Goal: Task Accomplishment & Management: Use online tool/utility

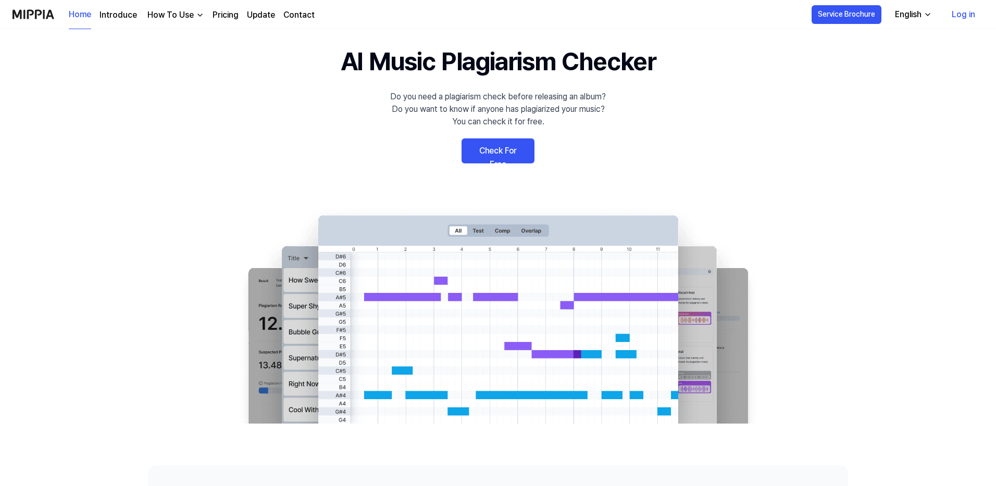
scroll to position [4, 0]
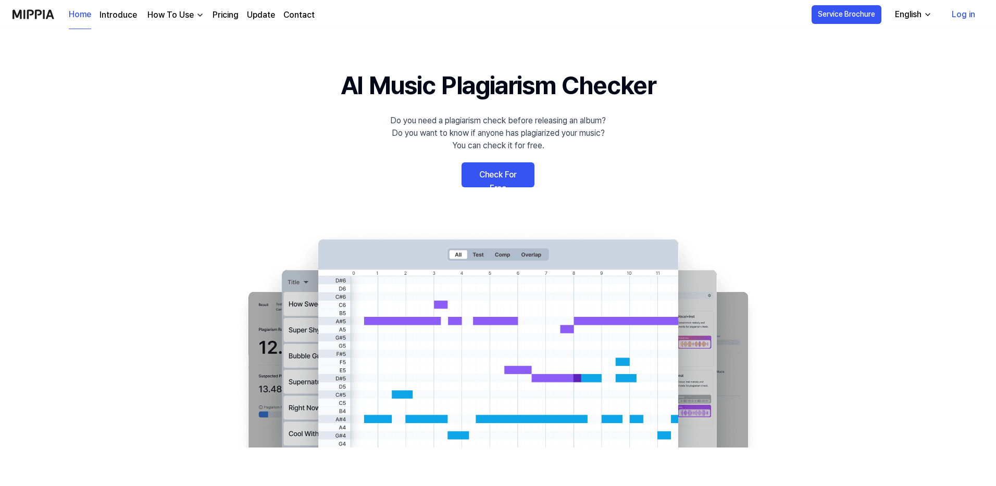
click at [230, 16] on link "Pricing" at bounding box center [225, 15] width 26 height 12
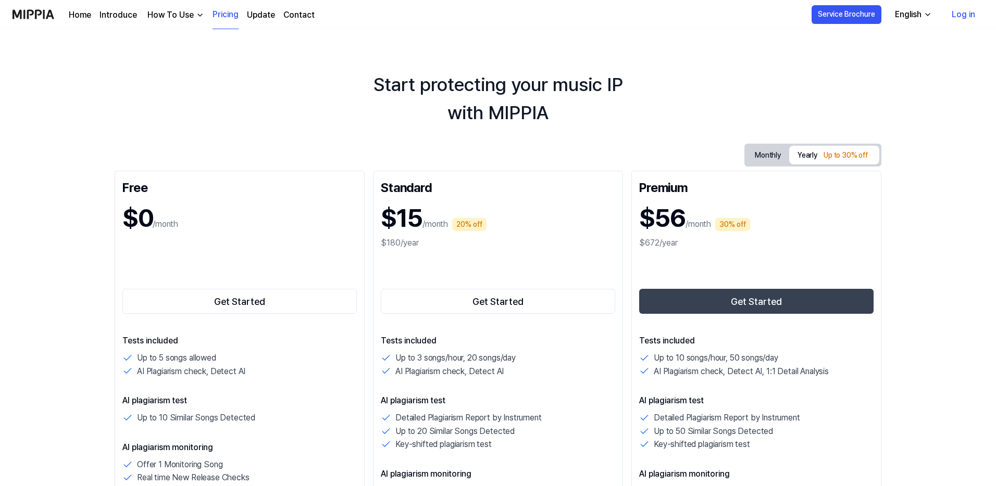
click at [190, 17] on div "How To Use" at bounding box center [170, 15] width 51 height 12
click at [218, 45] on link "Plagiarism Checker" at bounding box center [173, 38] width 100 height 21
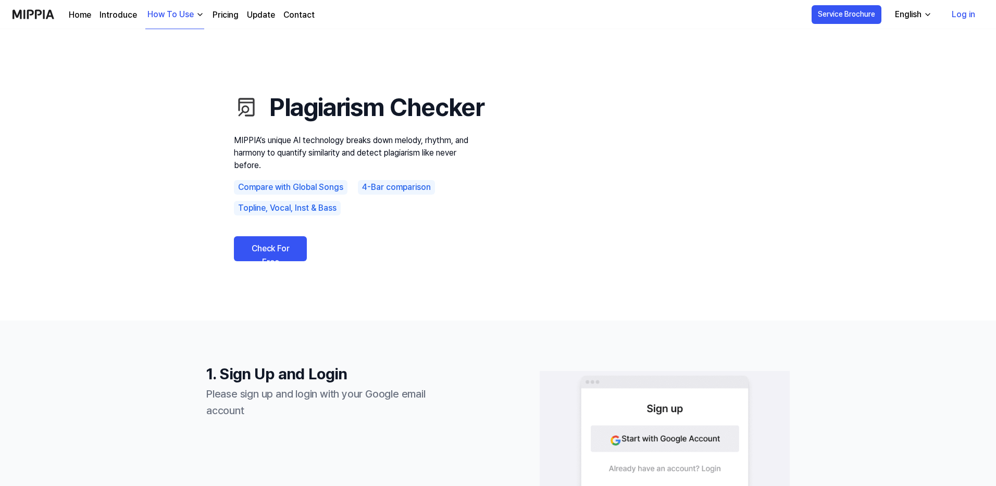
click at [289, 261] on link "Check For Free" at bounding box center [270, 248] width 73 height 25
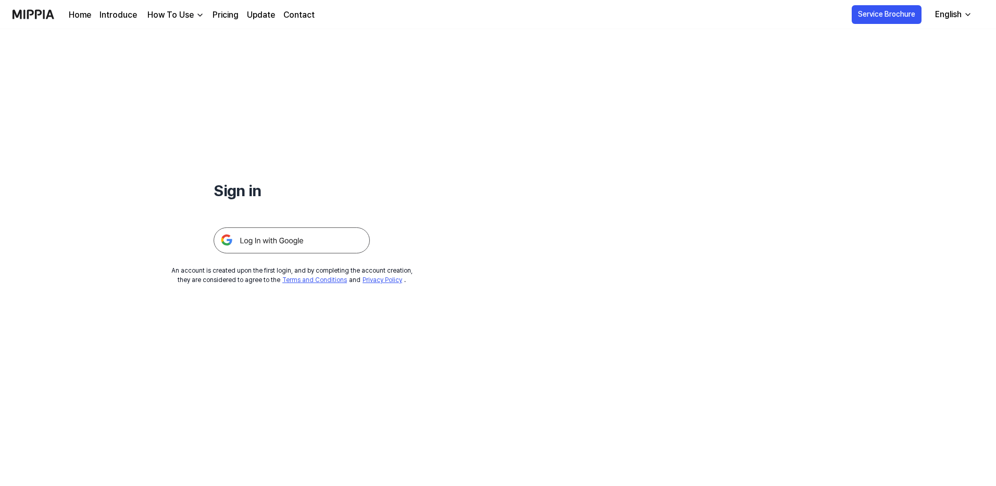
click at [344, 237] on img at bounding box center [291, 241] width 156 height 26
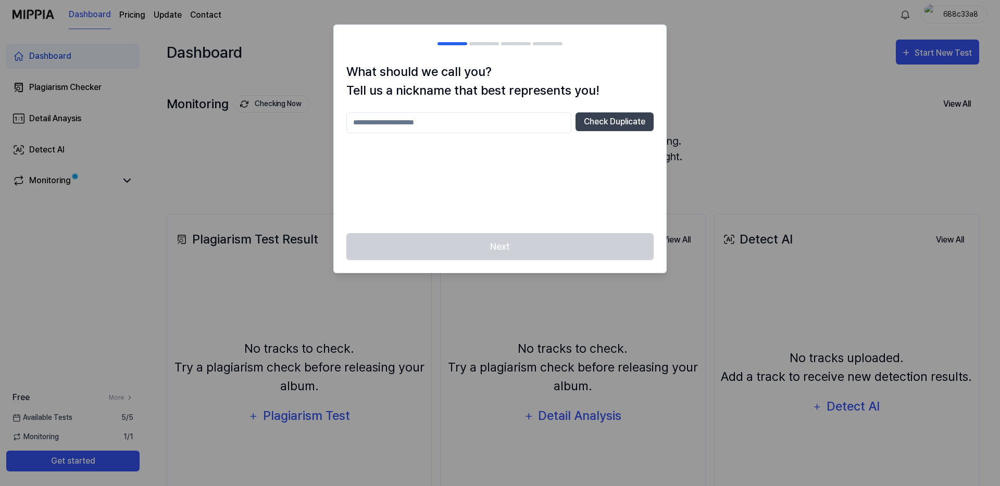
click at [448, 124] on input "text" at bounding box center [458, 122] width 225 height 21
type input "**********"
click at [593, 122] on button "Check Duplicate" at bounding box center [614, 121] width 78 height 19
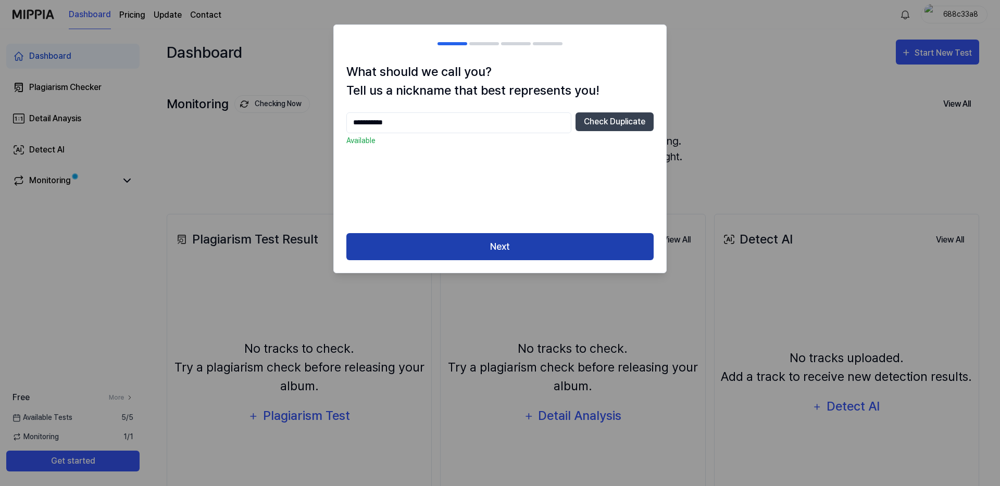
click at [451, 249] on button "Next" at bounding box center [499, 247] width 307 height 28
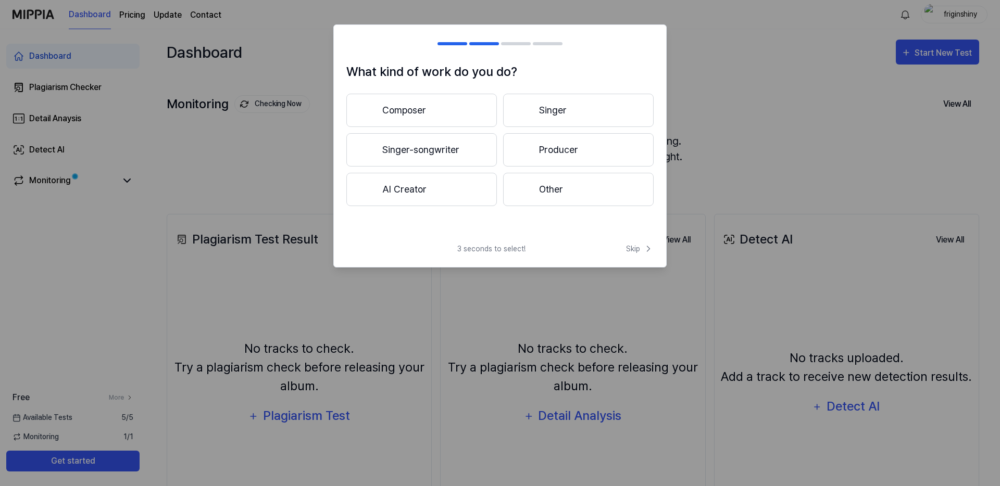
click at [442, 195] on button "AI Creator" at bounding box center [421, 189] width 150 height 33
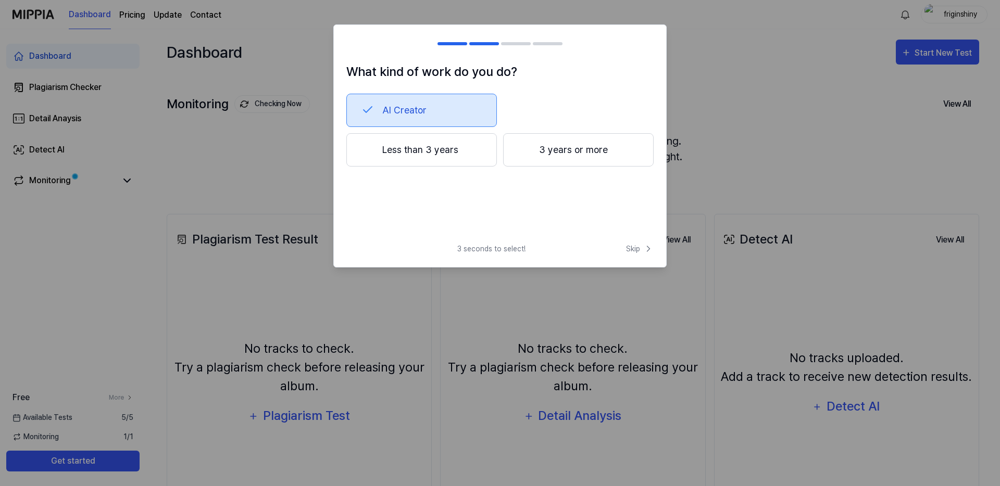
click at [480, 156] on button "Less than 3 years" at bounding box center [421, 149] width 150 height 33
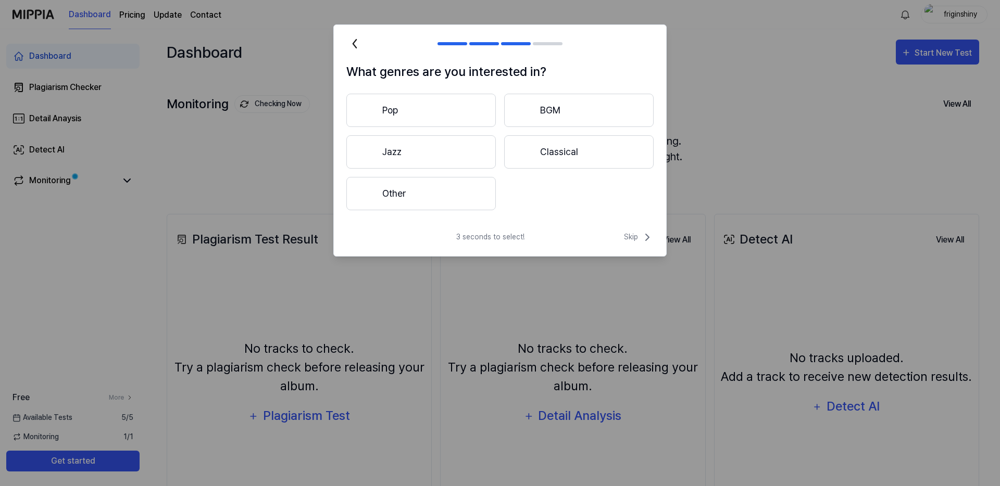
click at [485, 194] on button "Other" at bounding box center [420, 193] width 149 height 33
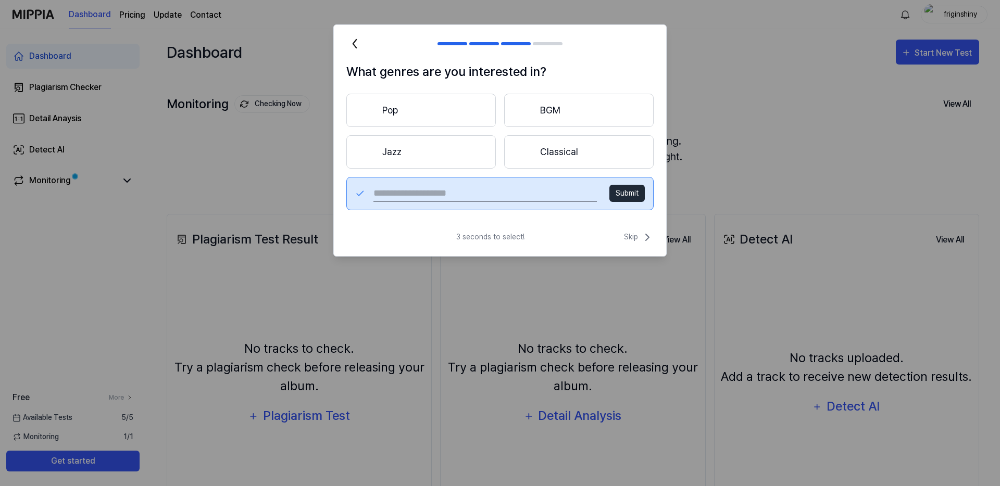
click at [510, 198] on input "text" at bounding box center [484, 193] width 223 height 17
type input "***"
click at [631, 195] on button "Submit" at bounding box center [626, 193] width 35 height 17
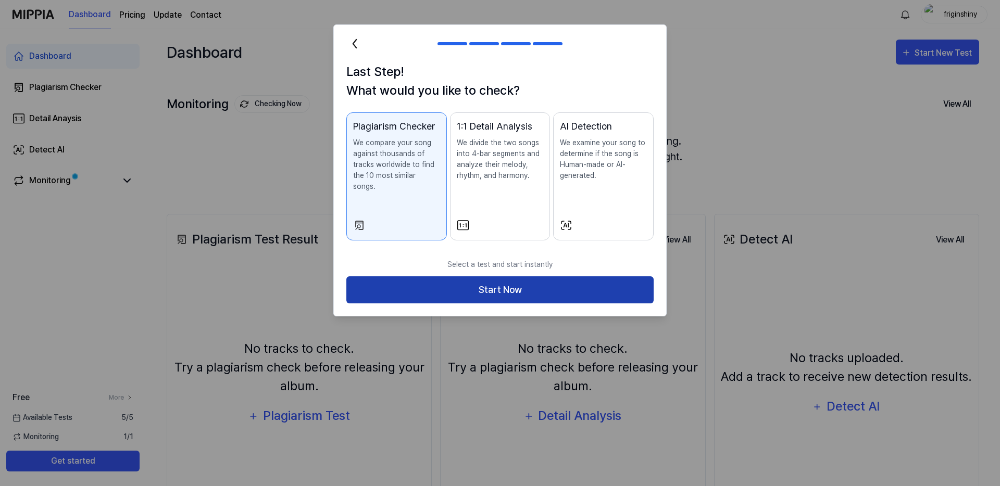
click at [429, 276] on button "Start Now" at bounding box center [499, 290] width 307 height 28
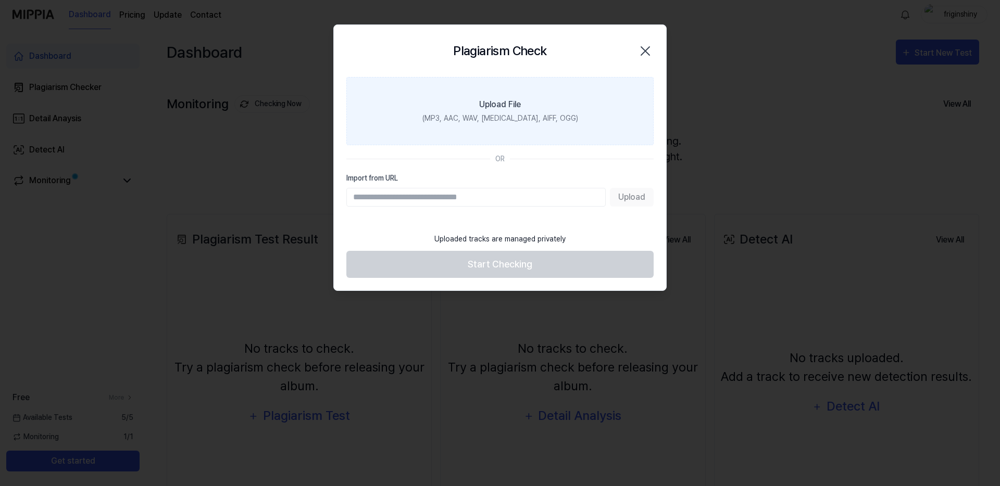
click at [552, 122] on div "(MP3, AAC, WAV, FLAC, AIFF, OGG)" at bounding box center [500, 118] width 156 height 11
click at [0, 0] on input "Upload File (MP3, AAC, WAV, FLAC, AIFF, OGG)" at bounding box center [0, 0] width 0 height 0
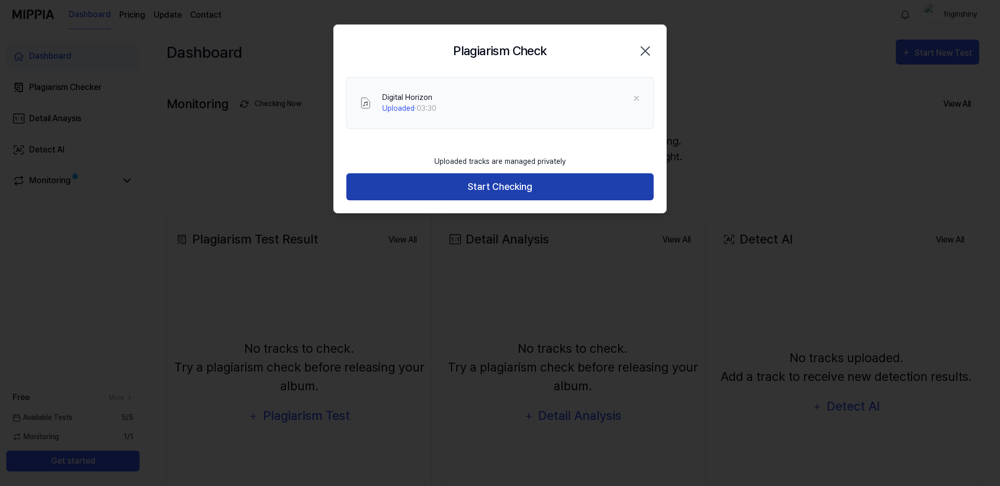
click at [445, 187] on button "Start Checking" at bounding box center [499, 187] width 307 height 28
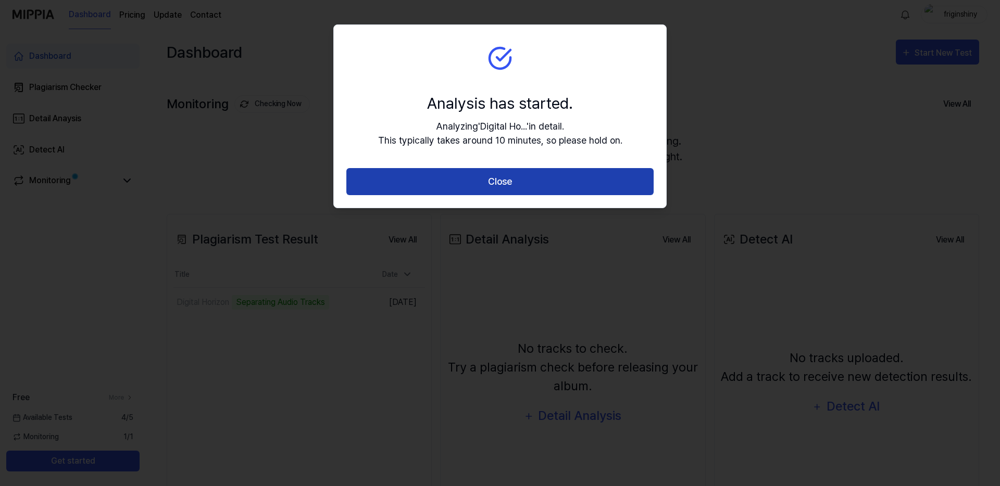
click at [433, 179] on button "Close" at bounding box center [499, 182] width 307 height 28
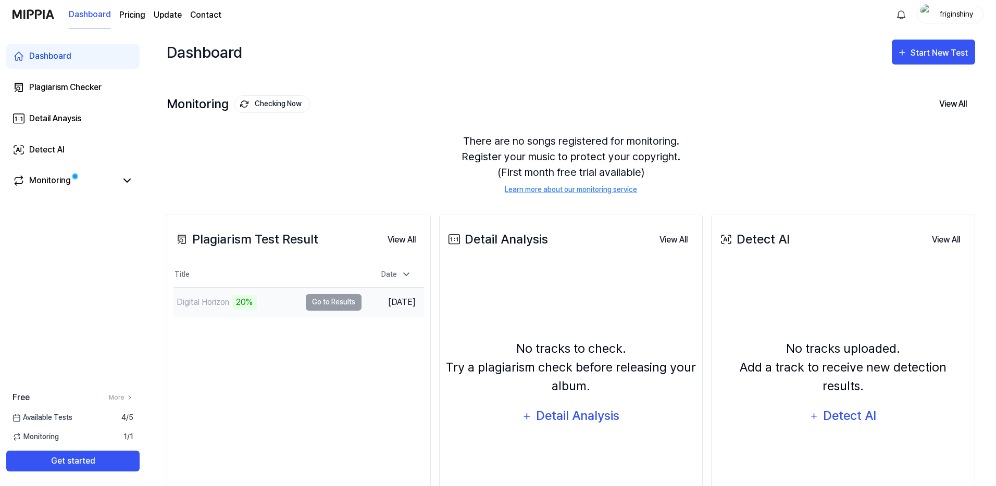
click at [328, 301] on td "Digital Horizon 20% Go to Results" at bounding box center [267, 302] width 188 height 29
click at [326, 305] on td "Digital Horizon 21% Go to Results" at bounding box center [267, 302] width 188 height 29
click at [914, 58] on div "Start New Test" at bounding box center [939, 53] width 59 height 14
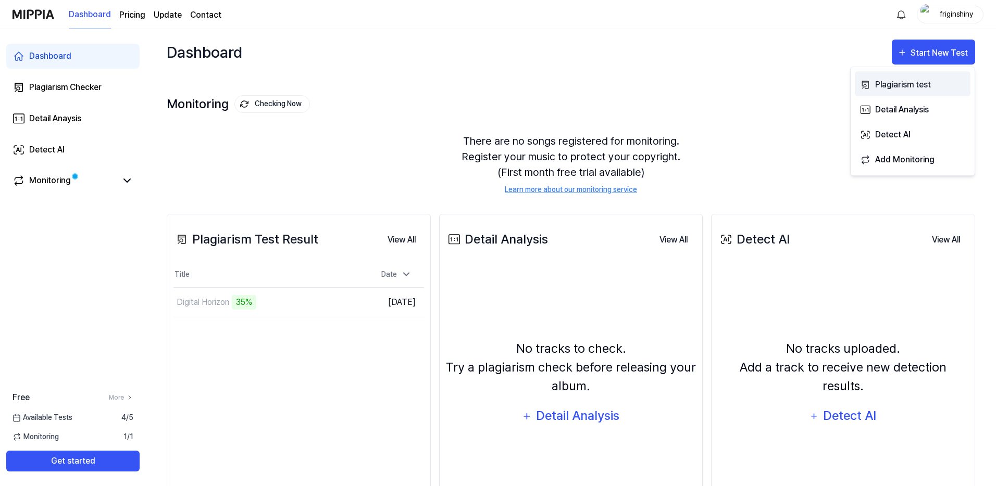
click at [881, 89] on div "Plagiarism test" at bounding box center [920, 85] width 91 height 14
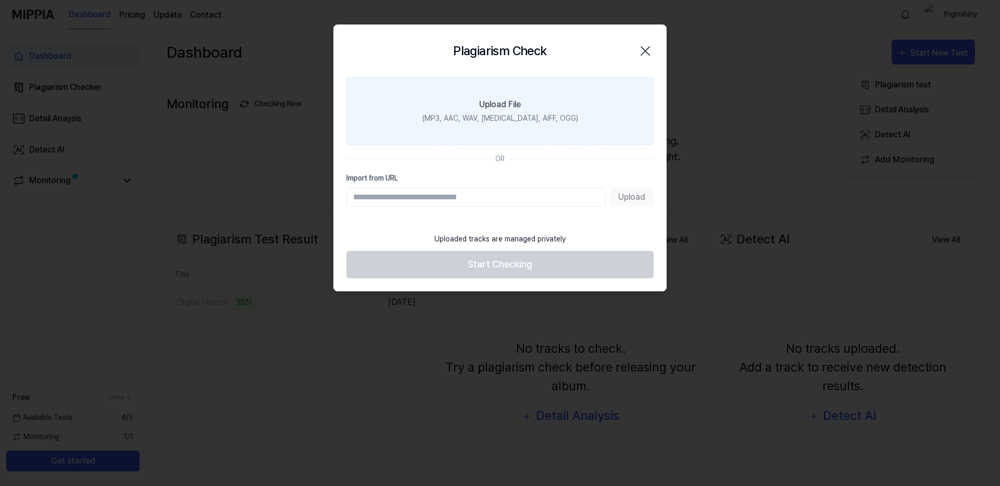
click at [522, 105] on label "Upload File (MP3, AAC, WAV, FLAC, AIFF, OGG)" at bounding box center [499, 111] width 307 height 68
click at [0, 0] on input "Upload File (MP3, AAC, WAV, FLAC, AIFF, OGG)" at bounding box center [0, 0] width 0 height 0
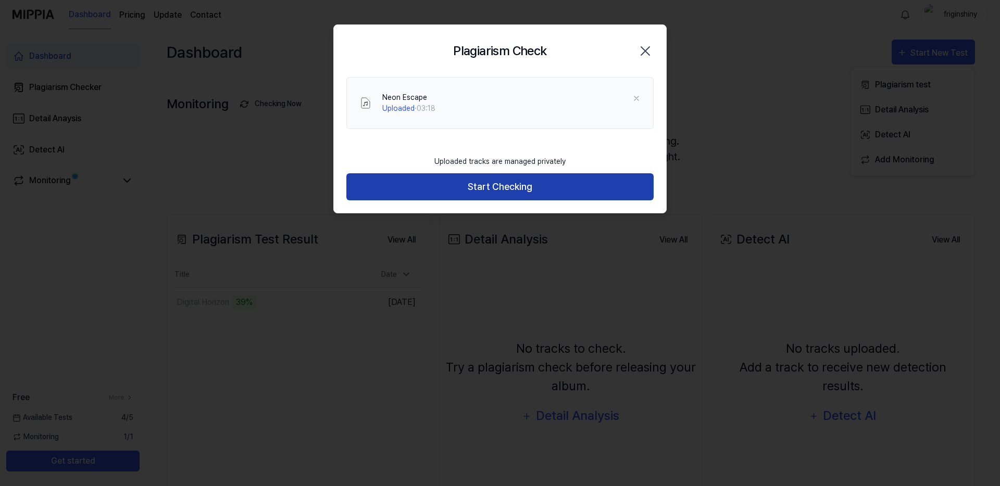
click at [568, 187] on button "Start Checking" at bounding box center [499, 187] width 307 height 28
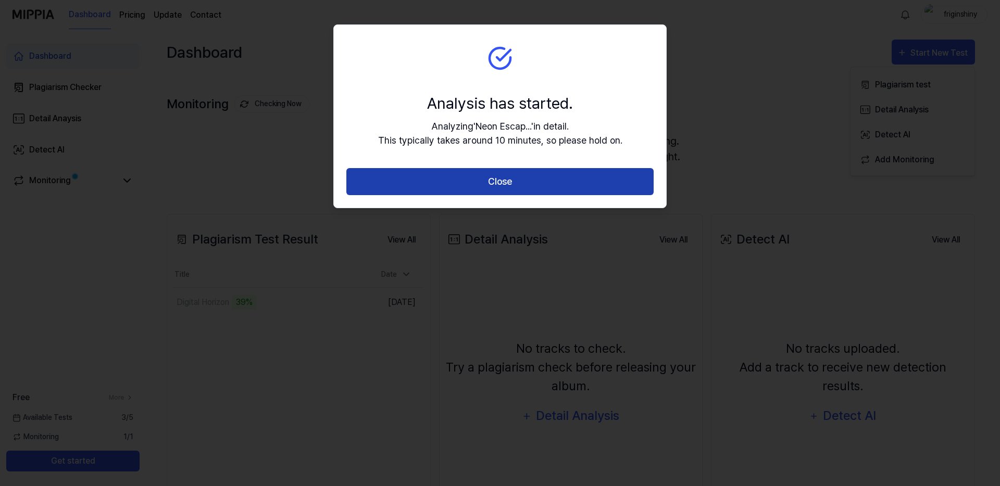
click at [574, 182] on button "Close" at bounding box center [499, 182] width 307 height 28
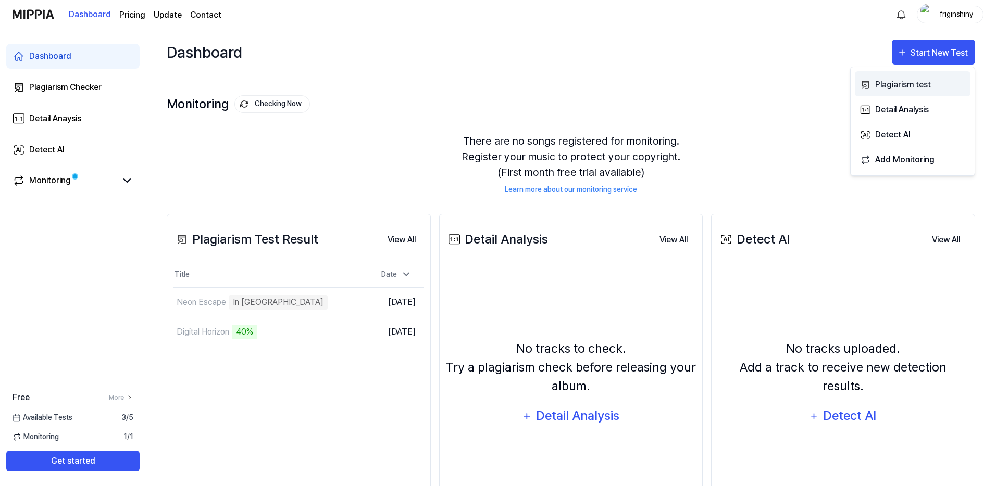
click at [902, 91] on div "Plagiarism test" at bounding box center [920, 85] width 91 height 14
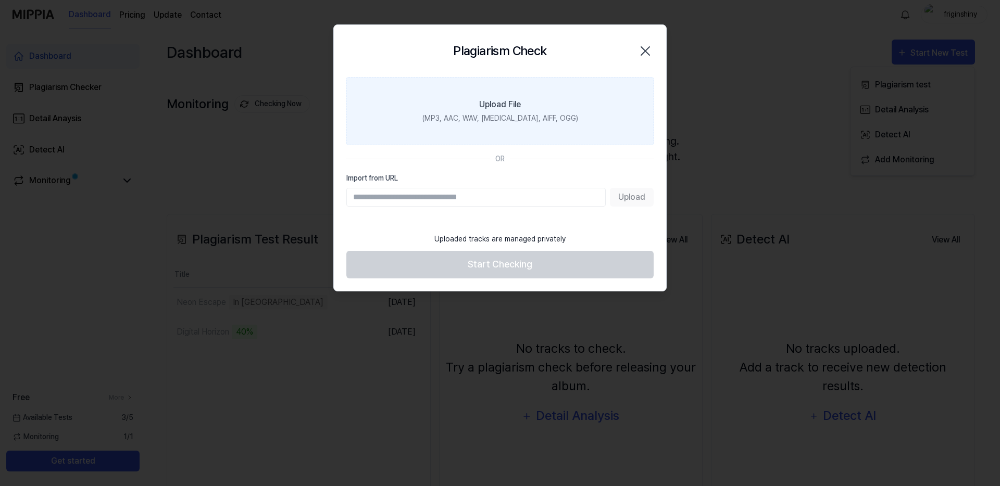
click at [545, 127] on label "Upload File (MP3, AAC, WAV, FLAC, AIFF, OGG)" at bounding box center [499, 111] width 307 height 68
click at [0, 0] on input "Upload File (MP3, AAC, WAV, FLAC, AIFF, OGG)" at bounding box center [0, 0] width 0 height 0
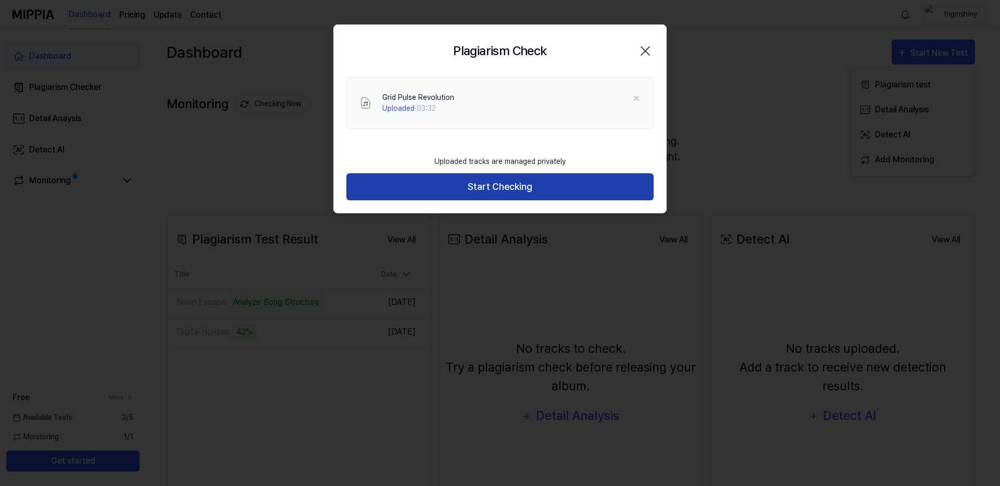
click at [450, 192] on button "Start Checking" at bounding box center [499, 187] width 307 height 28
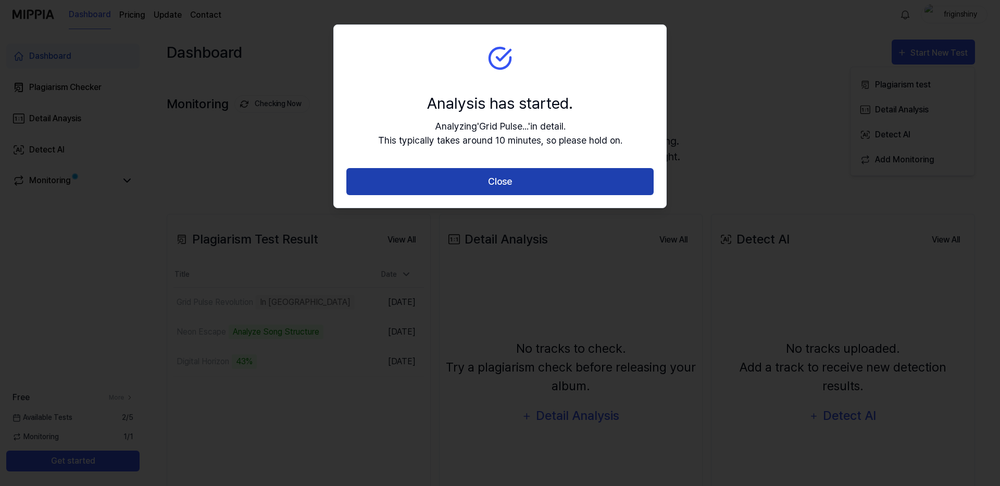
click at [474, 178] on button "Close" at bounding box center [499, 182] width 307 height 28
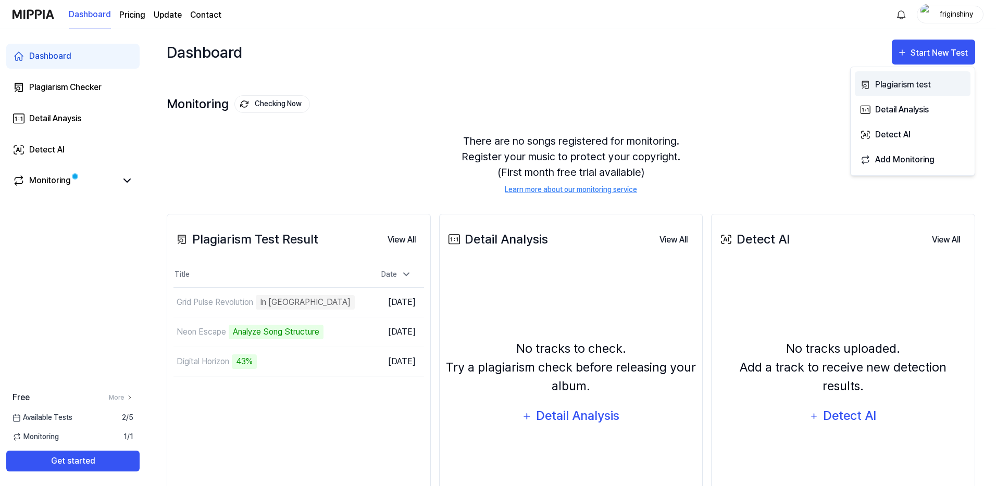
click at [913, 83] on div "Plagiarism test" at bounding box center [920, 85] width 91 height 14
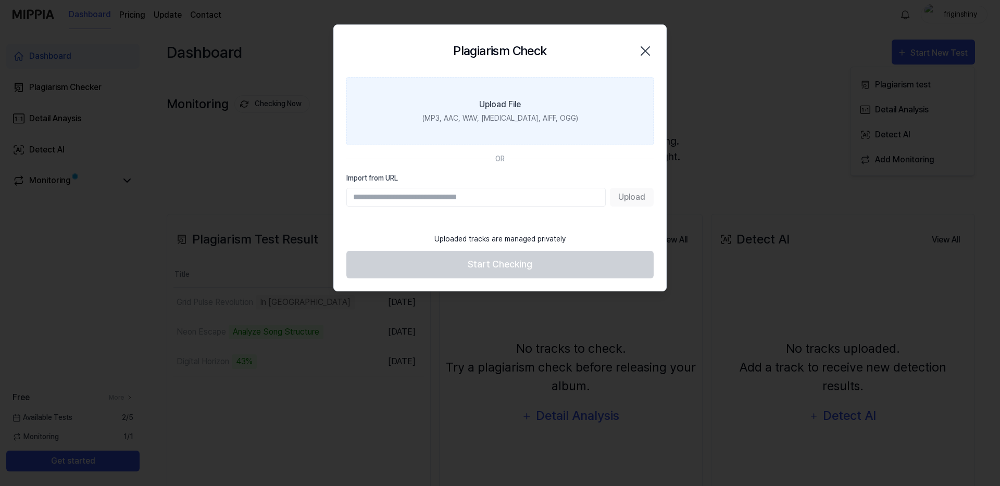
click at [550, 118] on div "(MP3, AAC, WAV, FLAC, AIFF, OGG)" at bounding box center [500, 118] width 156 height 11
click at [0, 0] on input "Upload File (MP3, AAC, WAV, FLAC, AIFF, OGG)" at bounding box center [0, 0] width 0 height 0
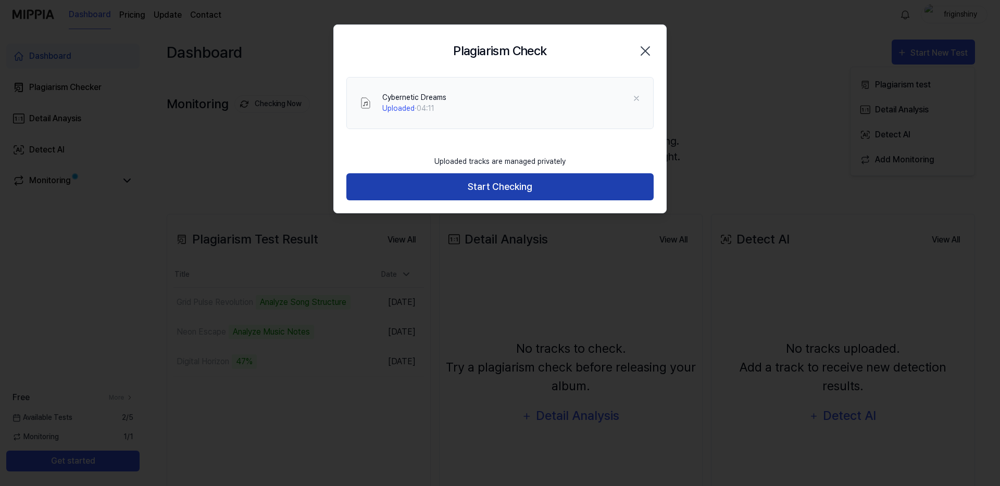
click at [555, 187] on button "Start Checking" at bounding box center [499, 187] width 307 height 28
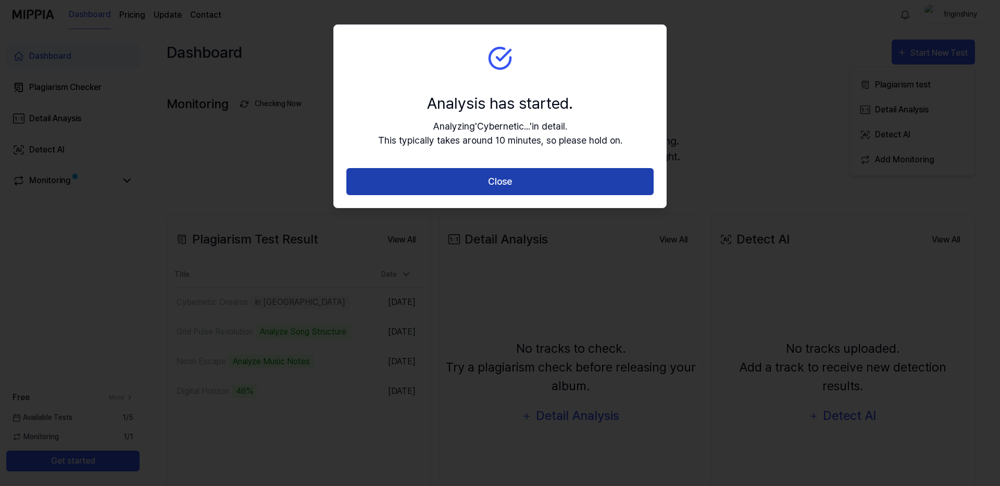
click at [565, 181] on button "Close" at bounding box center [499, 182] width 307 height 28
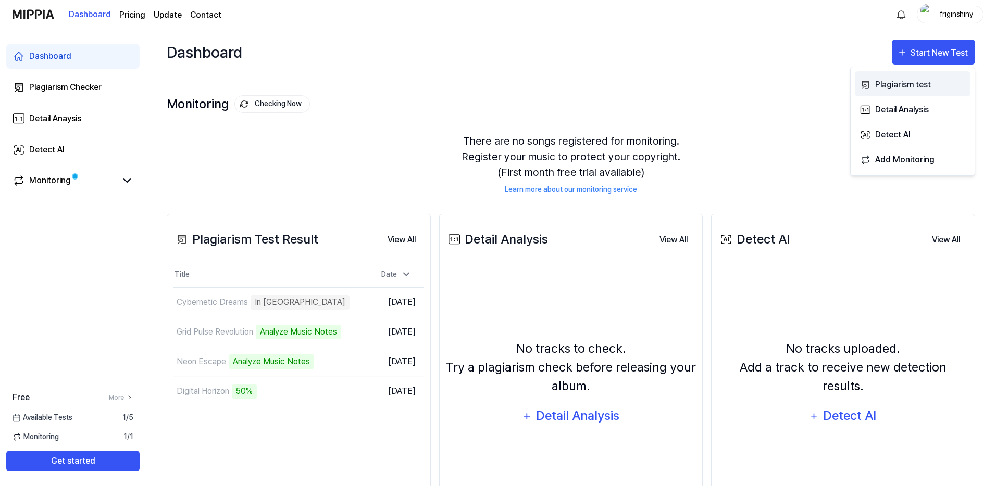
click at [897, 81] on div "Plagiarism test" at bounding box center [920, 85] width 91 height 14
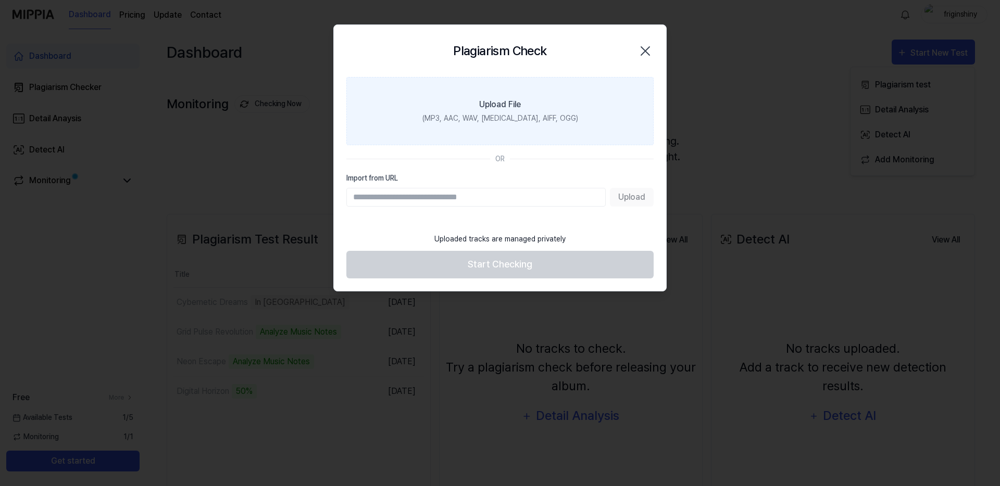
click at [574, 122] on label "Upload File (MP3, AAC, WAV, FLAC, AIFF, OGG)" at bounding box center [499, 111] width 307 height 68
click at [0, 0] on input "Upload File (MP3, AAC, WAV, FLAC, AIFF, OGG)" at bounding box center [0, 0] width 0 height 0
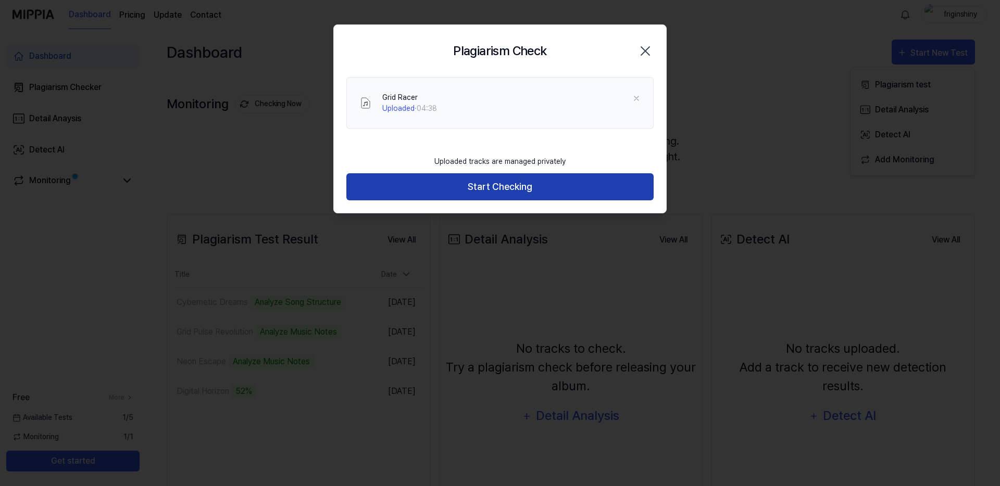
click at [439, 187] on button "Start Checking" at bounding box center [499, 187] width 307 height 28
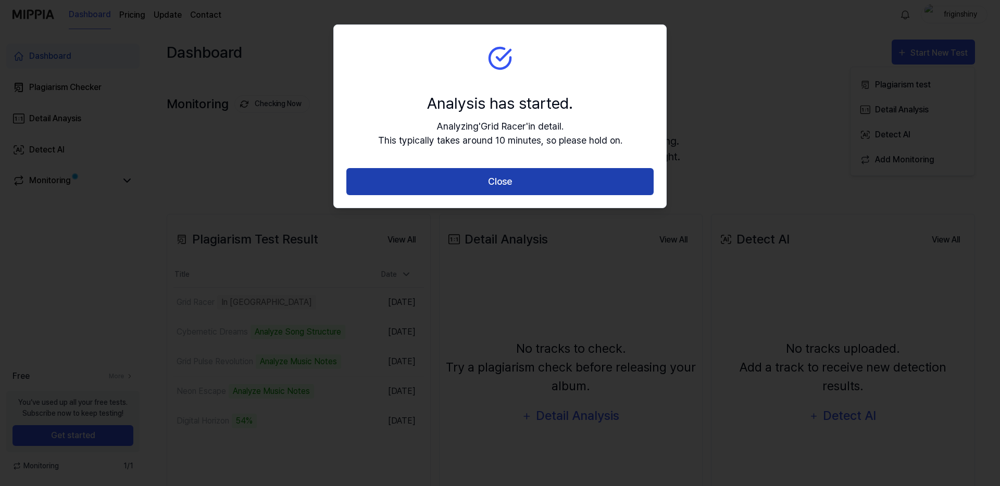
click at [452, 186] on button "Close" at bounding box center [499, 182] width 307 height 28
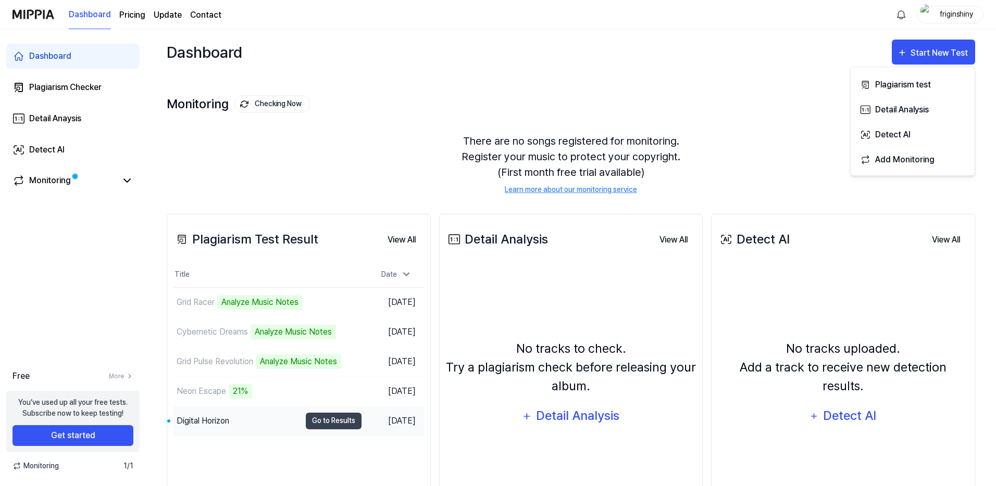
click at [276, 417] on div "Digital Horizon" at bounding box center [236, 421] width 127 height 29
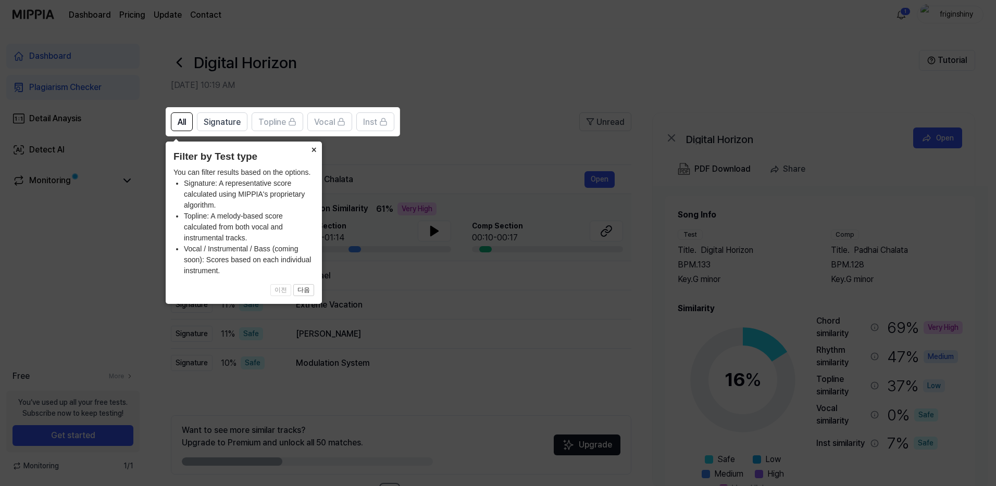
click at [313, 149] on button "×" at bounding box center [313, 149] width 17 height 15
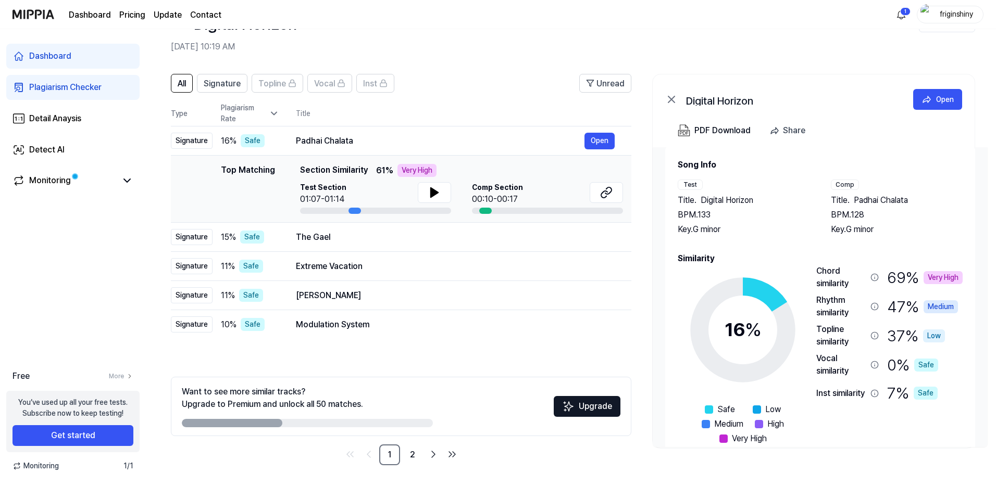
scroll to position [32, 0]
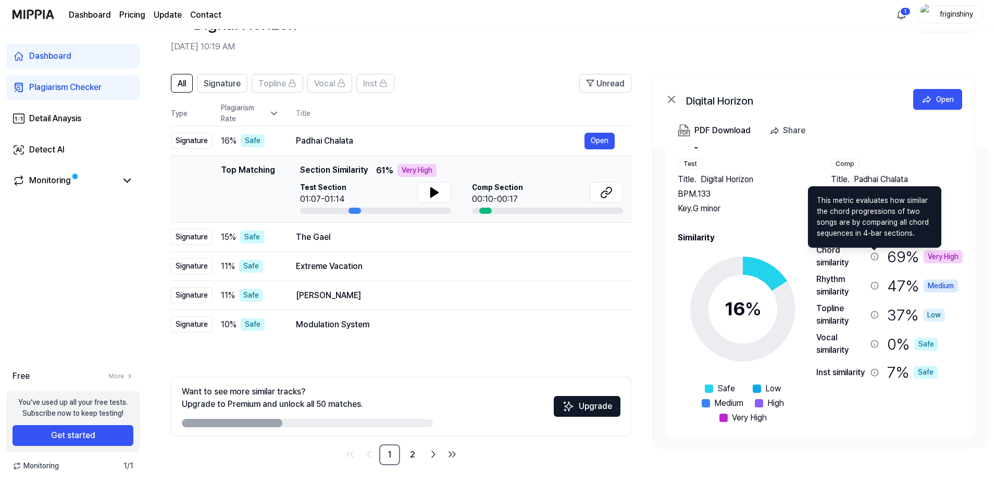
click at [875, 257] on icon at bounding box center [874, 257] width 8 height 8
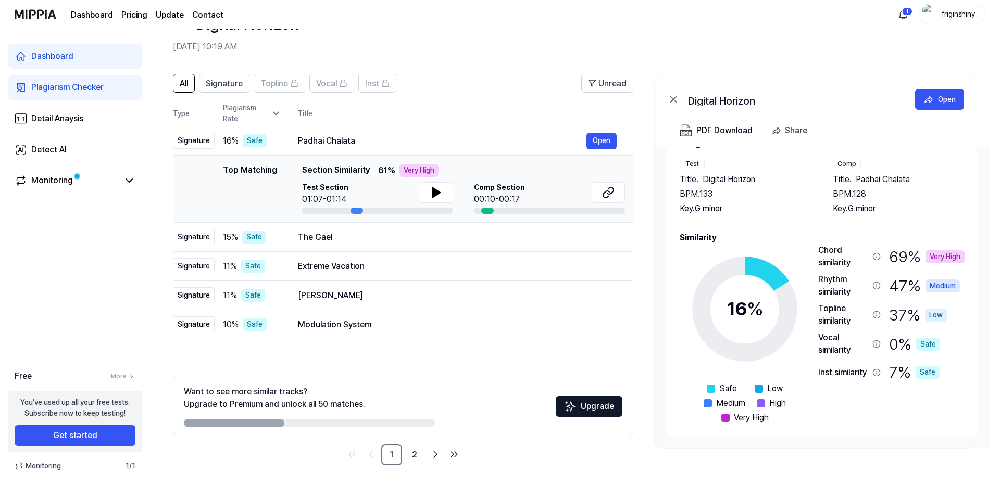
scroll to position [0, 0]
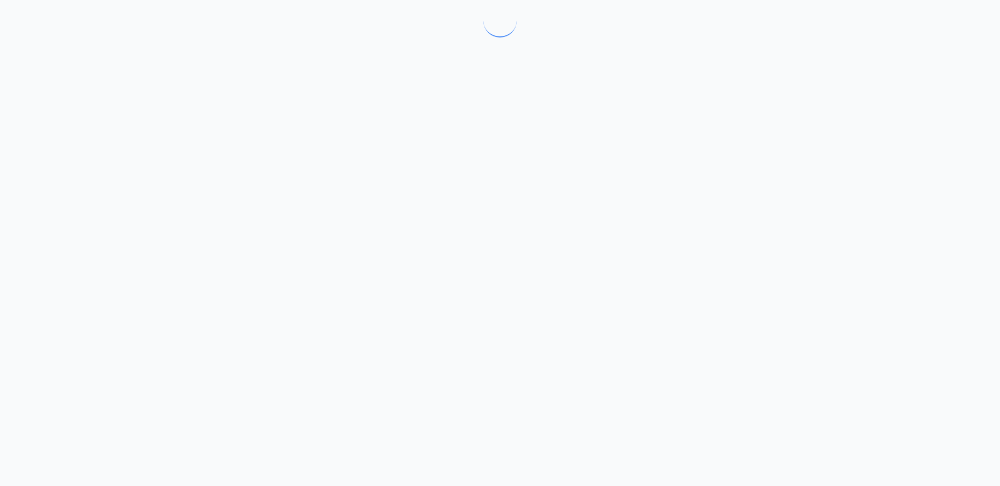
click at [875, 257] on div at bounding box center [500, 243] width 1000 height 486
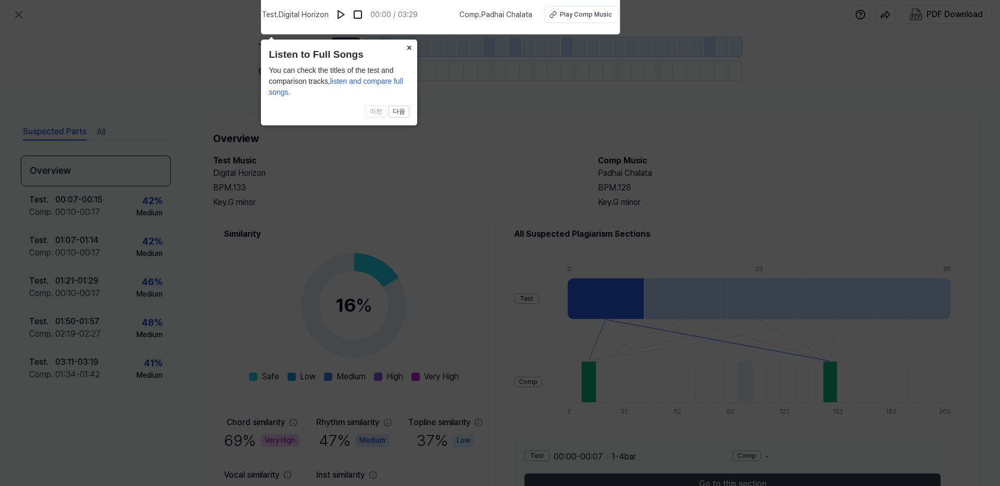
click at [409, 46] on button "×" at bounding box center [408, 47] width 17 height 15
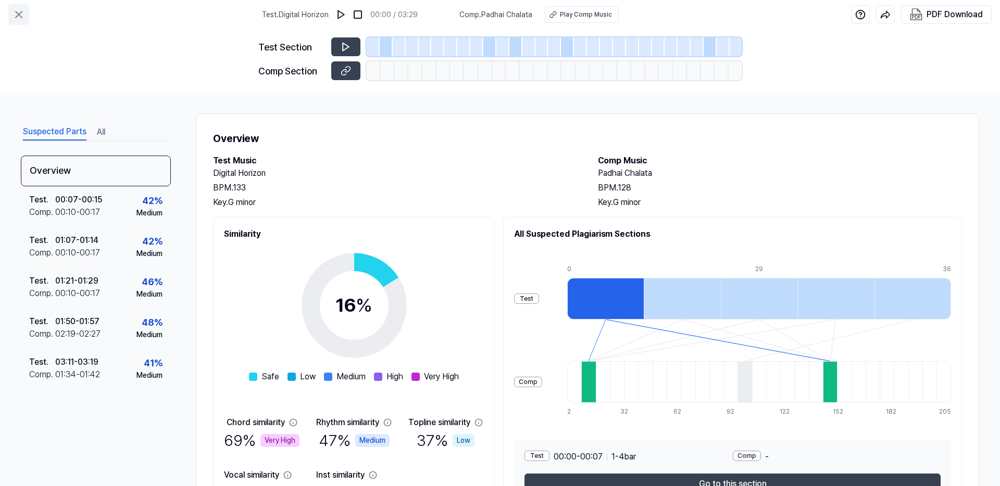
click at [21, 16] on icon at bounding box center [19, 14] width 6 height 6
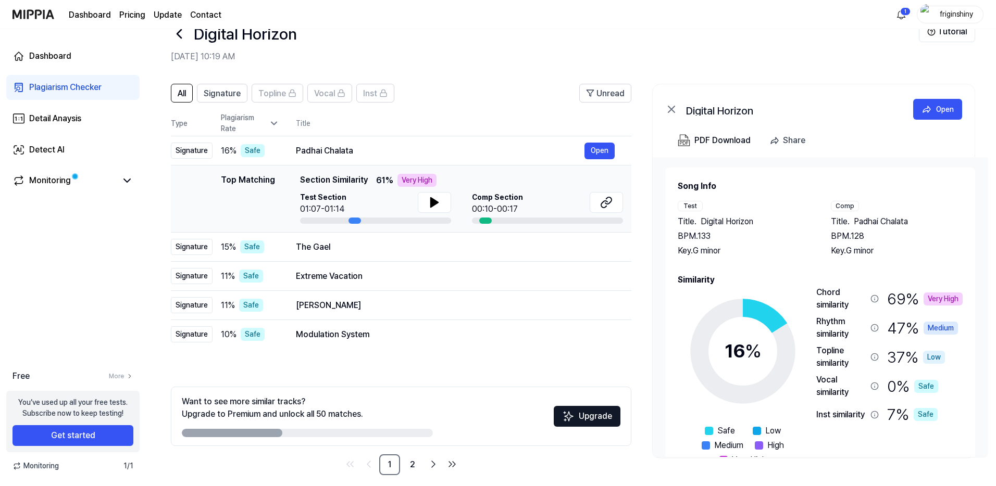
scroll to position [39, 0]
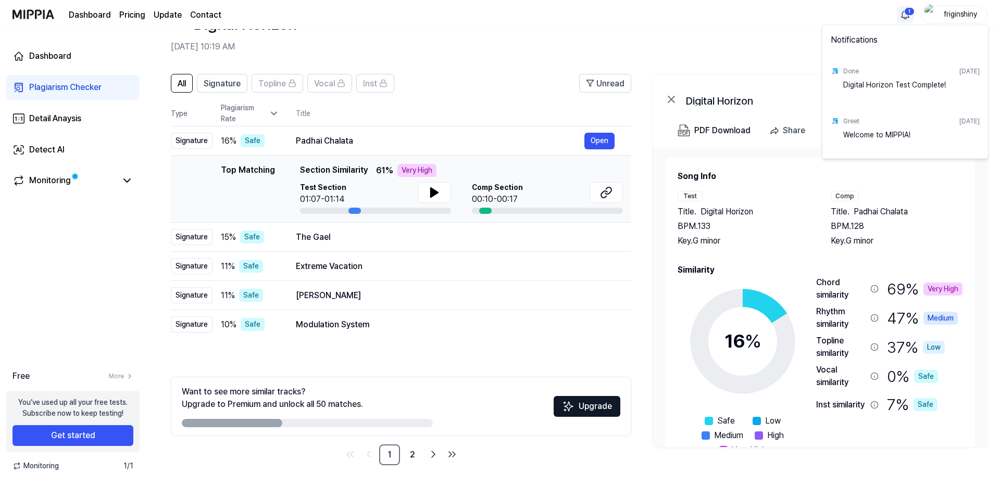
click at [902, 17] on html "Dashboard Pricing Update Contact 1 friginshiny Dashboard Plagiarism Checker Det…" at bounding box center [500, 204] width 1000 height 486
click at [651, 52] on html "Dashboard Pricing Update Contact friginshiny Dashboard Plagiarism Checker Detai…" at bounding box center [500, 204] width 1000 height 486
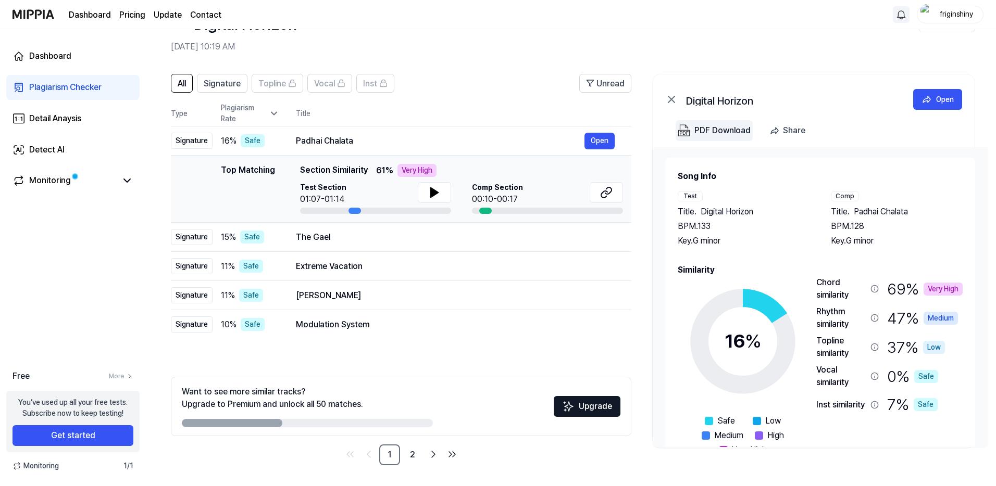
click at [710, 129] on div "PDF Download" at bounding box center [722, 131] width 56 height 14
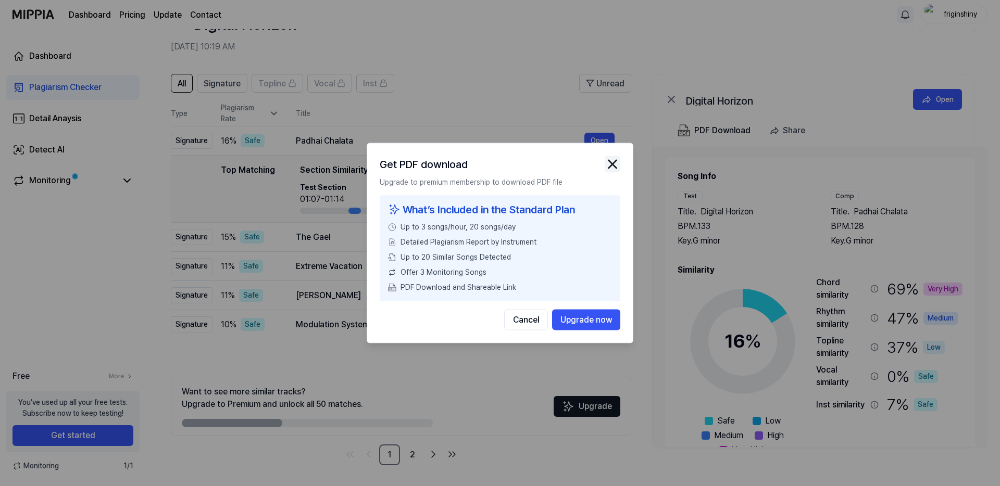
click at [608, 168] on img "button" at bounding box center [613, 165] width 16 height 16
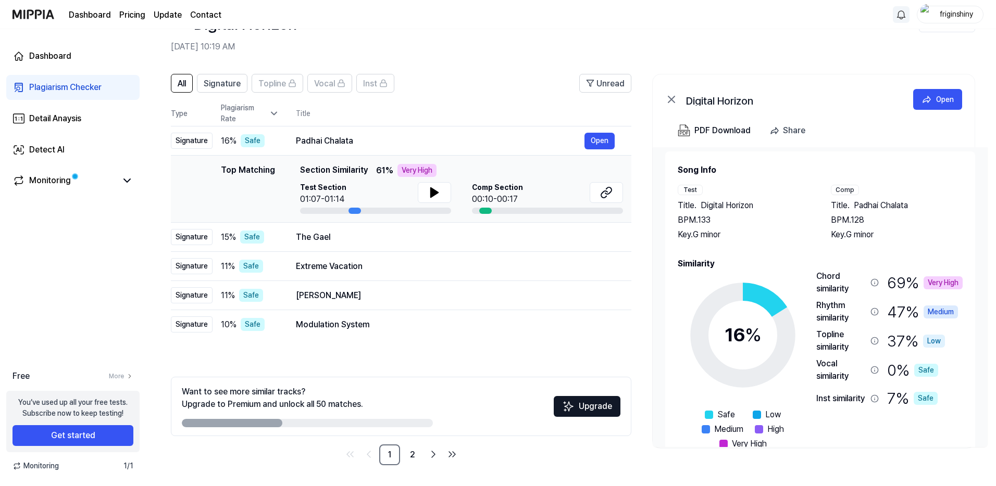
scroll to position [0, 0]
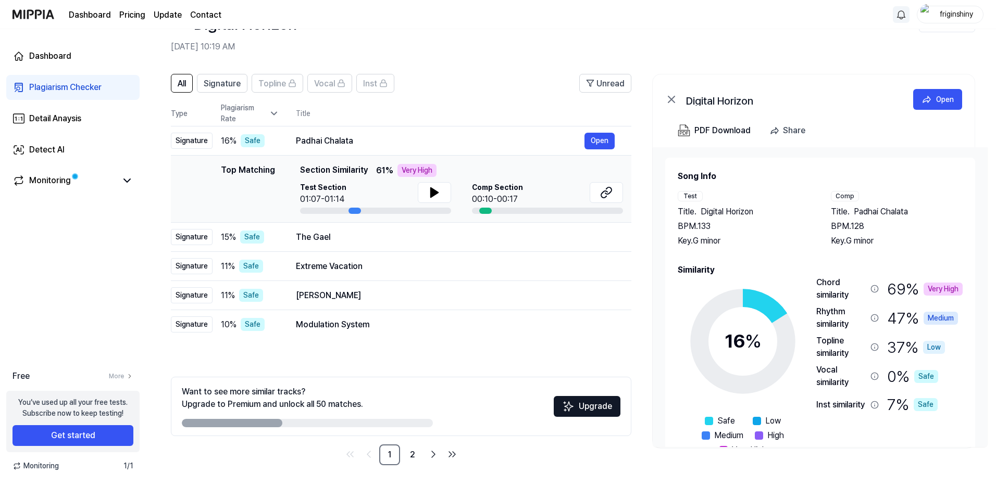
click at [656, 284] on div "Song Info Test Title . Digital Horizon BPM. 133 Key. G minor Comp Title . Padha…" at bounding box center [819, 297] width 335 height 300
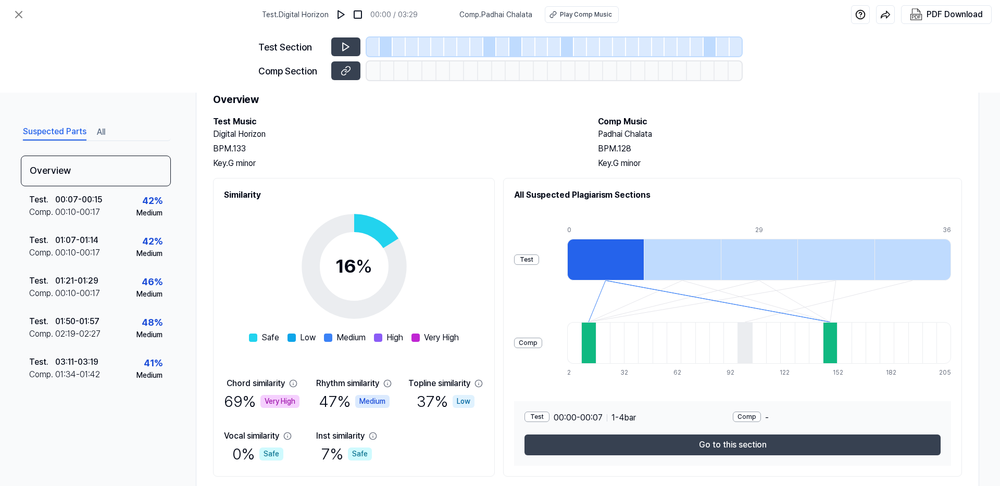
scroll to position [51, 0]
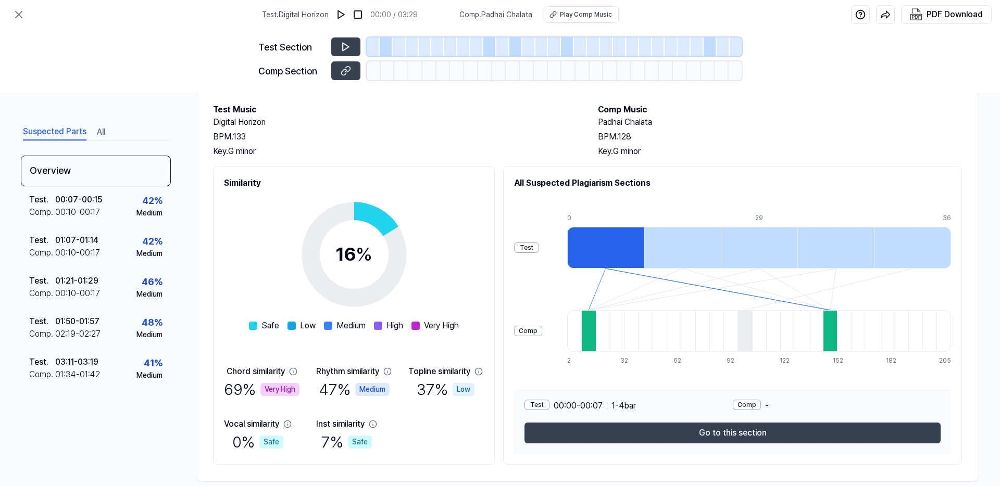
click at [528, 249] on div "Test" at bounding box center [526, 248] width 25 height 10
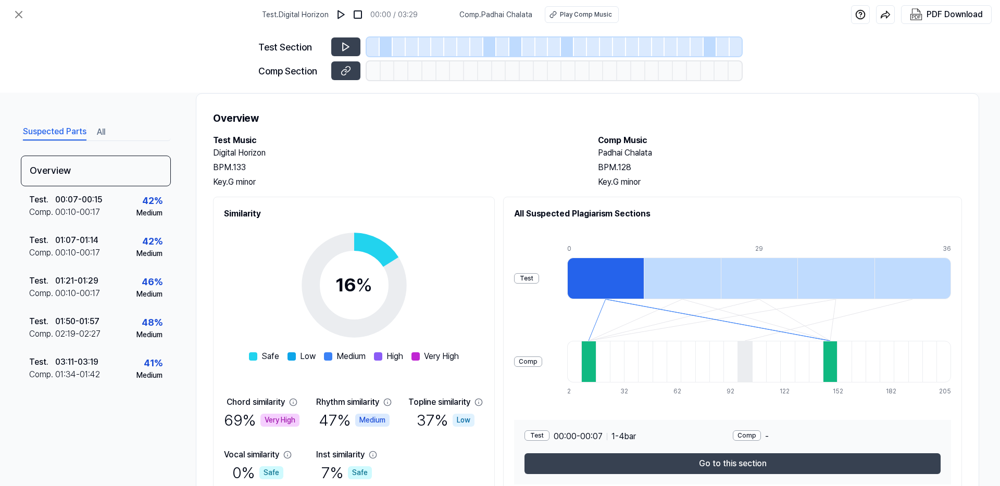
scroll to position [0, 0]
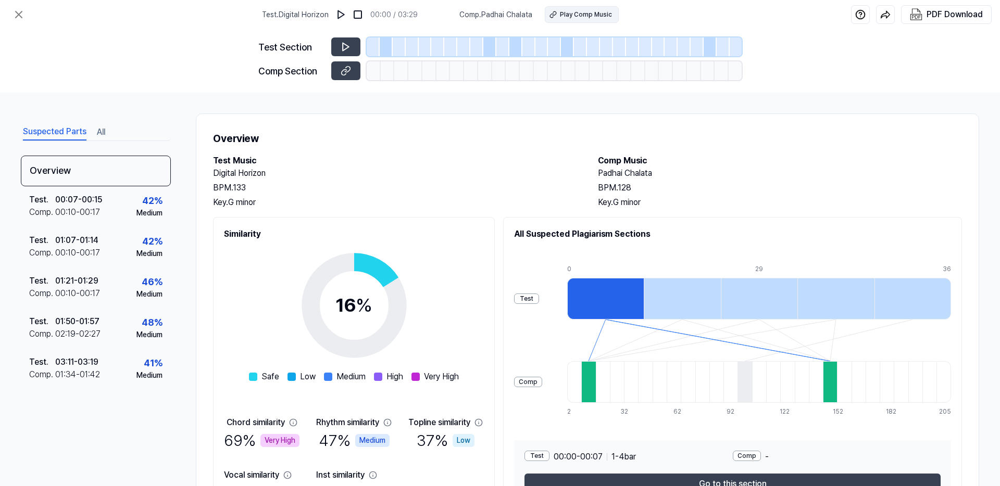
click at [569, 17] on div "Play Comp Music" at bounding box center [586, 14] width 52 height 9
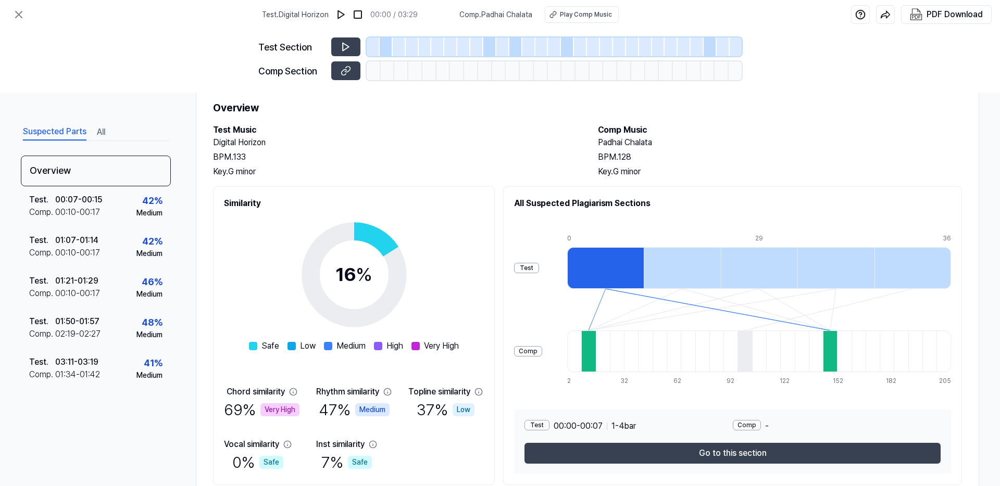
scroll to position [68, 0]
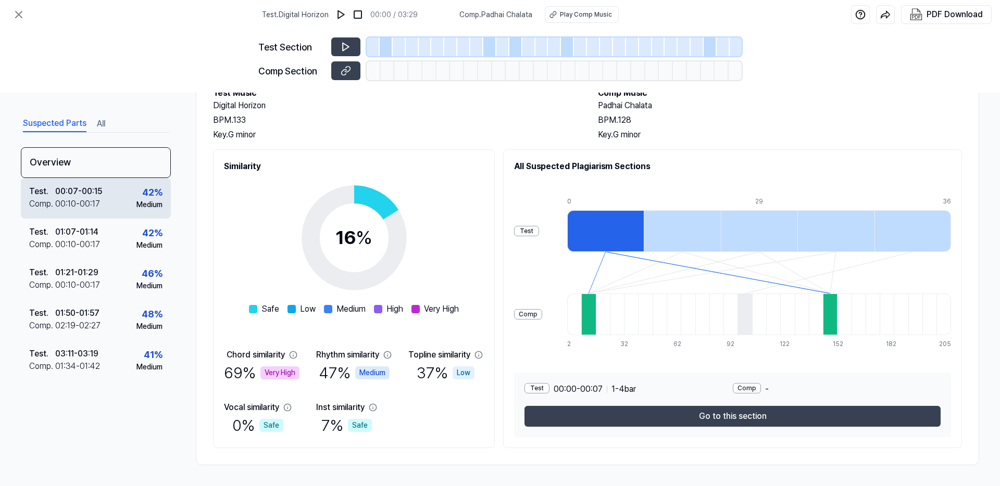
click at [118, 198] on div "Test . 00:07 - 00:15 Comp . 00:10 - 00:17 42 % Medium" at bounding box center [96, 198] width 150 height 41
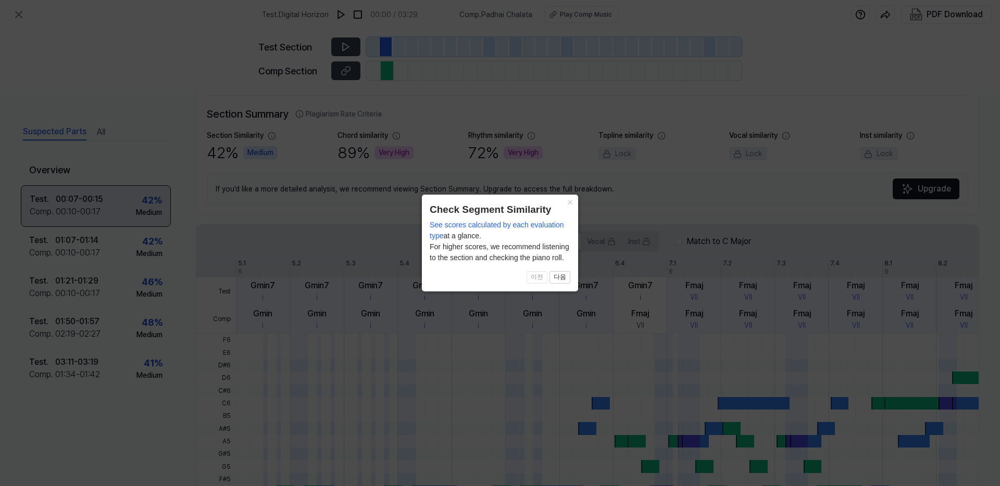
scroll to position [228, 0]
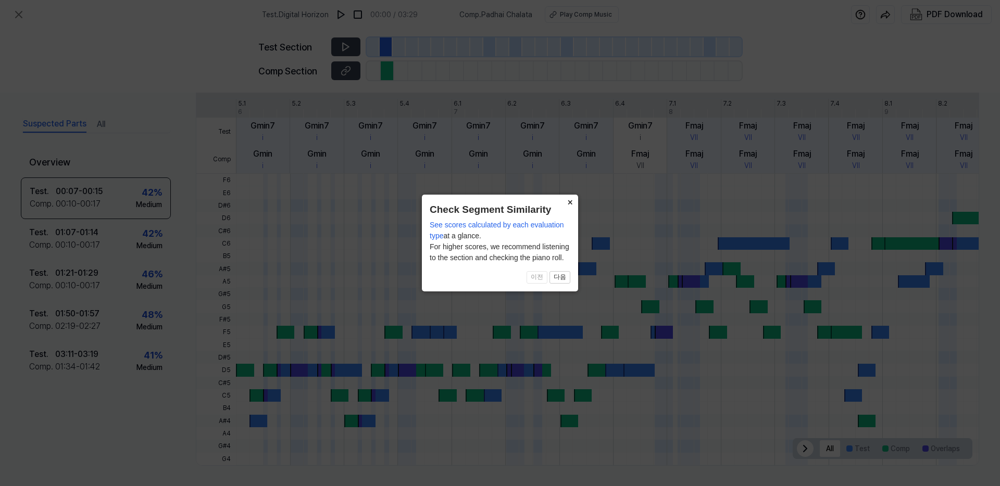
click at [569, 202] on button "×" at bounding box center [569, 202] width 17 height 15
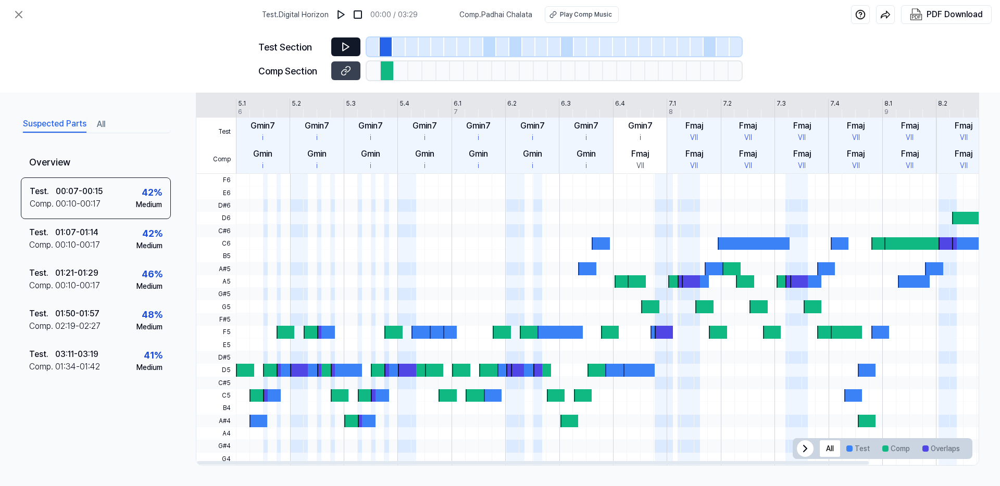
click at [345, 44] on icon at bounding box center [346, 47] width 6 height 8
click at [338, 69] on button at bounding box center [345, 70] width 29 height 19
click at [17, 14] on icon at bounding box center [18, 14] width 12 height 12
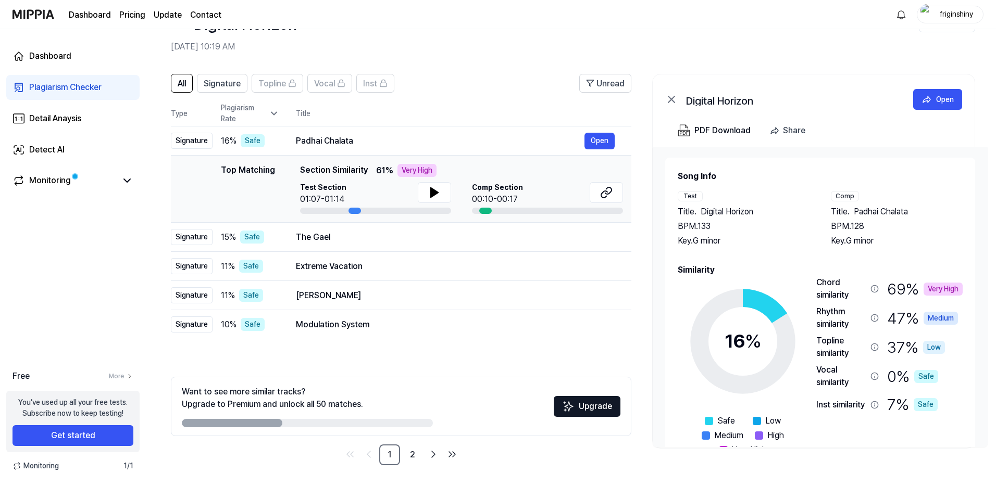
scroll to position [0, 0]
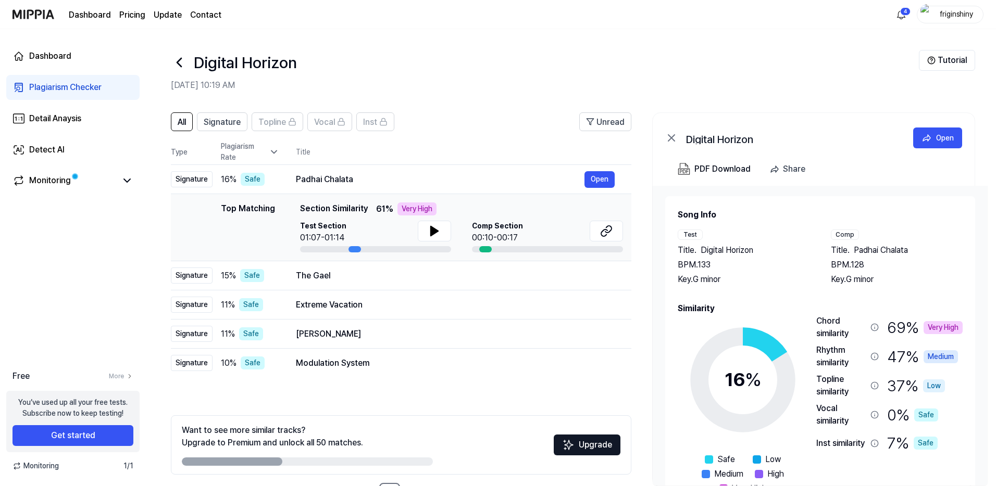
click at [180, 61] on icon at bounding box center [179, 62] width 17 height 17
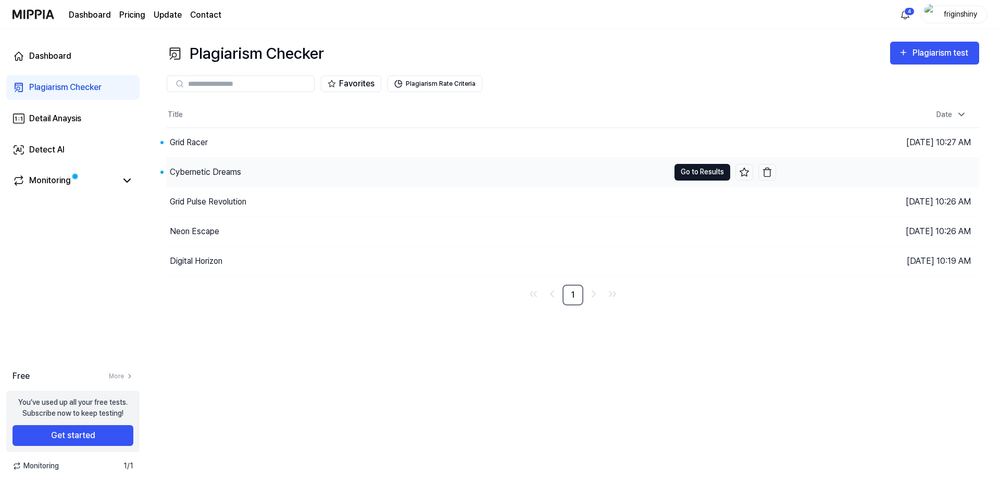
click at [685, 172] on button "Go to Results" at bounding box center [702, 172] width 56 height 17
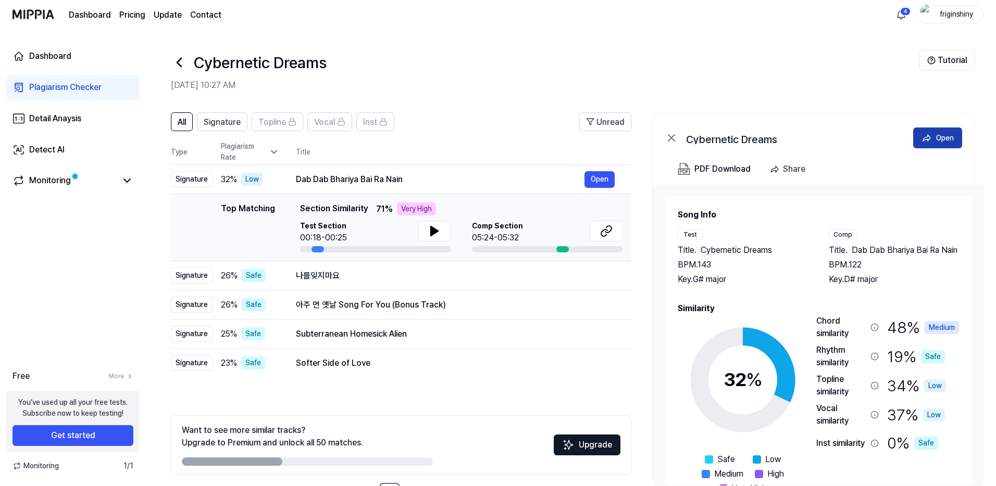
click at [943, 136] on div "Open" at bounding box center [945, 137] width 18 height 11
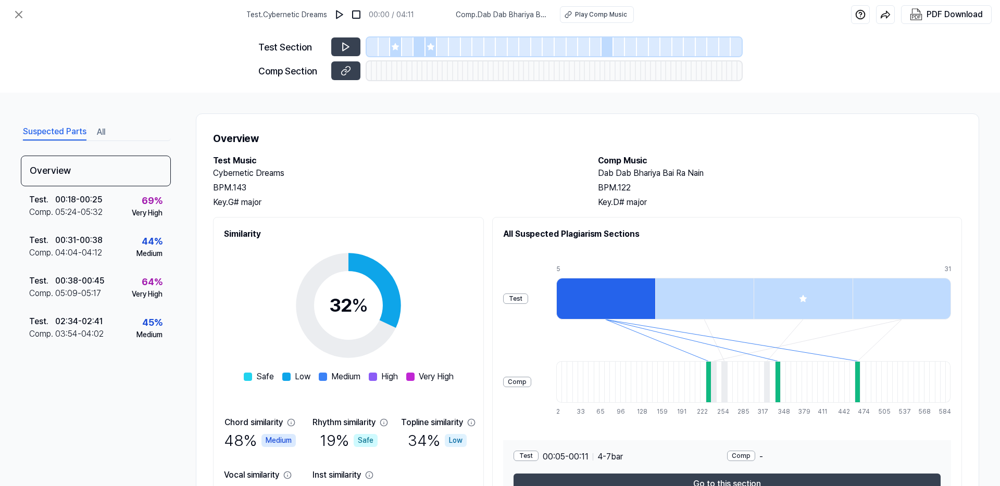
click at [395, 53] on div at bounding box center [396, 46] width 12 height 19
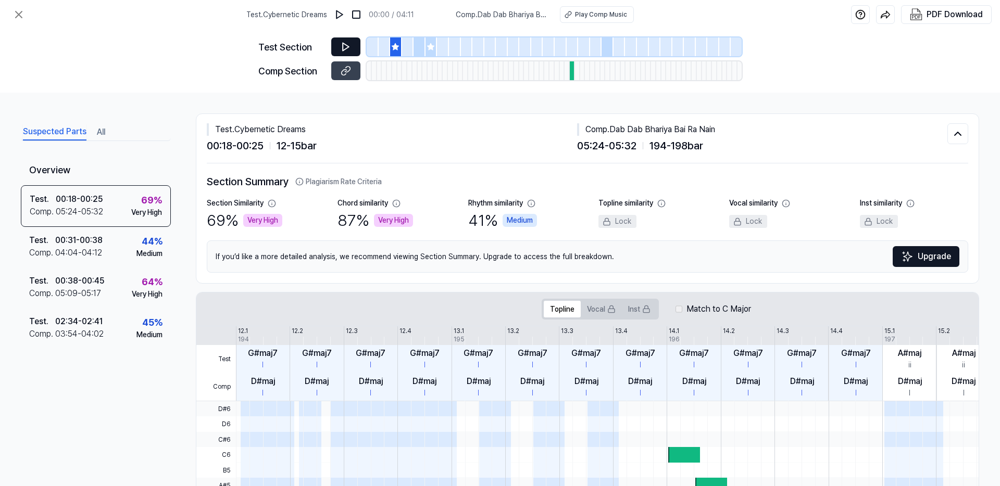
click at [353, 48] on button at bounding box center [345, 46] width 29 height 19
click at [352, 75] on button at bounding box center [345, 70] width 29 height 19
click at [431, 49] on icon at bounding box center [430, 47] width 8 height 8
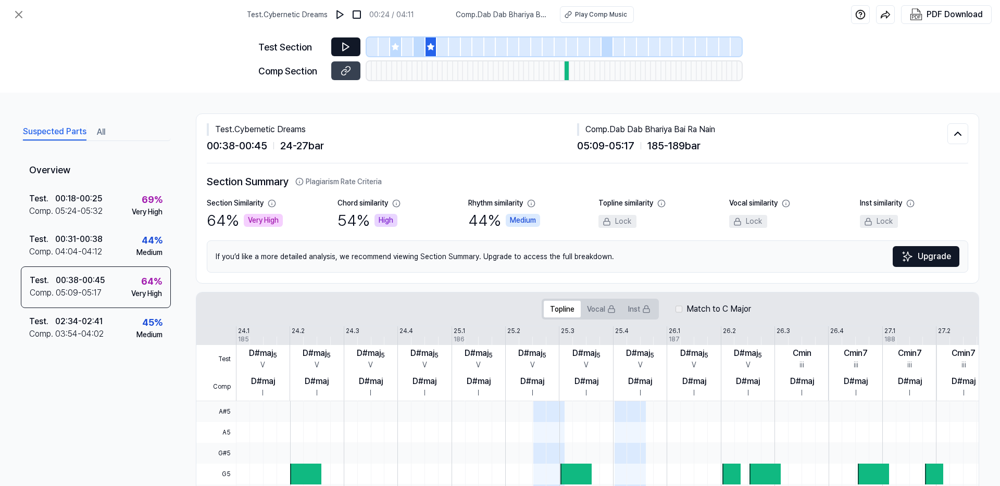
click at [344, 44] on icon at bounding box center [346, 47] width 6 height 8
click at [339, 72] on button at bounding box center [345, 70] width 29 height 19
click at [607, 47] on div at bounding box center [607, 46] width 12 height 19
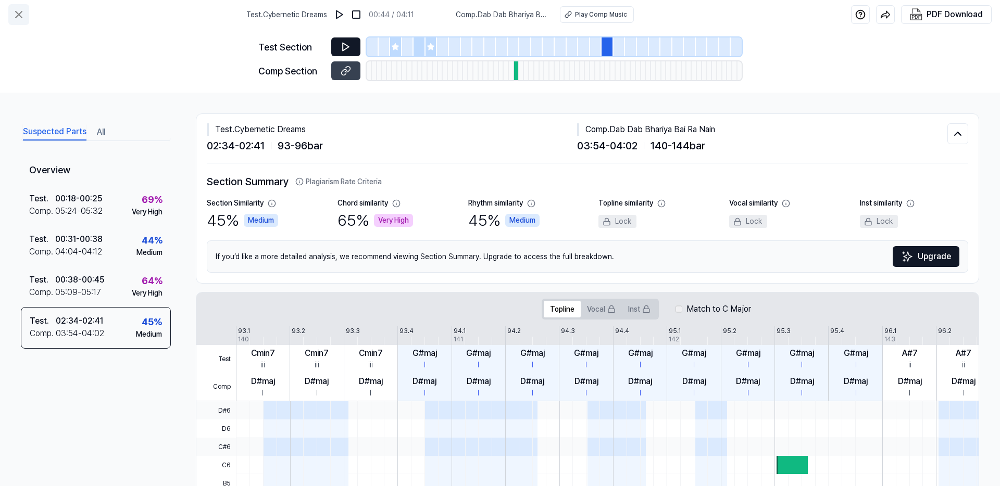
click at [20, 16] on icon at bounding box center [19, 14] width 6 height 6
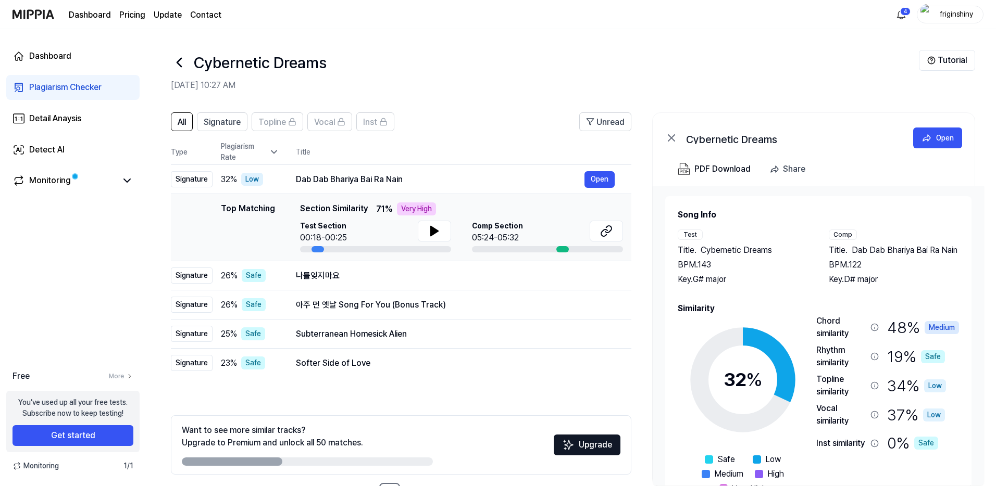
click at [179, 61] on icon at bounding box center [179, 62] width 4 height 8
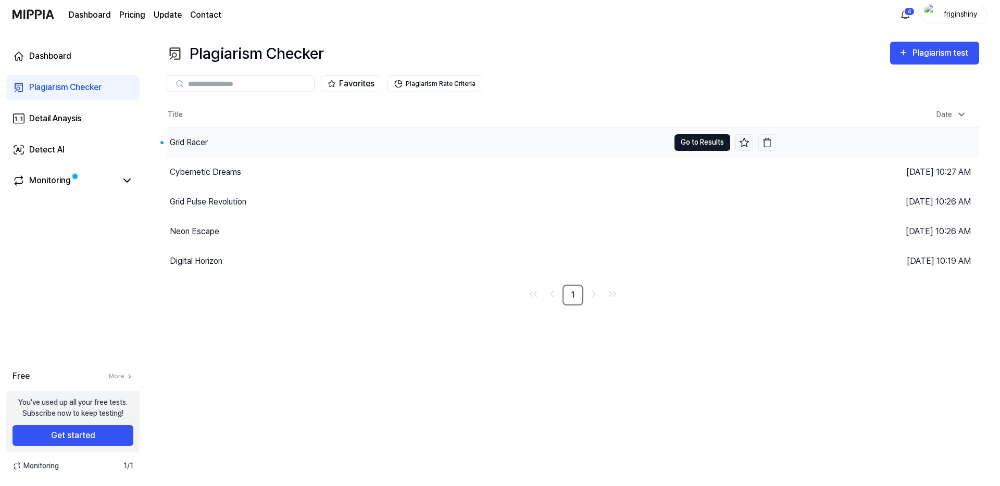
click at [693, 141] on button "Go to Results" at bounding box center [702, 142] width 56 height 17
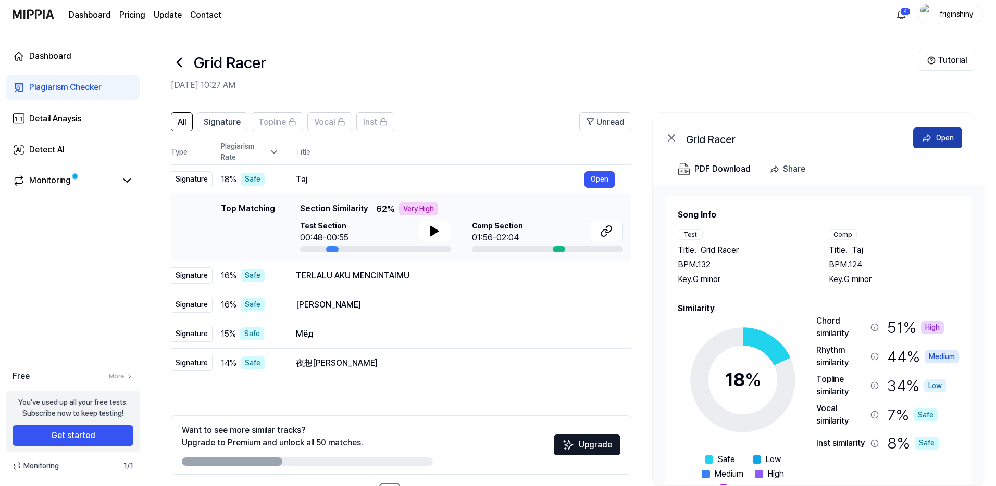
click at [938, 136] on div "Open" at bounding box center [945, 137] width 18 height 11
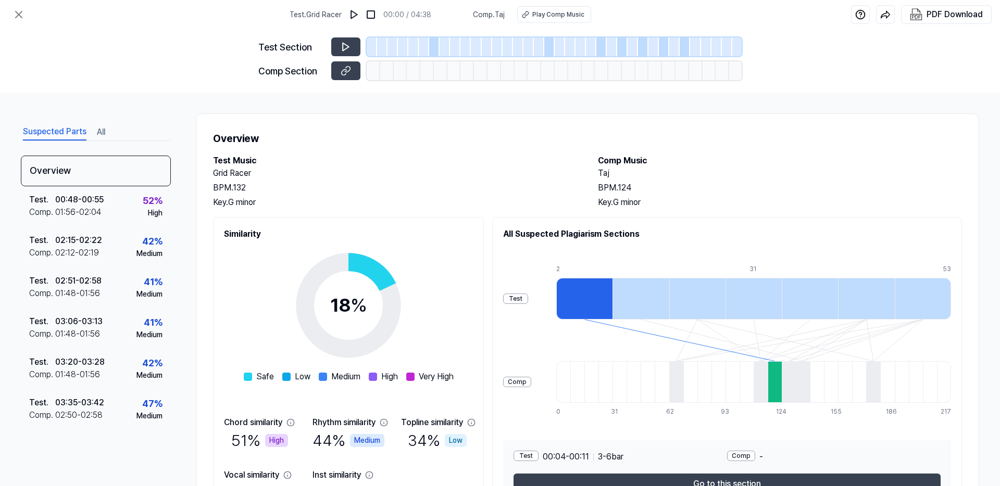
click at [550, 51] on div at bounding box center [549, 46] width 10 height 19
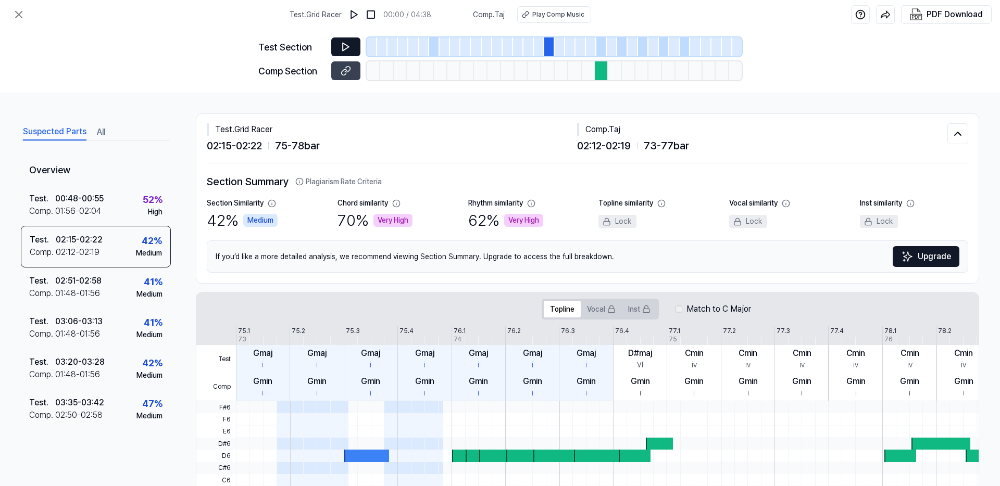
click at [350, 47] on icon at bounding box center [346, 47] width 10 height 10
click at [349, 71] on icon at bounding box center [346, 71] width 10 height 10
click at [19, 18] on icon at bounding box center [18, 14] width 12 height 12
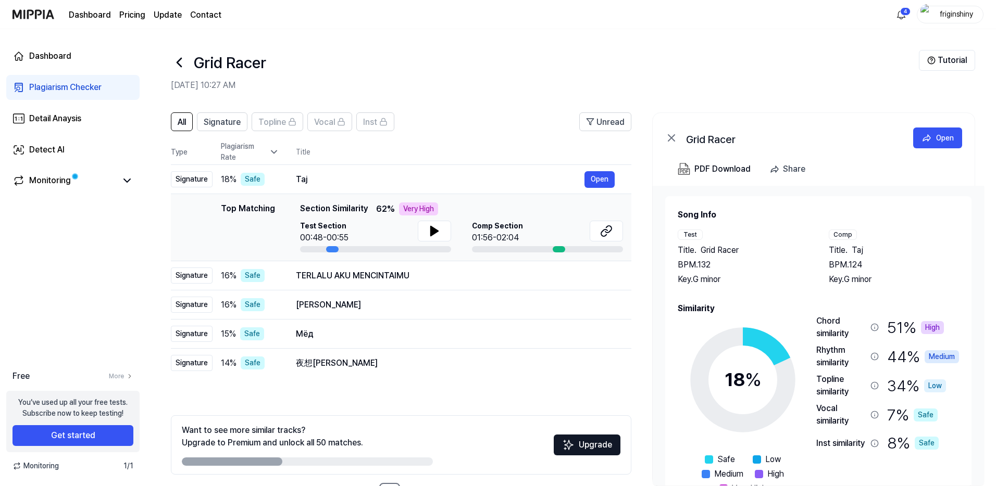
click at [183, 64] on icon at bounding box center [179, 62] width 17 height 17
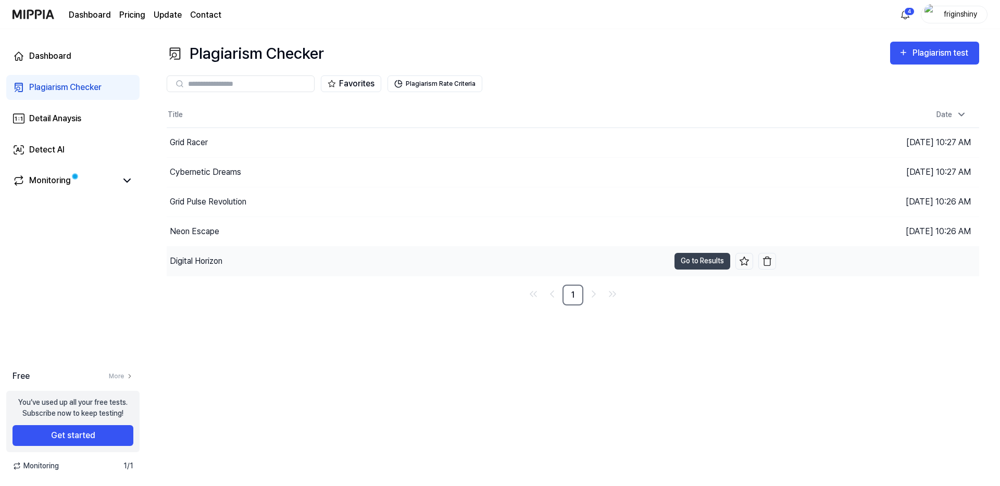
click at [341, 259] on div "Digital Horizon" at bounding box center [418, 261] width 502 height 29
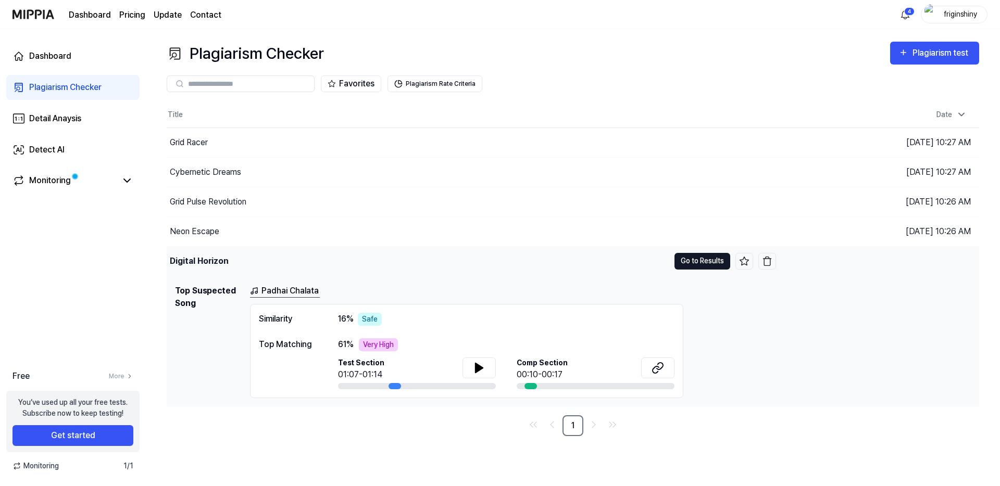
click at [699, 265] on button "Go to Results" at bounding box center [702, 261] width 56 height 17
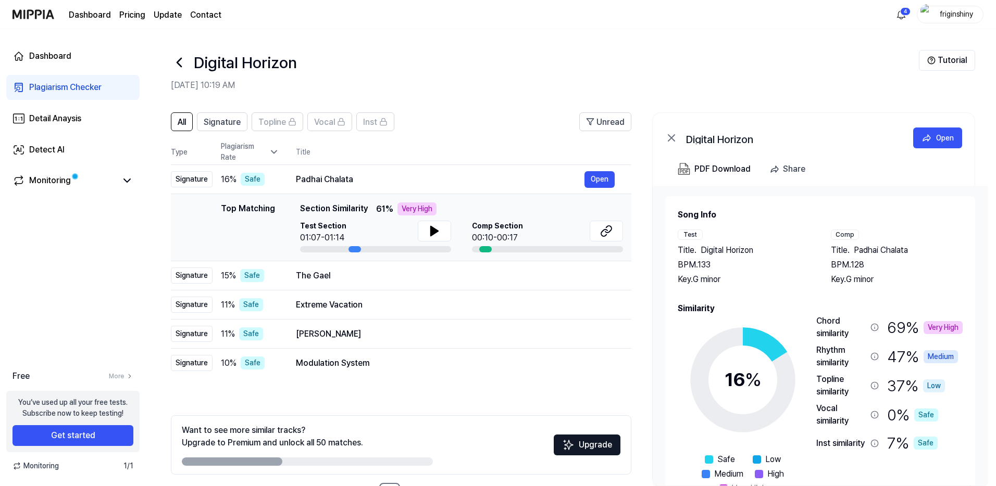
click at [182, 65] on icon at bounding box center [179, 62] width 17 height 17
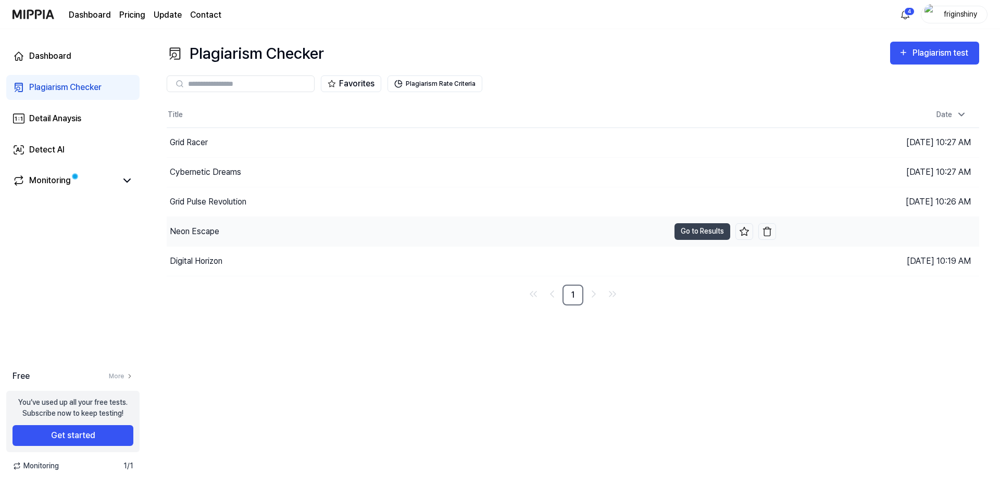
click at [238, 229] on div "Neon Escape" at bounding box center [418, 231] width 502 height 29
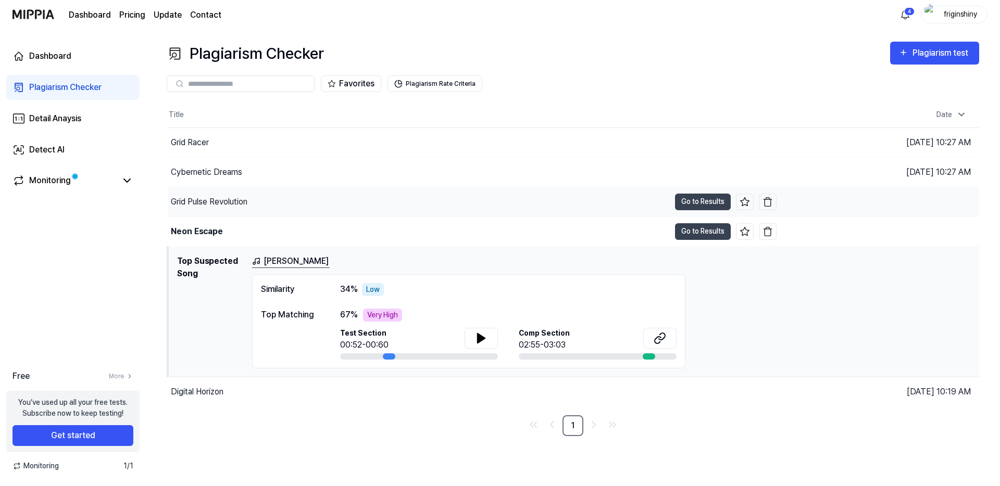
click at [281, 198] on div "Grid Pulse Revolution" at bounding box center [419, 201] width 502 height 29
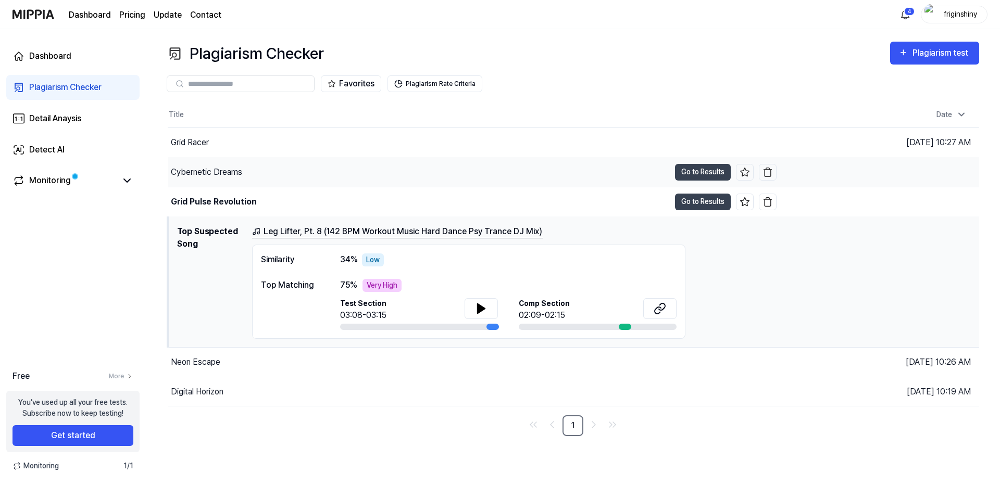
click at [287, 179] on div "Cybernetic Dreams" at bounding box center [419, 172] width 502 height 29
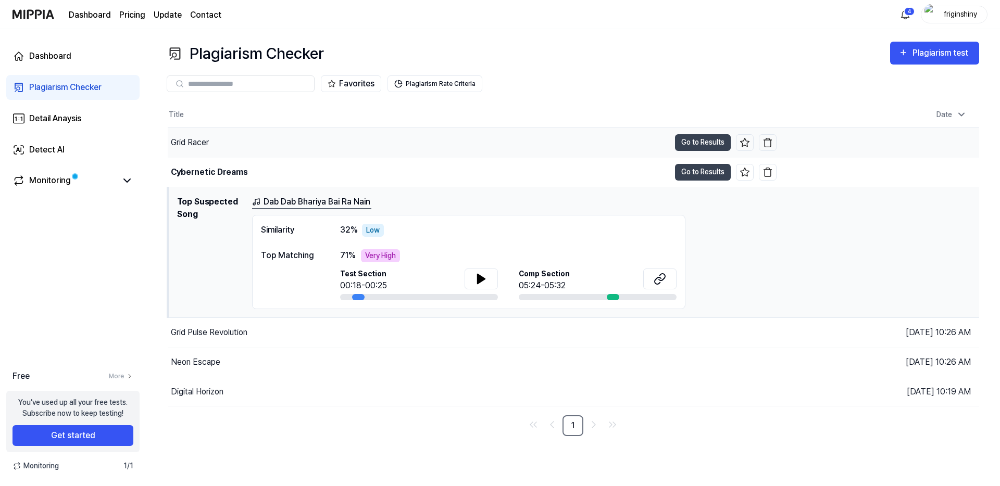
click at [300, 150] on div "Grid Racer" at bounding box center [419, 142] width 502 height 29
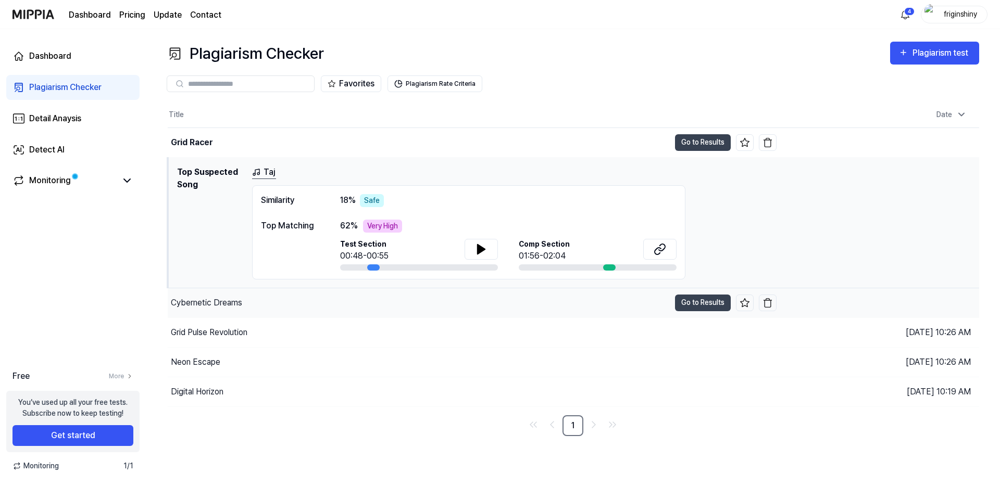
click at [302, 305] on div "Cybernetic Dreams" at bounding box center [419, 302] width 502 height 29
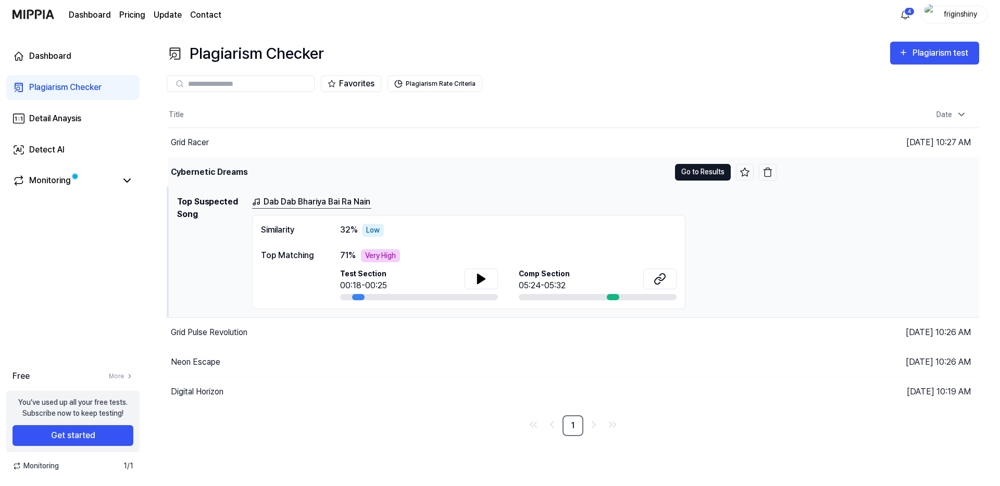
click at [699, 172] on button "Go to Results" at bounding box center [703, 172] width 56 height 17
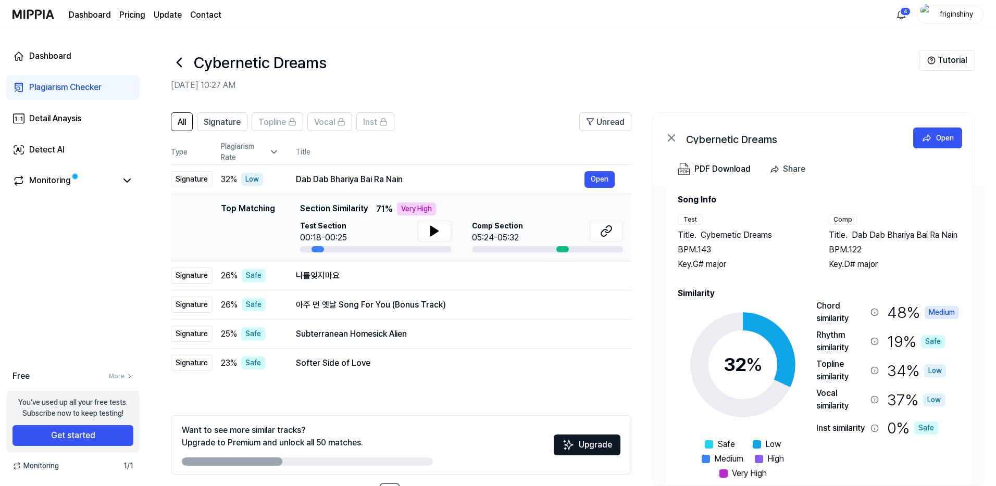
scroll to position [32, 0]
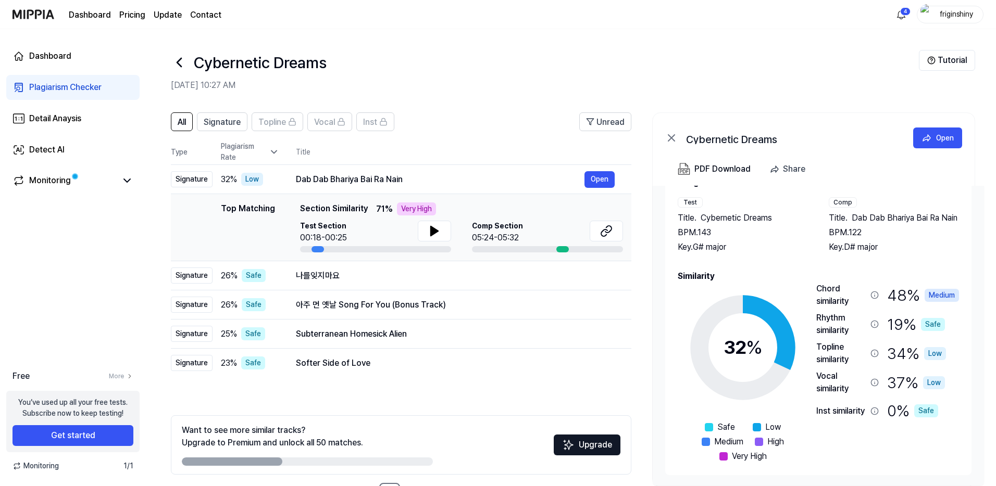
click at [180, 66] on icon at bounding box center [179, 62] width 4 height 8
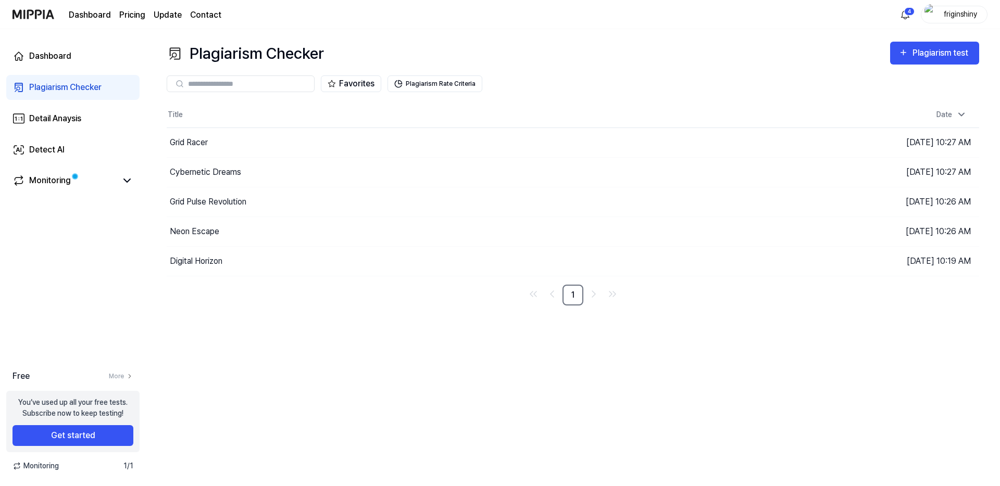
click at [102, 17] on link "Dashboard" at bounding box center [90, 15] width 42 height 12
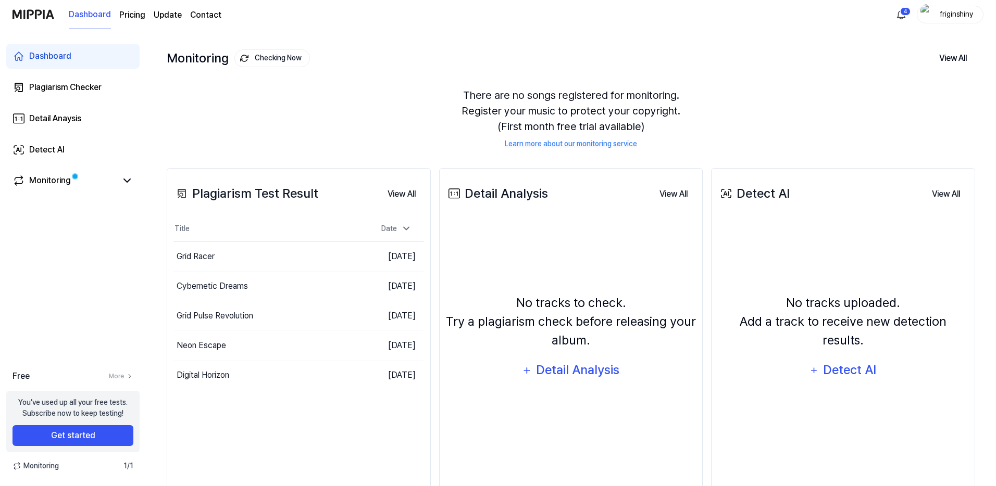
scroll to position [74, 0]
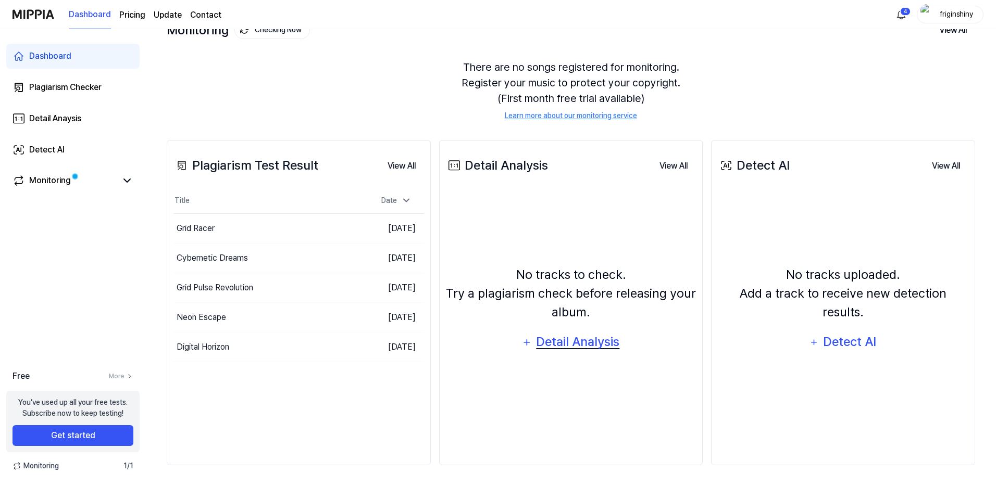
click at [543, 345] on div "Detail Analysis" at bounding box center [577, 342] width 85 height 20
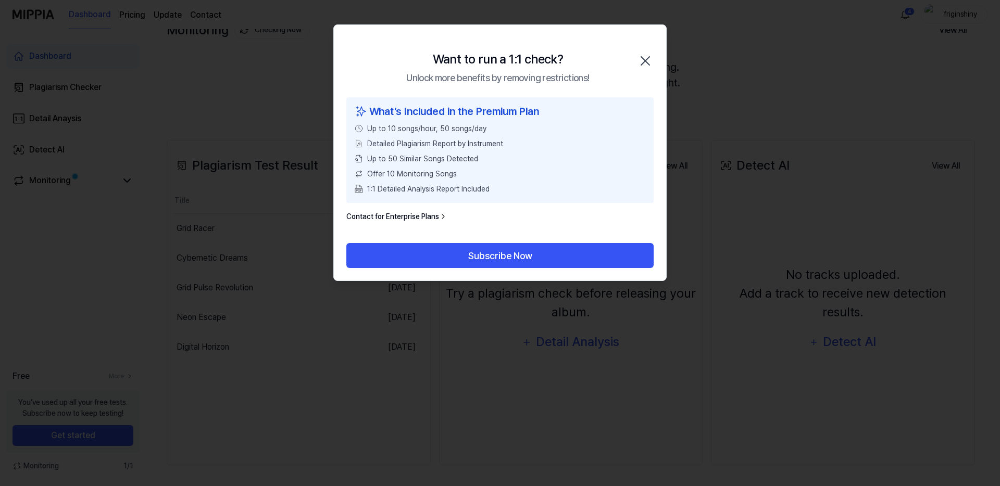
click at [648, 63] on icon "button" at bounding box center [645, 61] width 8 height 8
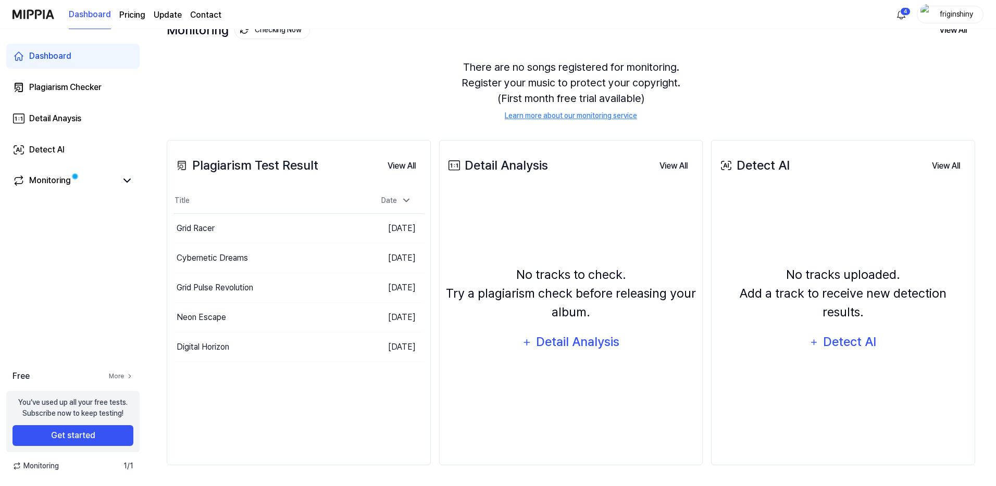
click at [122, 378] on link "More" at bounding box center [121, 376] width 24 height 9
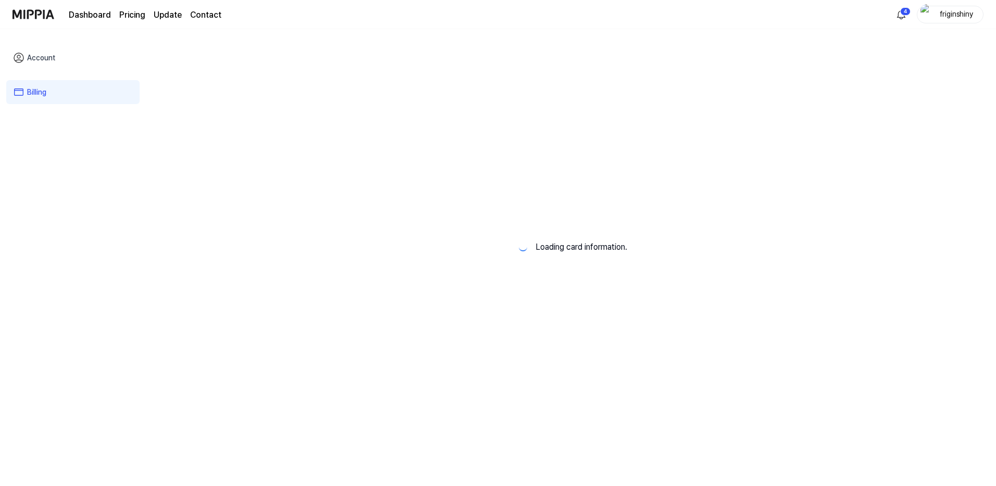
scroll to position [0, 0]
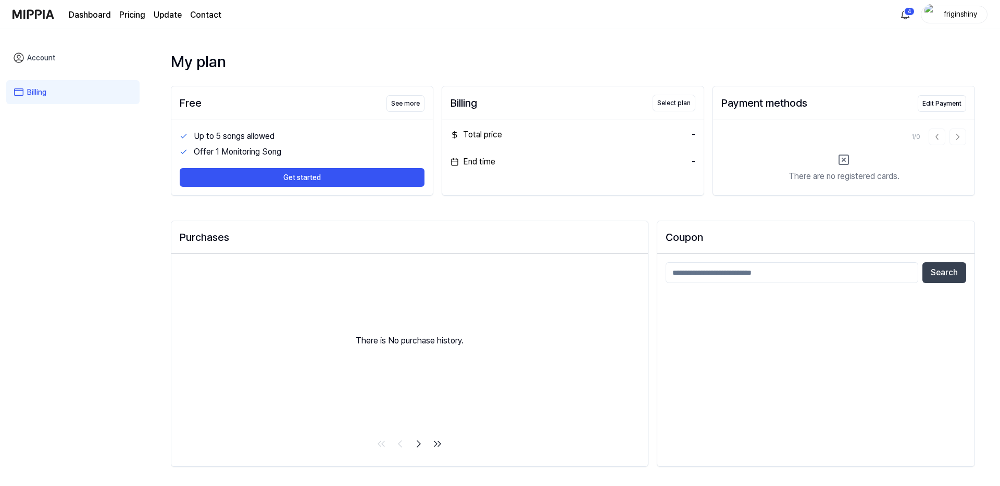
click at [137, 15] on page\) "Pricing" at bounding box center [132, 15] width 26 height 12
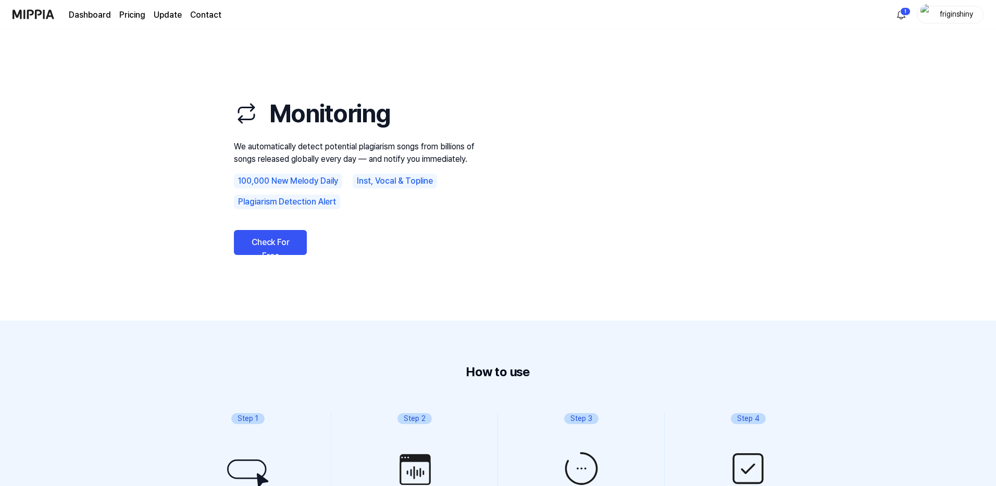
click at [298, 202] on div "Plagiarism Detection Alert" at bounding box center [287, 202] width 106 height 15
click at [41, 15] on img at bounding box center [33, 14] width 42 height 29
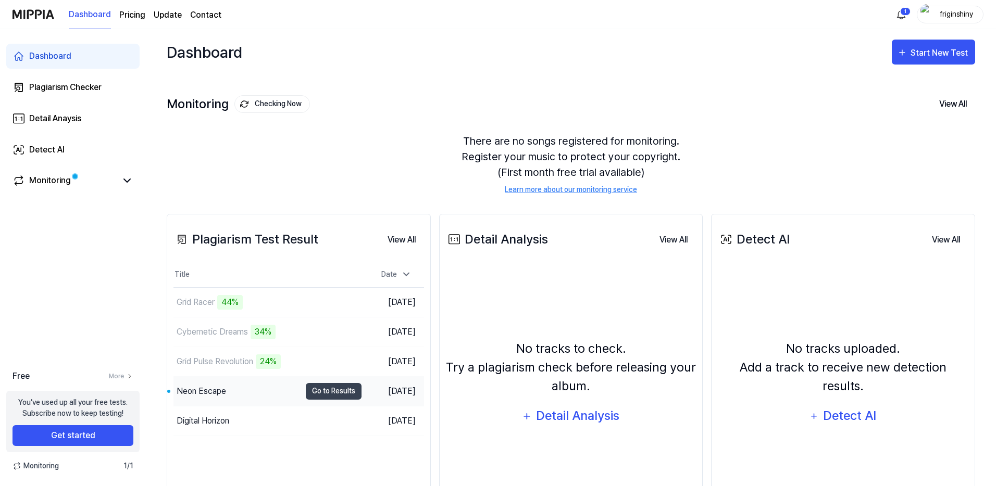
click at [254, 392] on div "Neon Escape" at bounding box center [236, 391] width 127 height 29
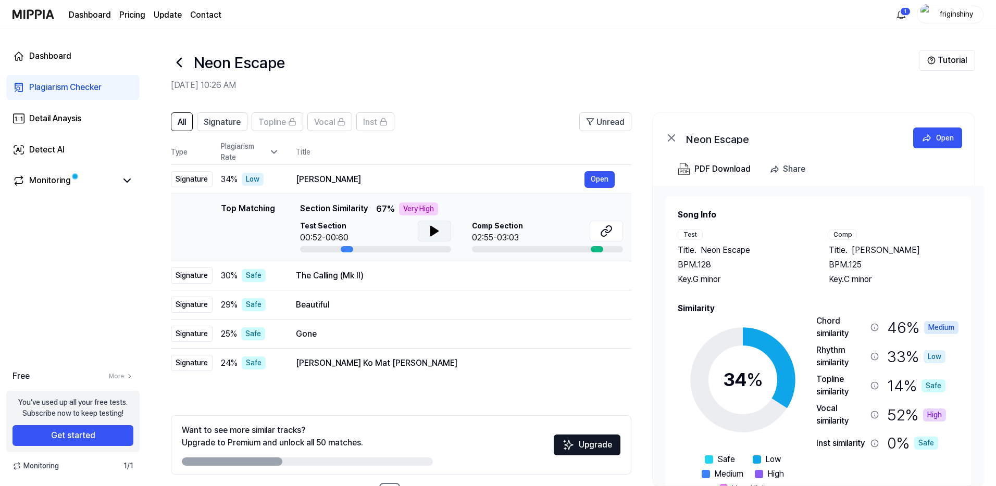
click at [434, 235] on icon at bounding box center [434, 231] width 12 height 12
click at [612, 230] on icon at bounding box center [606, 231] width 12 height 12
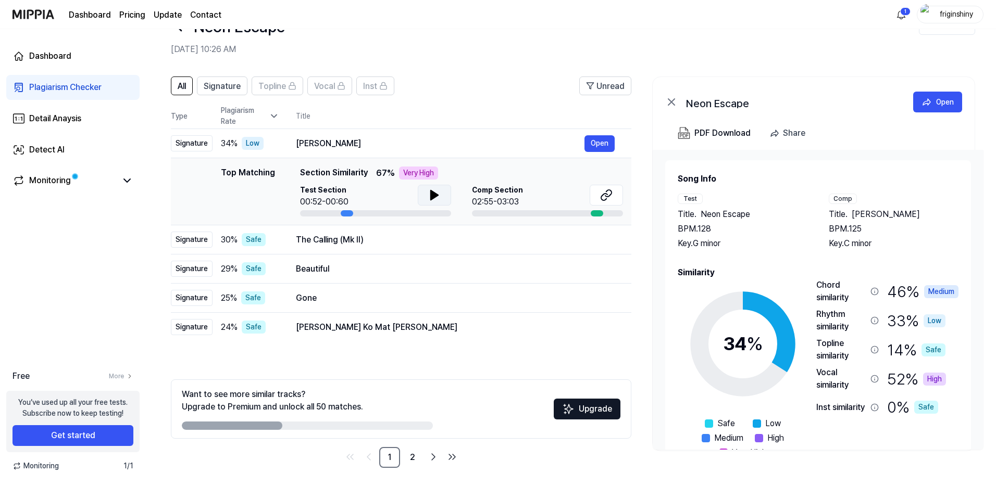
scroll to position [39, 0]
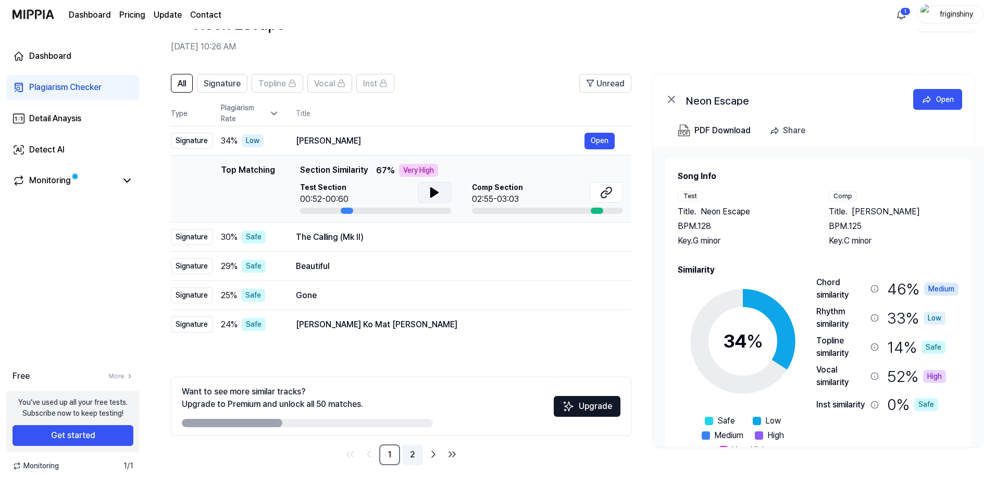
click at [413, 452] on link "2" at bounding box center [412, 455] width 21 height 21
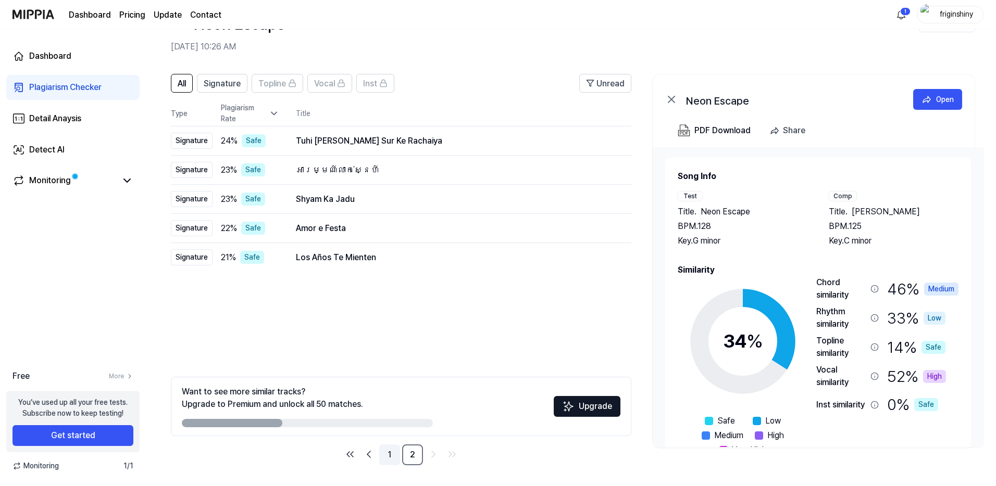
click at [389, 455] on link "1" at bounding box center [389, 455] width 21 height 21
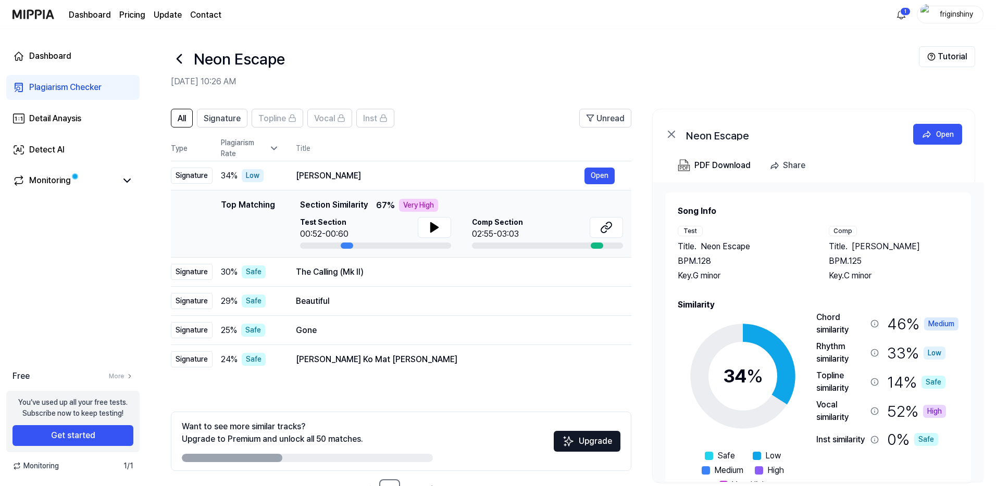
scroll to position [0, 0]
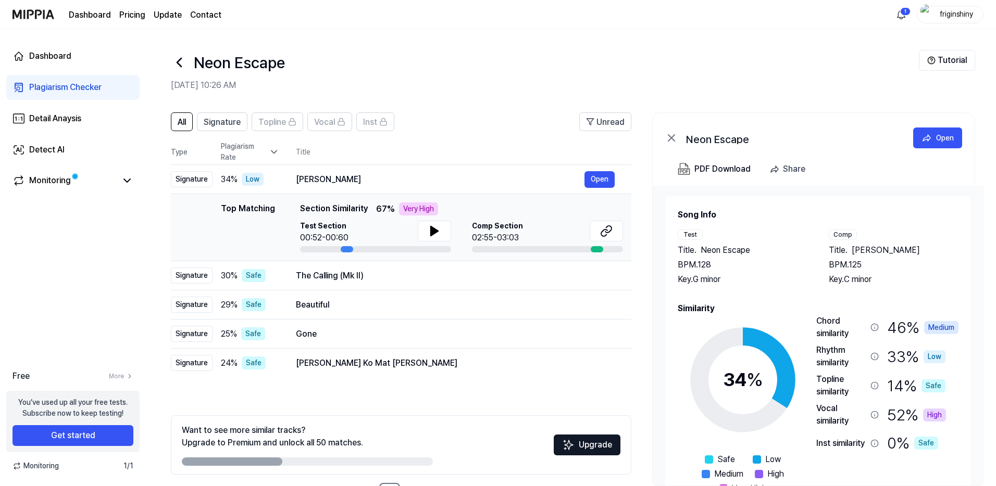
click at [181, 67] on icon at bounding box center [179, 62] width 4 height 8
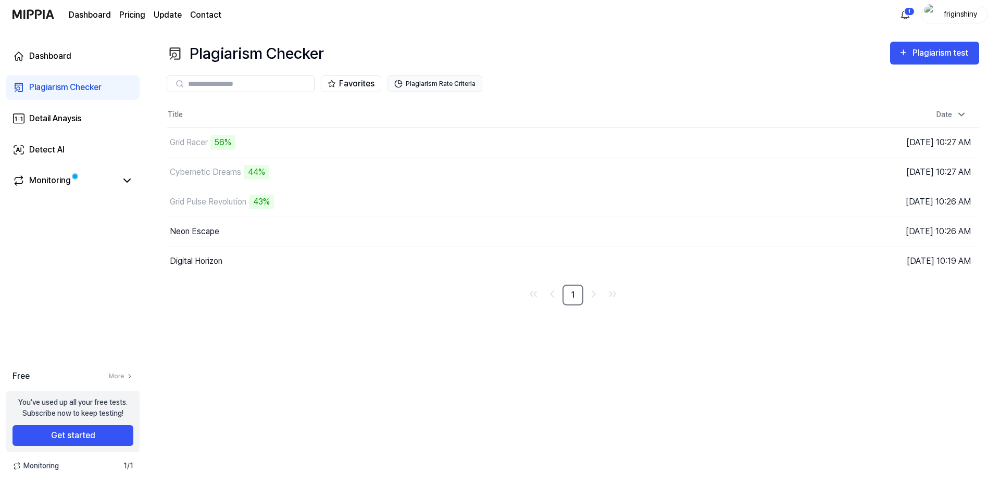
click at [459, 85] on button "Plagiarism Rate Criteria" at bounding box center [434, 84] width 95 height 17
click at [681, 74] on div "Favorites Plagiarism Rate Criteria" at bounding box center [573, 83] width 812 height 37
click at [105, 118] on link "Detail Anaysis" at bounding box center [72, 118] width 133 height 25
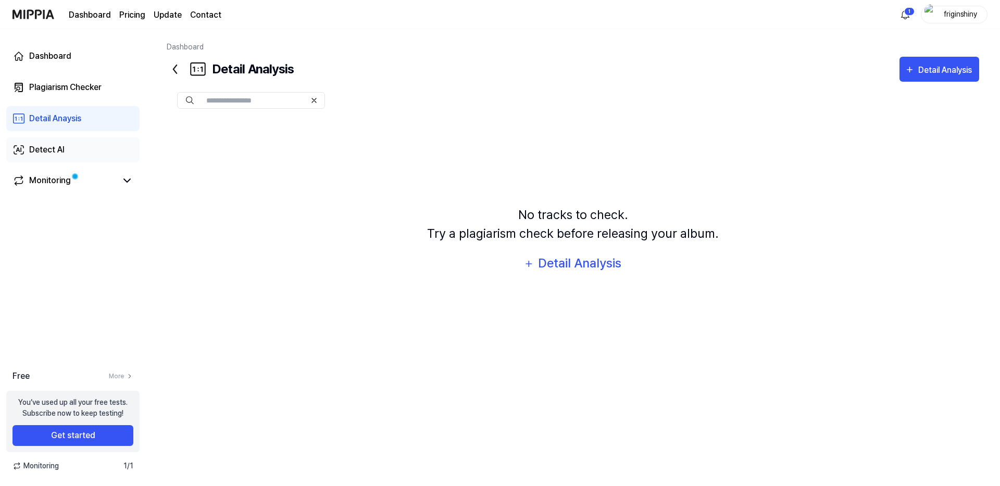
click at [89, 152] on link "Detect AI" at bounding box center [72, 149] width 133 height 25
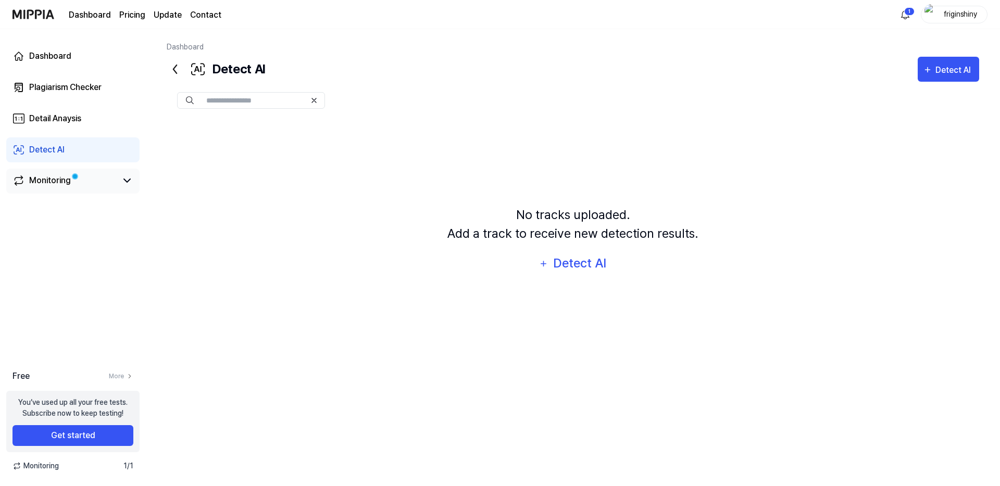
click at [108, 178] on link "Monitoring" at bounding box center [64, 180] width 104 height 12
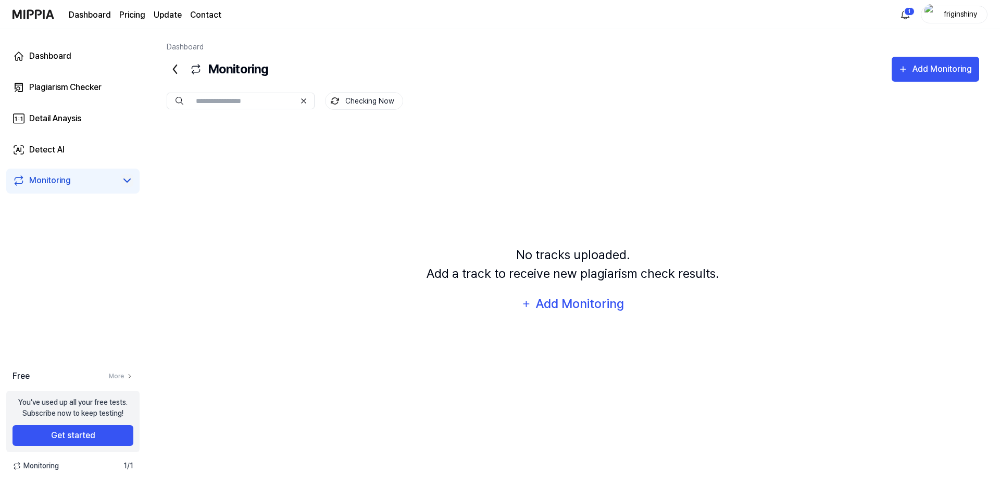
click at [129, 180] on icon at bounding box center [127, 180] width 6 height 3
click at [129, 180] on icon at bounding box center [127, 180] width 12 height 12
click at [72, 57] on link "Dashboard" at bounding box center [72, 56] width 133 height 25
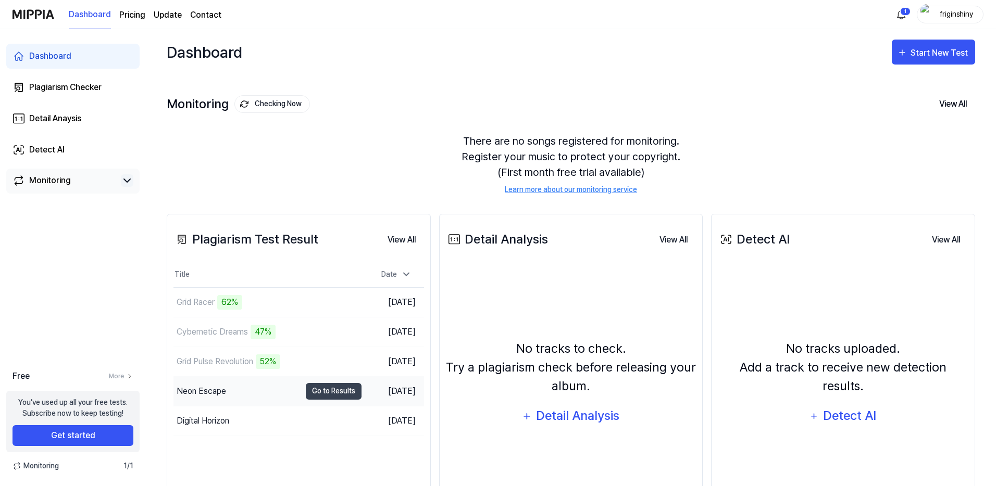
click at [285, 396] on div "Neon Escape" at bounding box center [236, 391] width 127 height 29
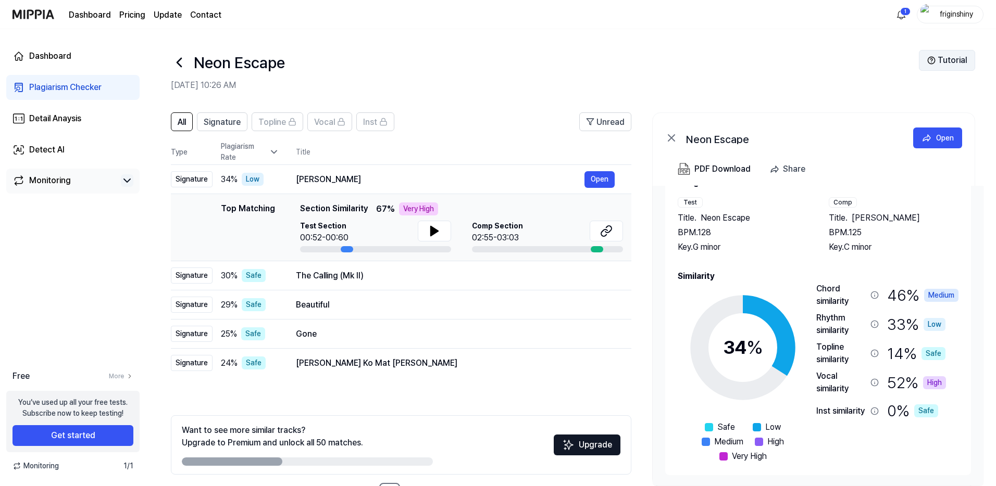
click at [944, 67] on button "Tutorial" at bounding box center [947, 60] width 56 height 21
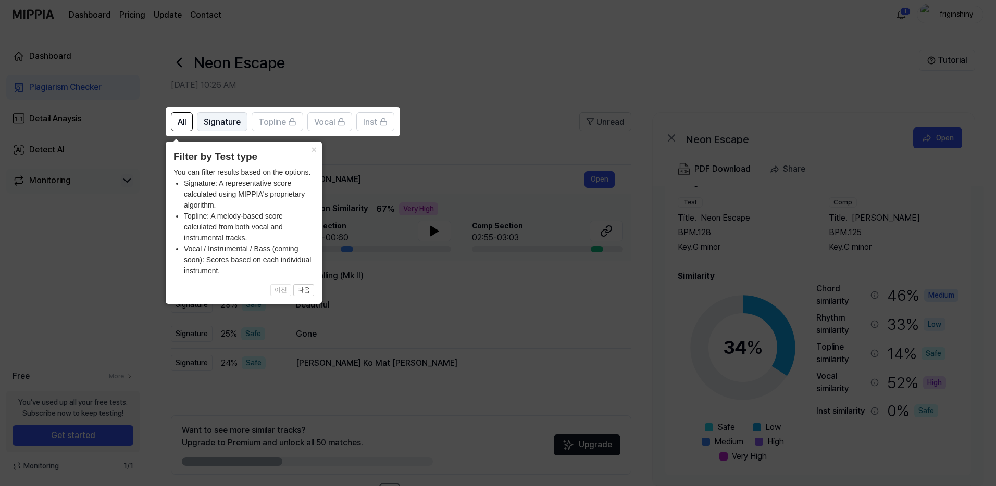
click at [233, 127] on span "Signature" at bounding box center [222, 122] width 37 height 12
click at [304, 289] on button "다음" at bounding box center [303, 290] width 21 height 12
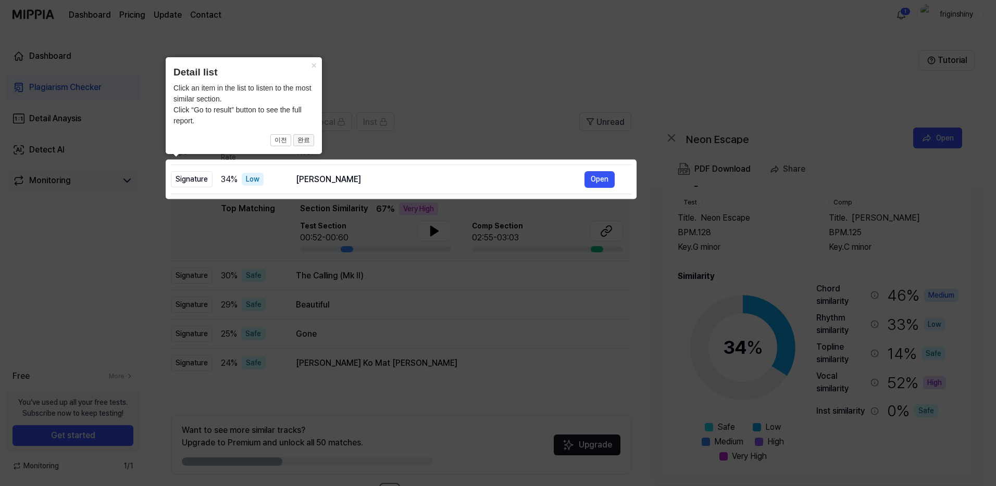
click at [305, 140] on button "완료" at bounding box center [303, 140] width 21 height 12
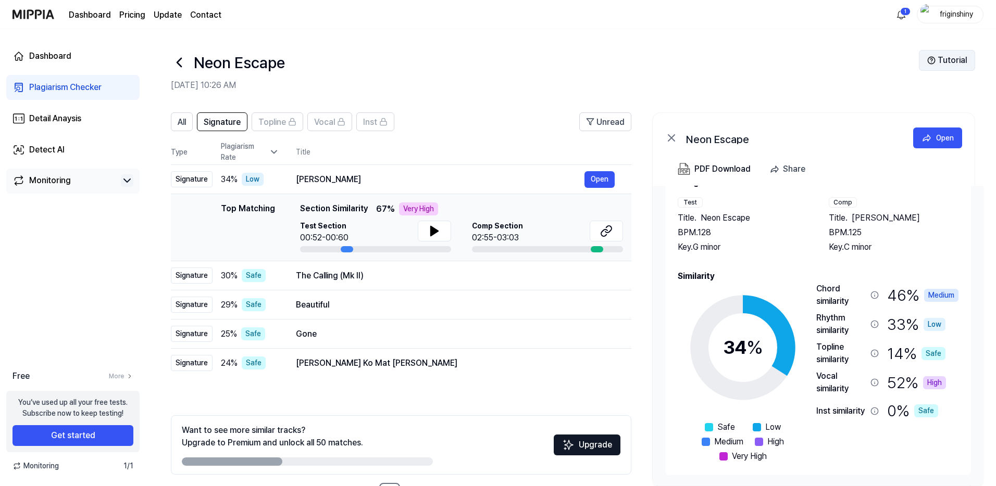
click at [942, 62] on button "Tutorial" at bounding box center [947, 60] width 56 height 21
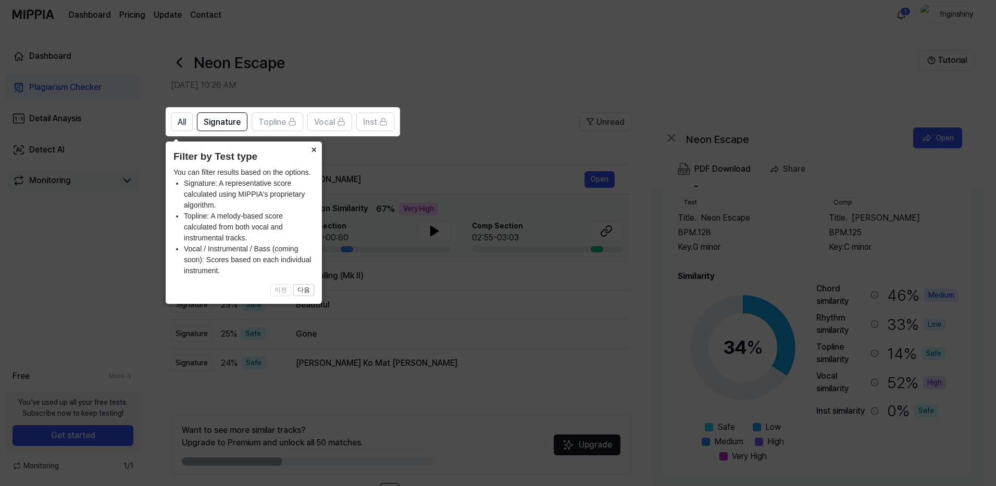
click at [313, 148] on button "×" at bounding box center [313, 149] width 17 height 15
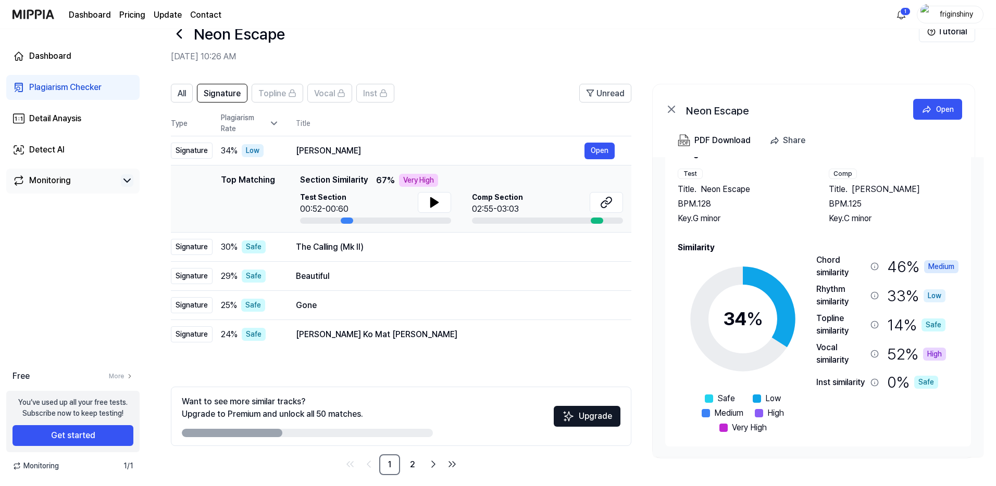
scroll to position [39, 0]
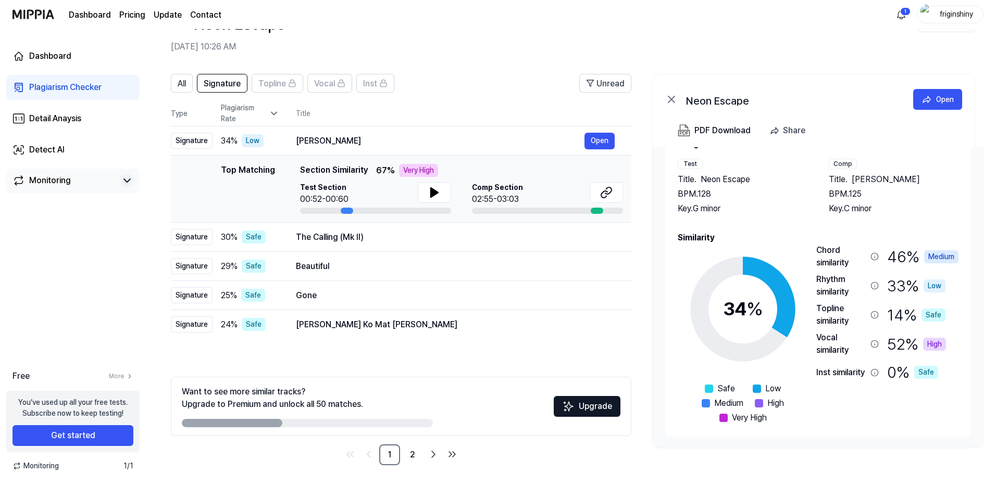
click at [82, 83] on div "Plagiarism Checker" at bounding box center [65, 87] width 72 height 12
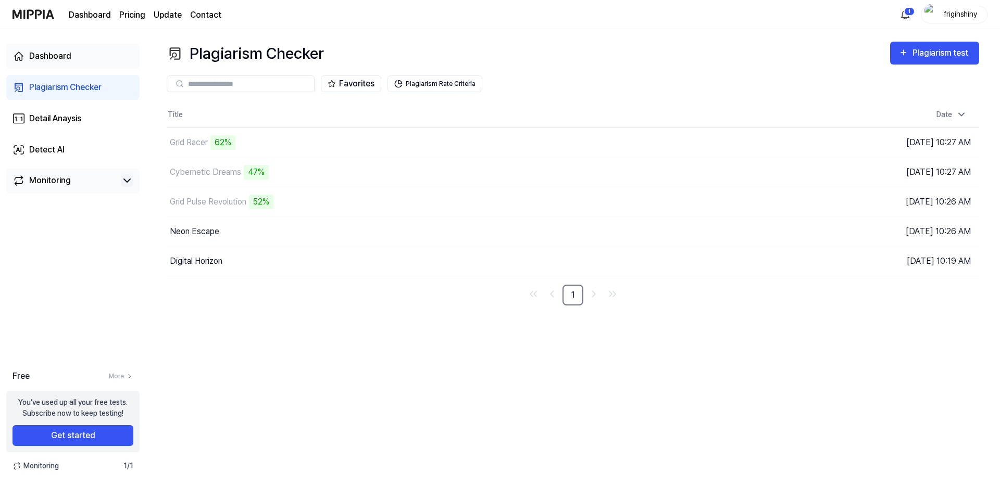
click at [78, 59] on link "Dashboard" at bounding box center [72, 56] width 133 height 25
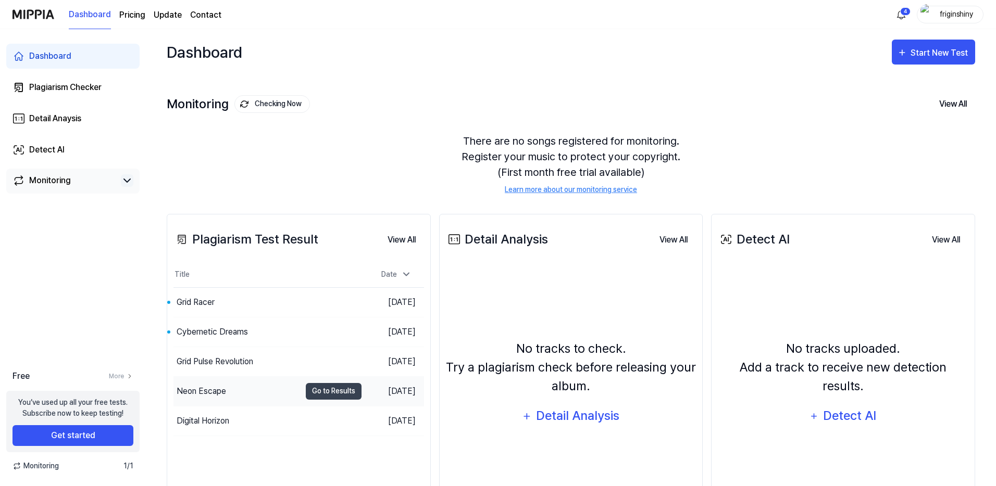
click at [267, 386] on div "Neon Escape" at bounding box center [236, 391] width 127 height 29
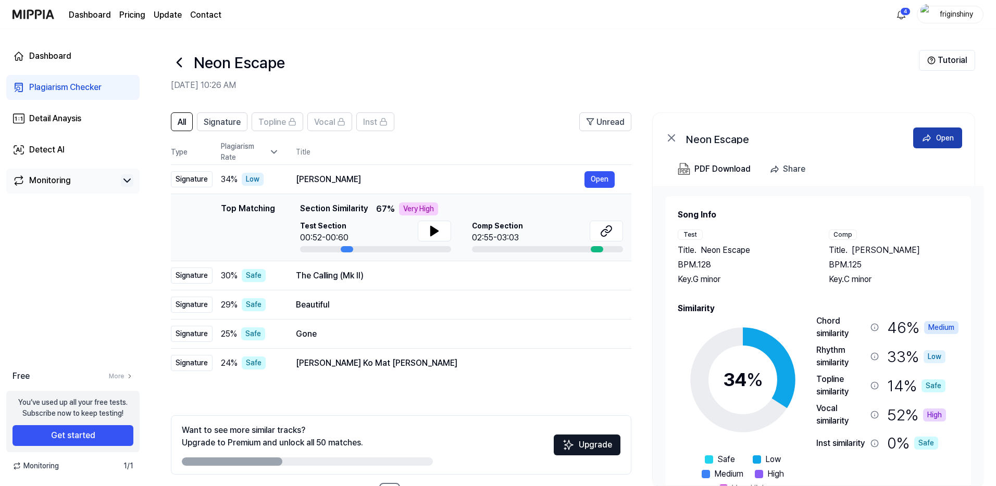
click at [929, 136] on icon at bounding box center [926, 138] width 10 height 10
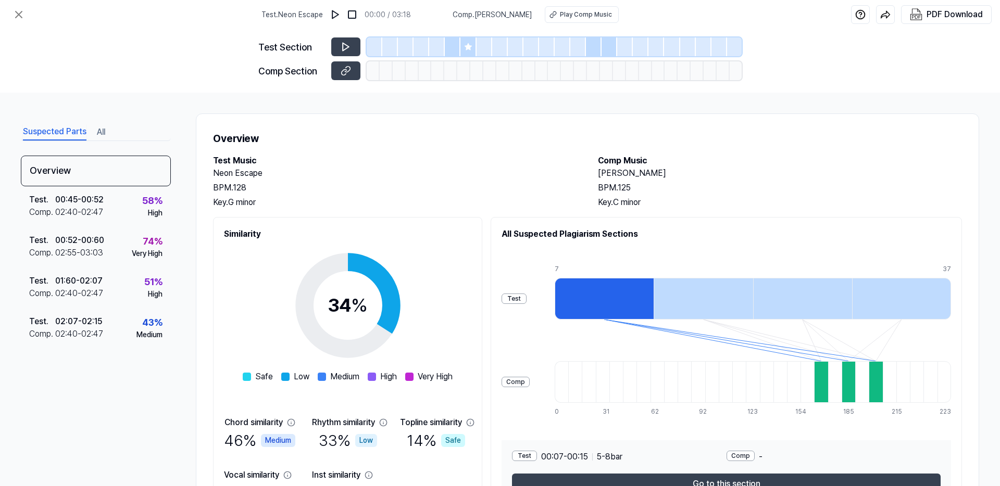
click at [469, 52] on div at bounding box center [468, 46] width 16 height 19
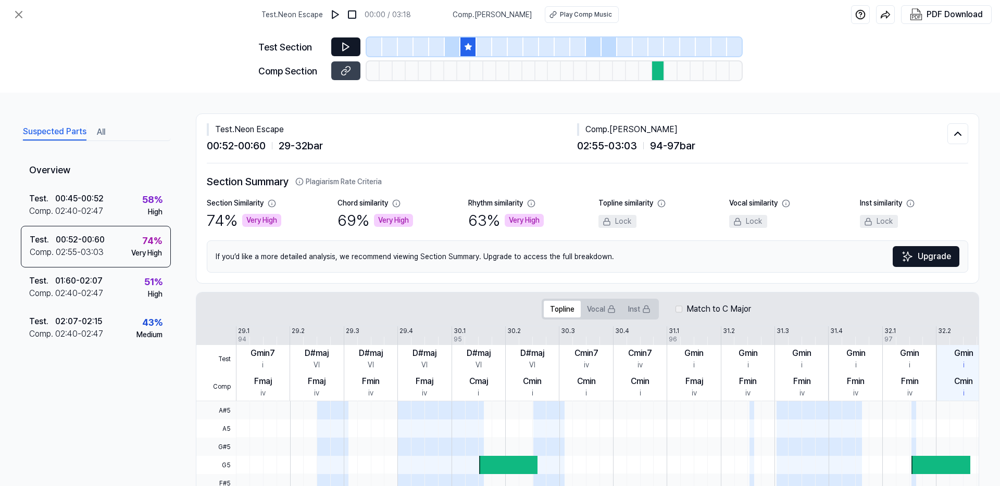
click at [352, 45] on button at bounding box center [345, 46] width 29 height 19
click at [338, 72] on button at bounding box center [345, 70] width 29 height 19
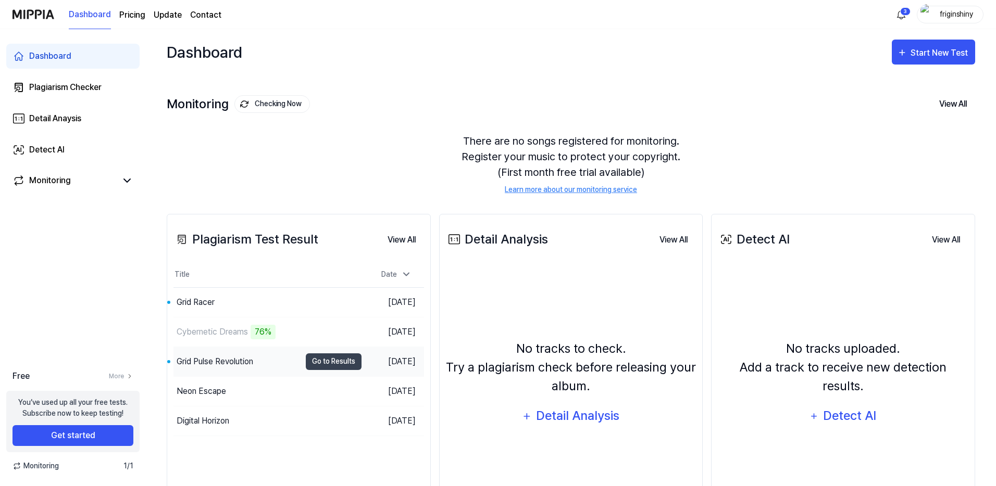
click at [285, 357] on div "Grid Pulse Revolution" at bounding box center [236, 361] width 127 height 29
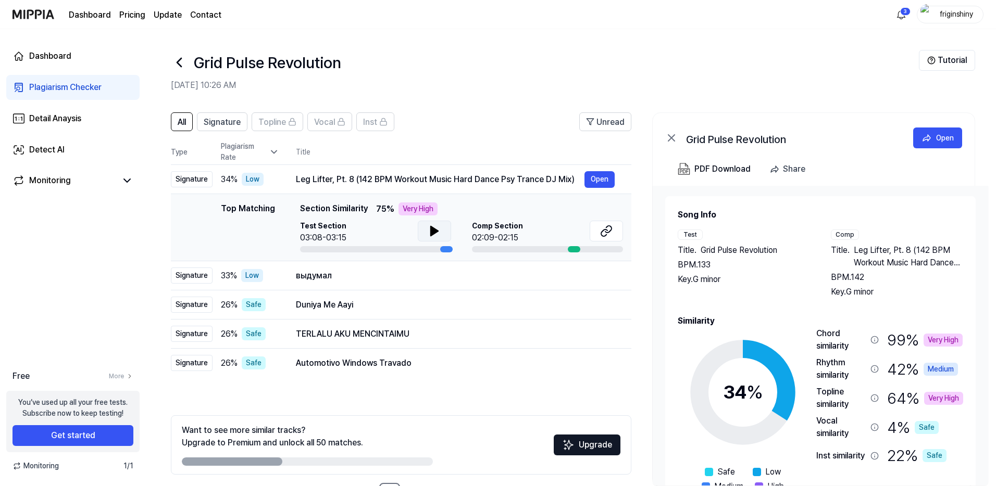
click at [441, 230] on button at bounding box center [434, 231] width 33 height 21
click at [619, 235] on button at bounding box center [605, 231] width 33 height 21
click at [435, 229] on icon at bounding box center [434, 231] width 12 height 12
click at [928, 135] on 1 at bounding box center [926, 138] width 7 height 6
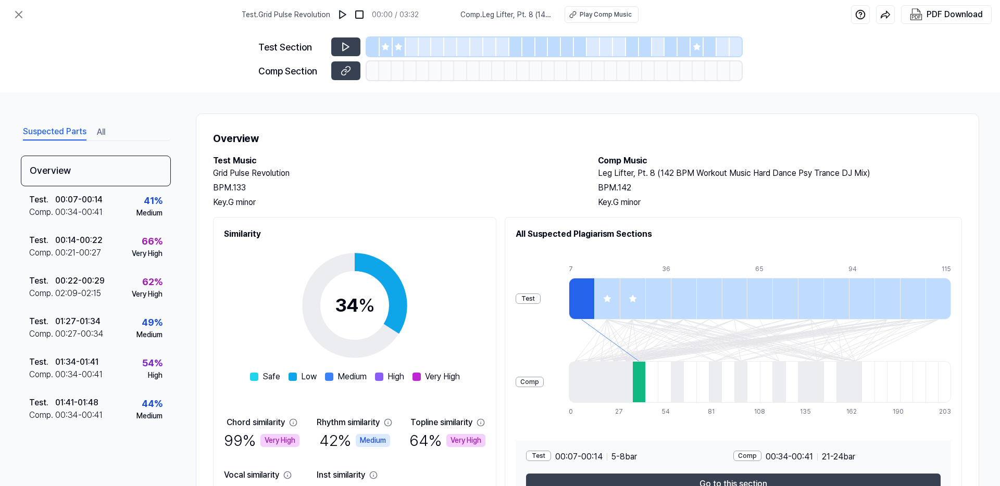
click at [386, 42] on div at bounding box center [386, 46] width 13 height 19
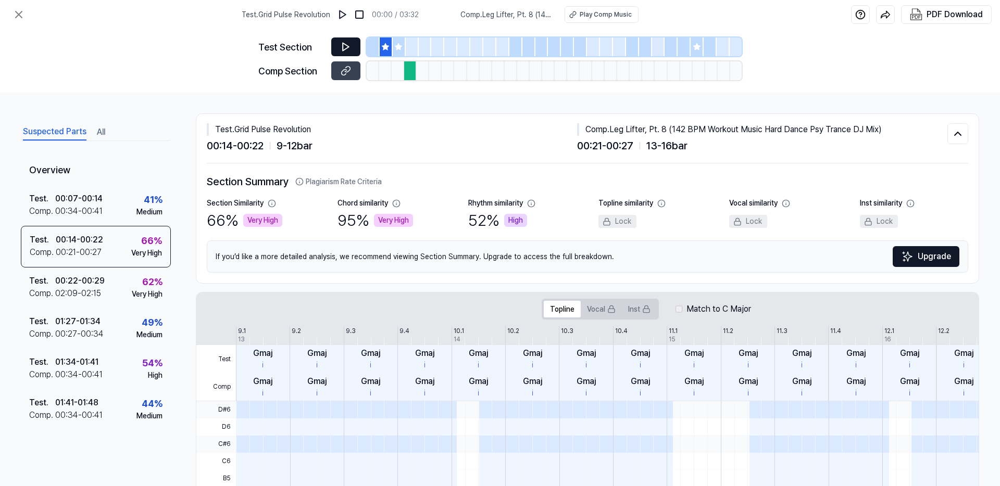
click at [343, 47] on icon at bounding box center [346, 47] width 10 height 10
click at [350, 79] on button at bounding box center [345, 70] width 29 height 19
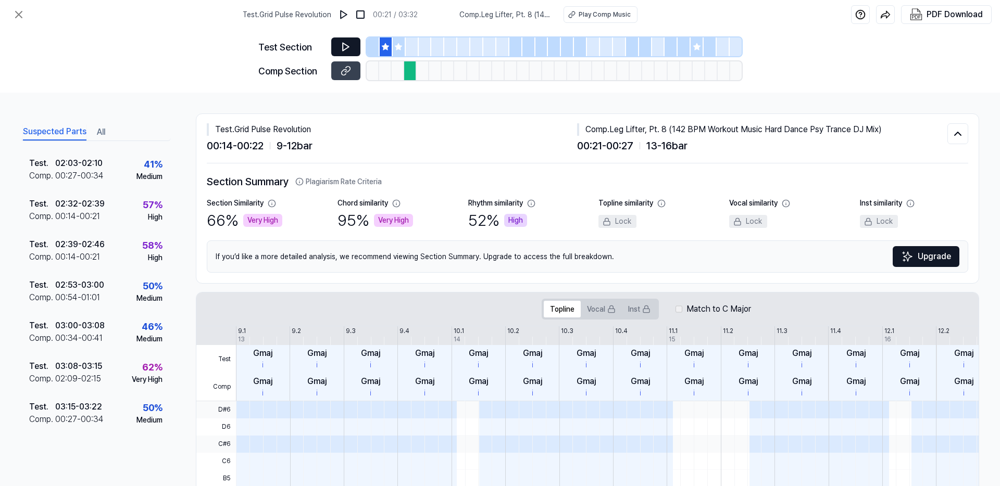
scroll to position [365, 0]
click at [401, 46] on icon at bounding box center [398, 46] width 7 height 7
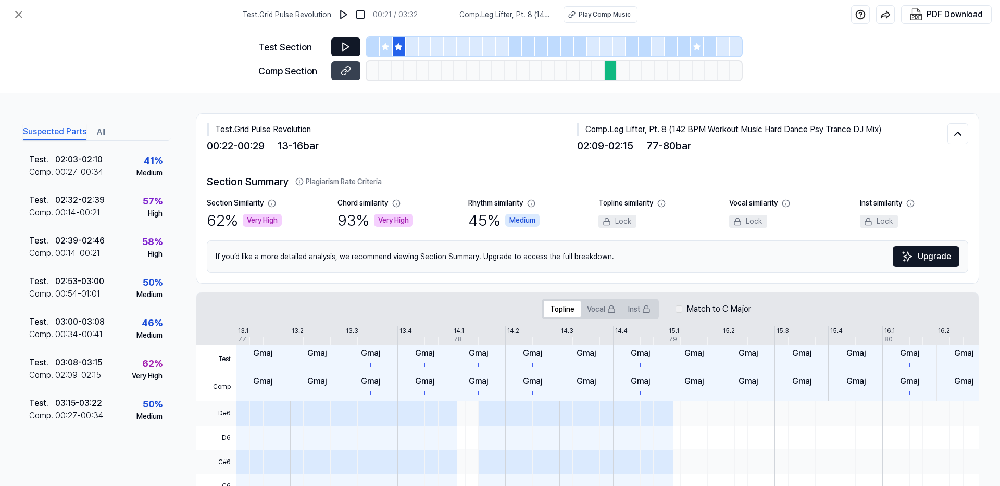
click at [353, 48] on button at bounding box center [345, 46] width 29 height 19
click at [339, 70] on button at bounding box center [345, 70] width 29 height 19
click at [699, 51] on div at bounding box center [696, 46] width 13 height 19
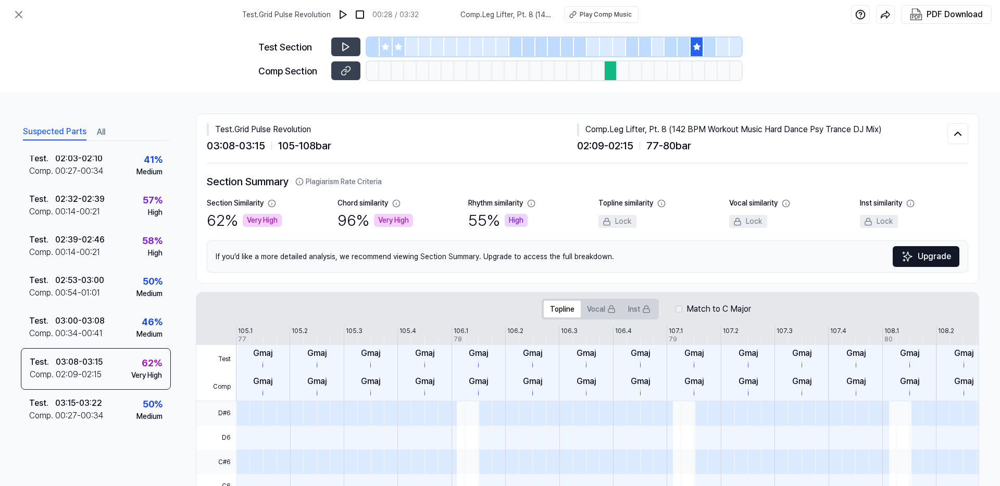
scroll to position [364, 0]
click at [565, 42] on div at bounding box center [567, 46] width 13 height 19
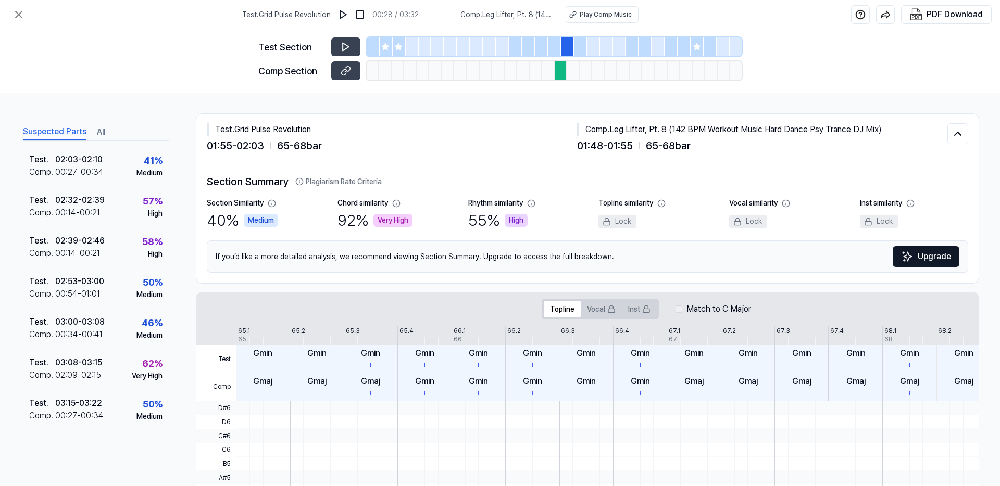
click at [580, 45] on div at bounding box center [580, 46] width 13 height 19
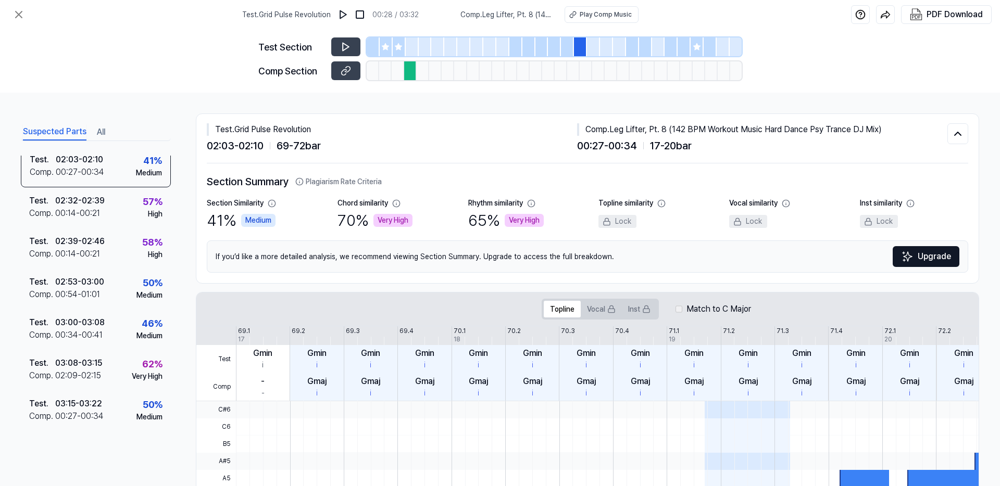
click at [698, 53] on div at bounding box center [696, 46] width 13 height 19
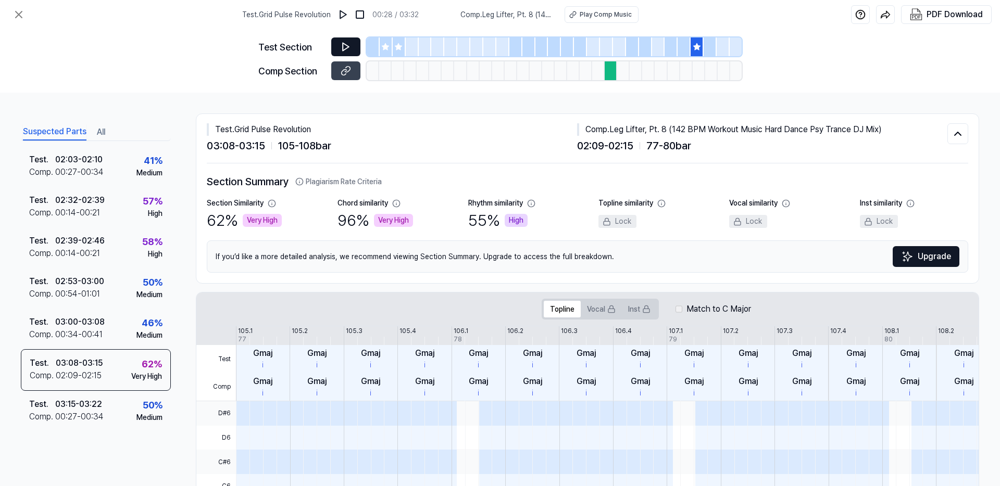
click at [347, 49] on icon at bounding box center [346, 47] width 10 height 10
click at [340, 71] on button at bounding box center [345, 70] width 29 height 19
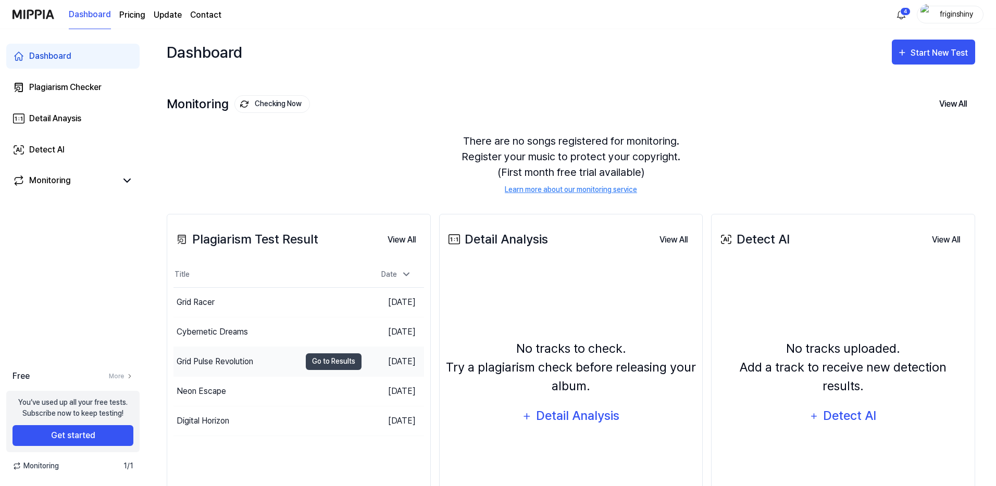
click at [287, 364] on div "Grid Pulse Revolution" at bounding box center [236, 361] width 127 height 29
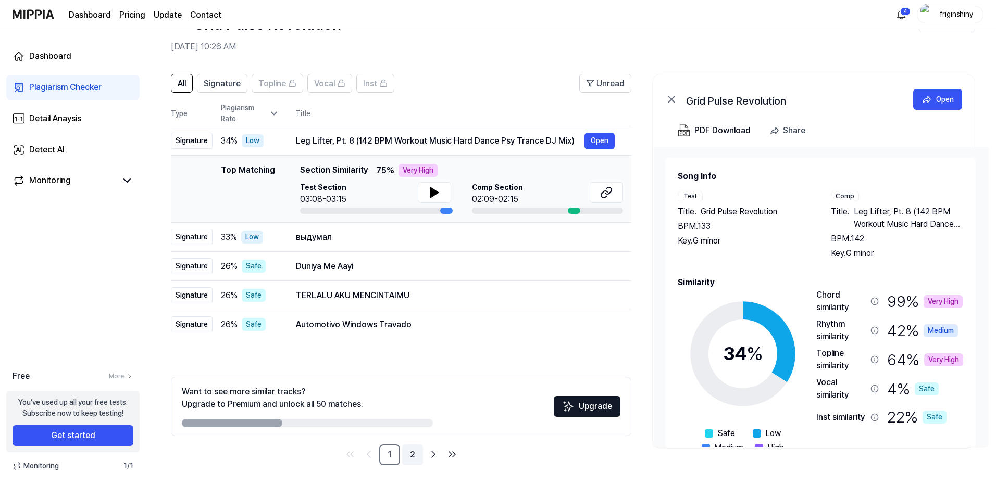
click at [412, 457] on link "2" at bounding box center [412, 455] width 21 height 21
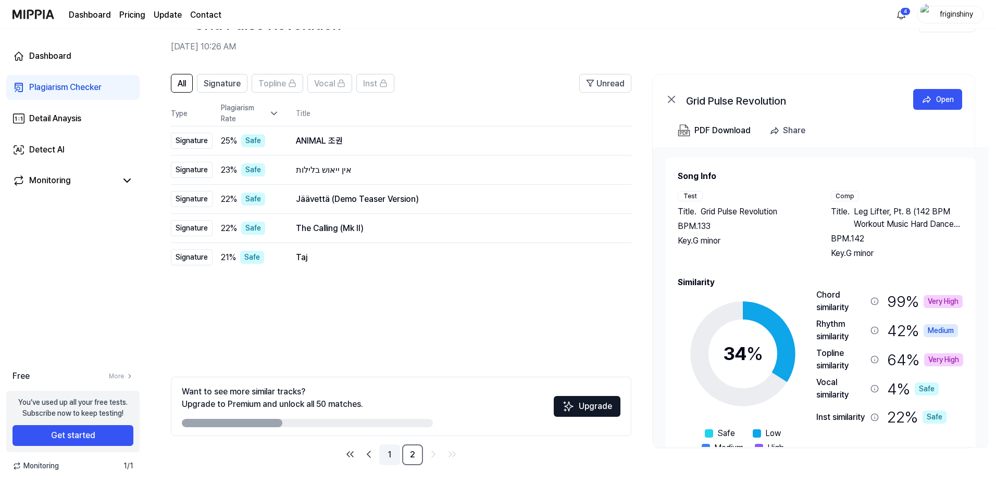
click at [392, 457] on link "1" at bounding box center [389, 455] width 21 height 21
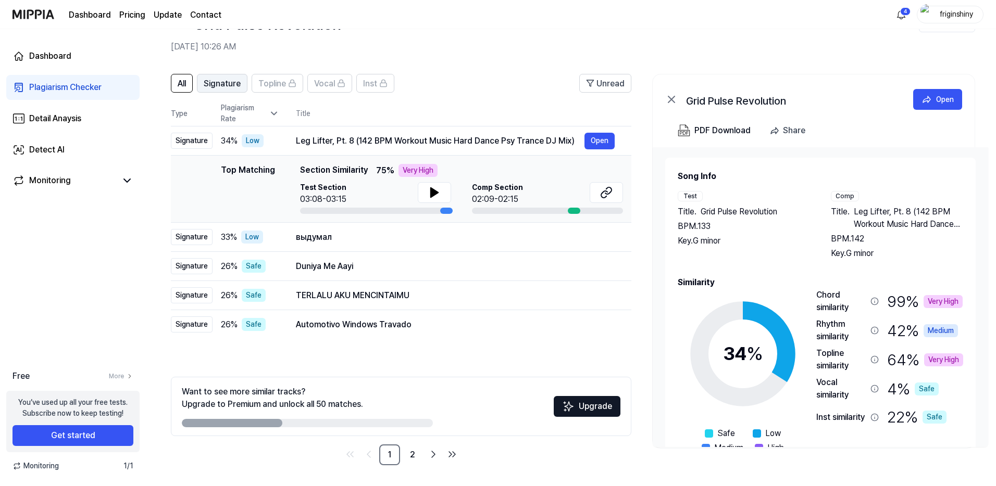
click at [220, 86] on span "Signature" at bounding box center [222, 84] width 37 height 12
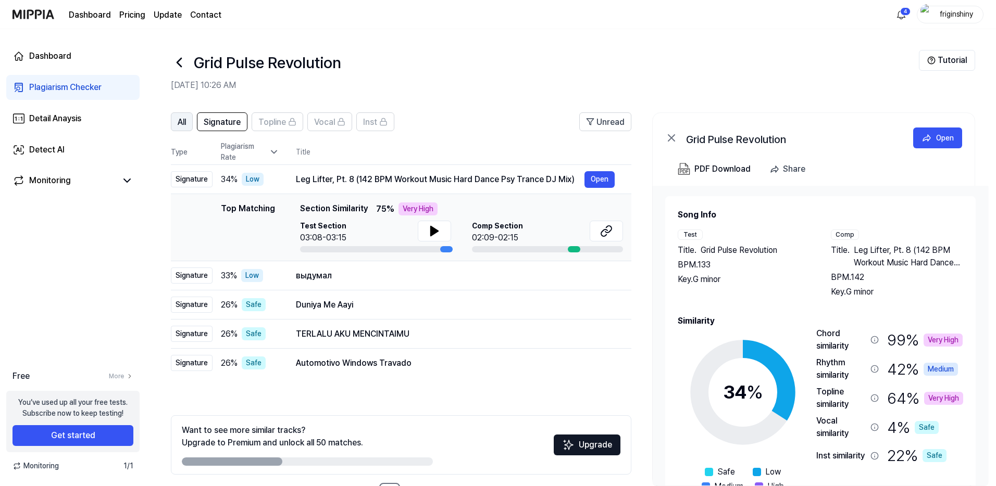
click at [181, 118] on span "All" at bounding box center [182, 122] width 8 height 12
click at [236, 122] on span "Signature" at bounding box center [222, 122] width 37 height 12
click at [180, 62] on icon at bounding box center [179, 62] width 17 height 17
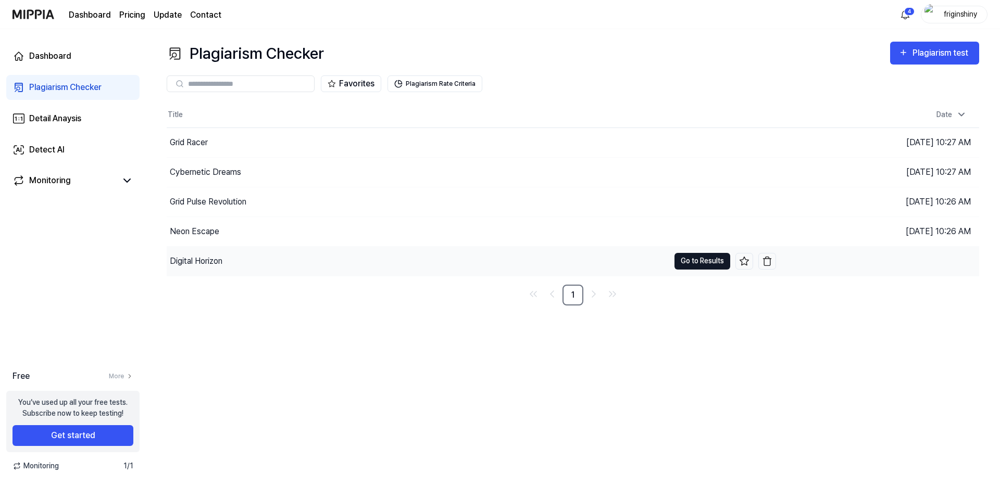
click at [696, 263] on button "Go to Results" at bounding box center [702, 261] width 56 height 17
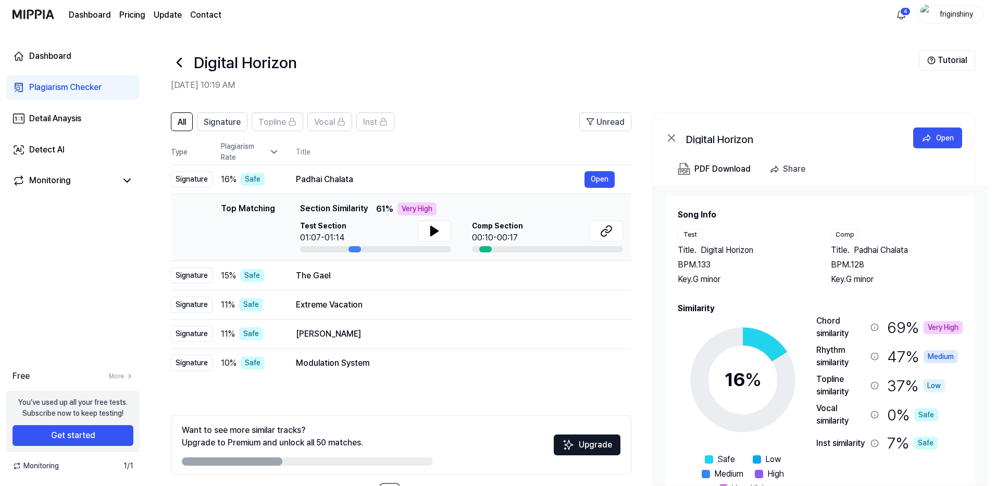
click at [177, 58] on icon at bounding box center [179, 62] width 17 height 17
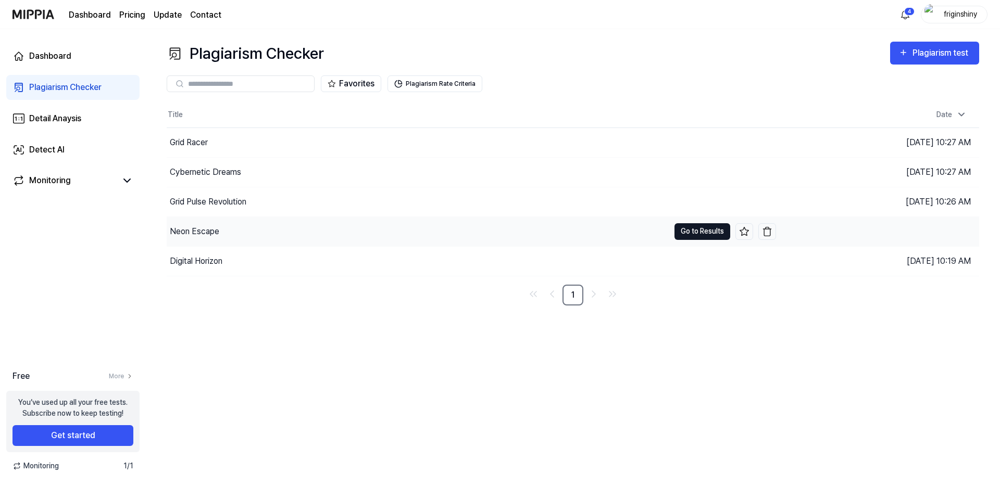
click at [688, 232] on button "Go to Results" at bounding box center [702, 231] width 56 height 17
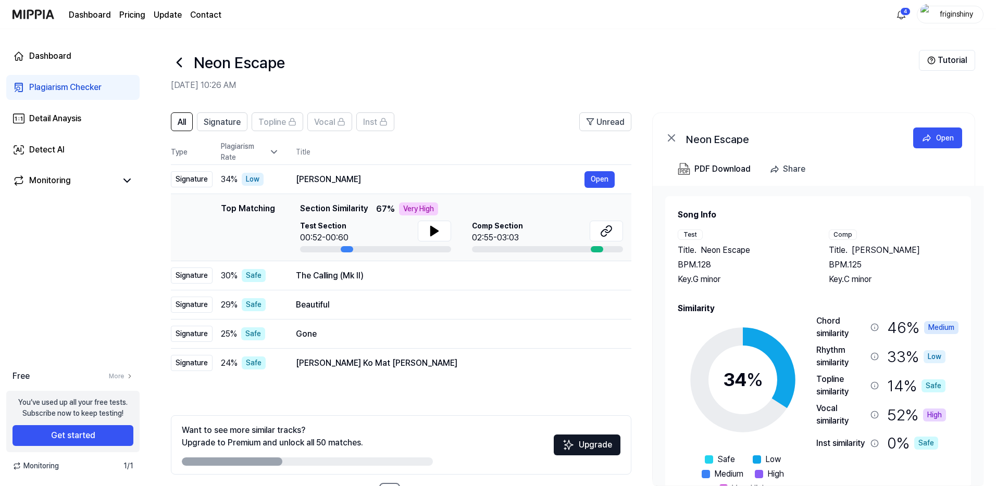
click at [181, 68] on icon at bounding box center [179, 62] width 17 height 17
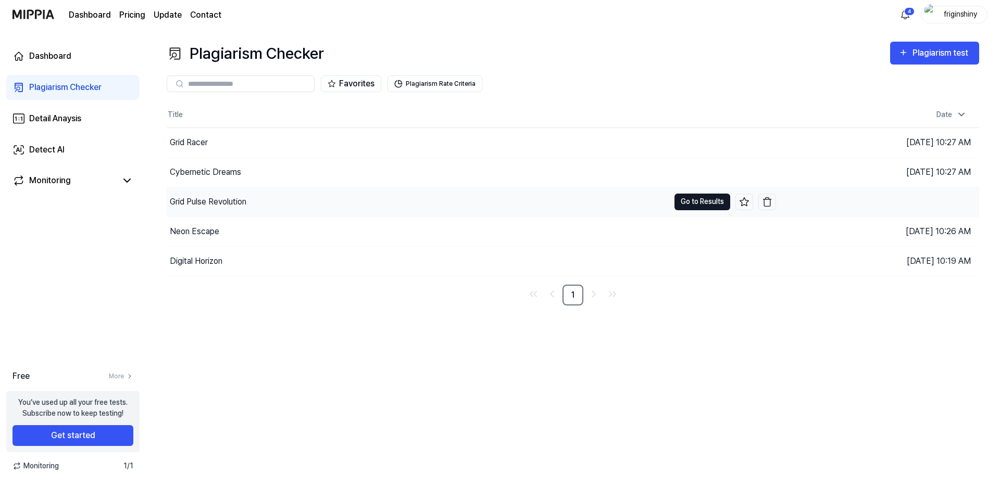
click at [696, 205] on button "Go to Results" at bounding box center [702, 202] width 56 height 17
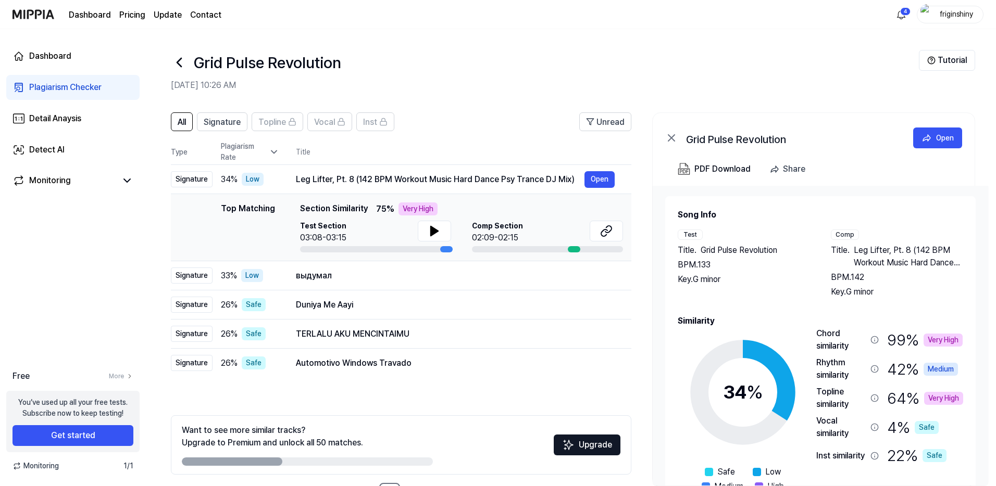
click at [180, 60] on icon at bounding box center [179, 62] width 4 height 8
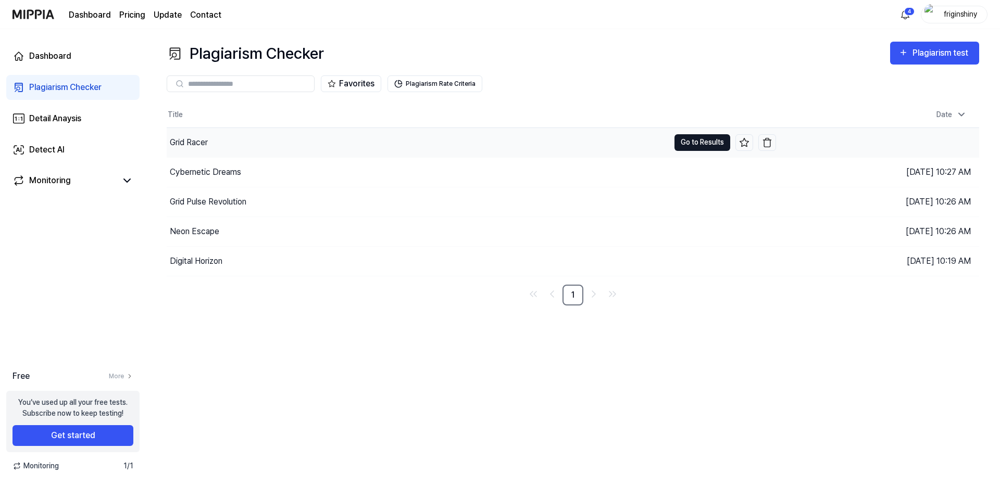
click at [696, 140] on button "Go to Results" at bounding box center [702, 142] width 56 height 17
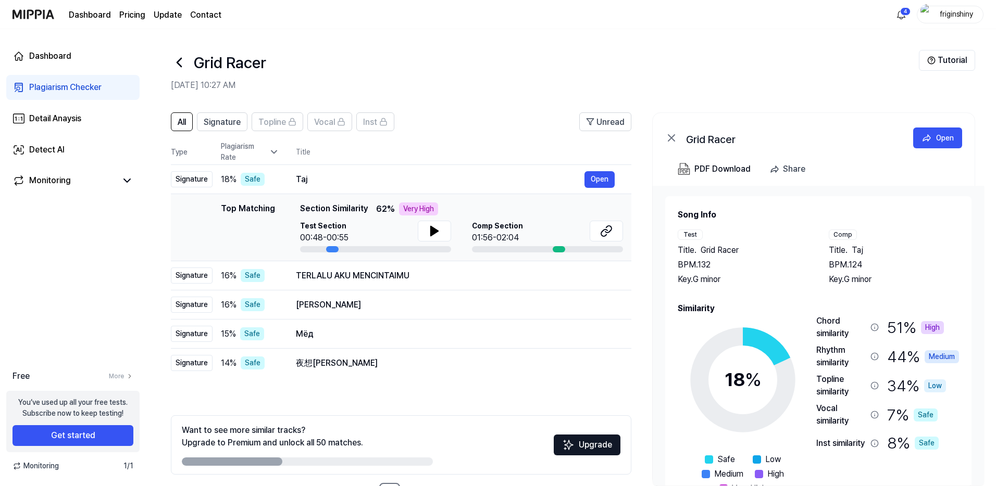
click at [185, 67] on icon at bounding box center [179, 62] width 17 height 17
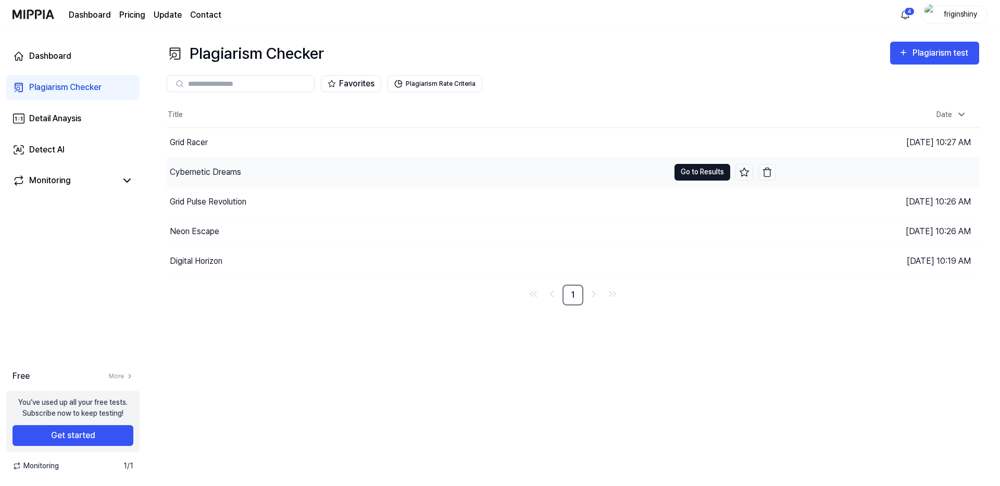
click at [709, 170] on button "Go to Results" at bounding box center [702, 172] width 56 height 17
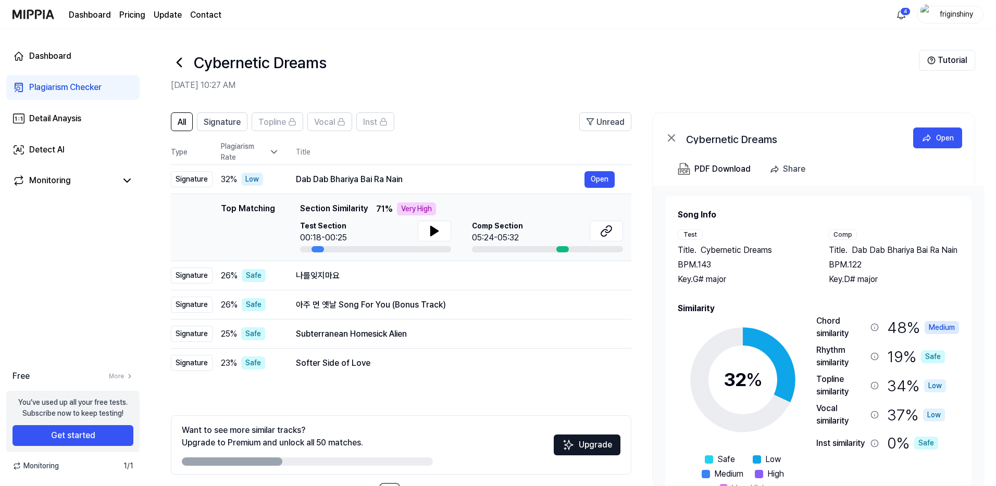
click at [179, 60] on icon at bounding box center [179, 62] width 4 height 8
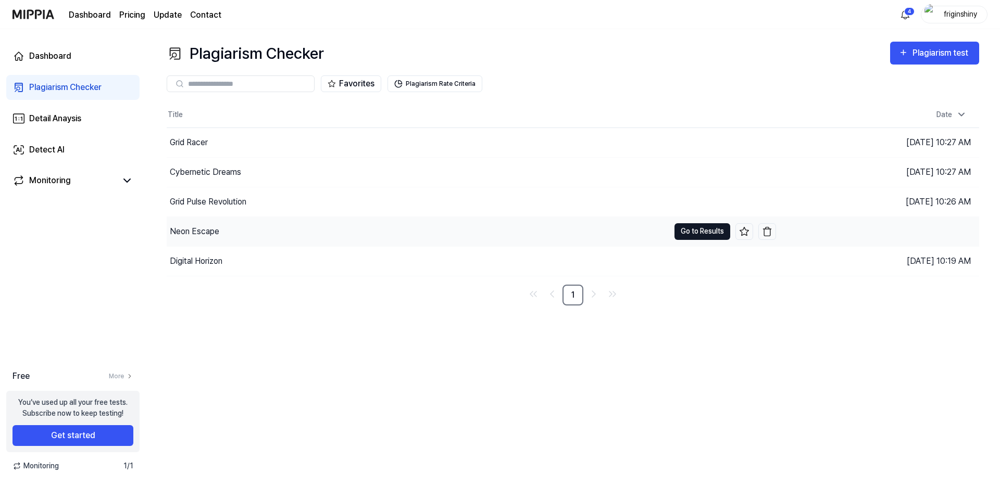
click at [689, 228] on button "Go to Results" at bounding box center [702, 231] width 56 height 17
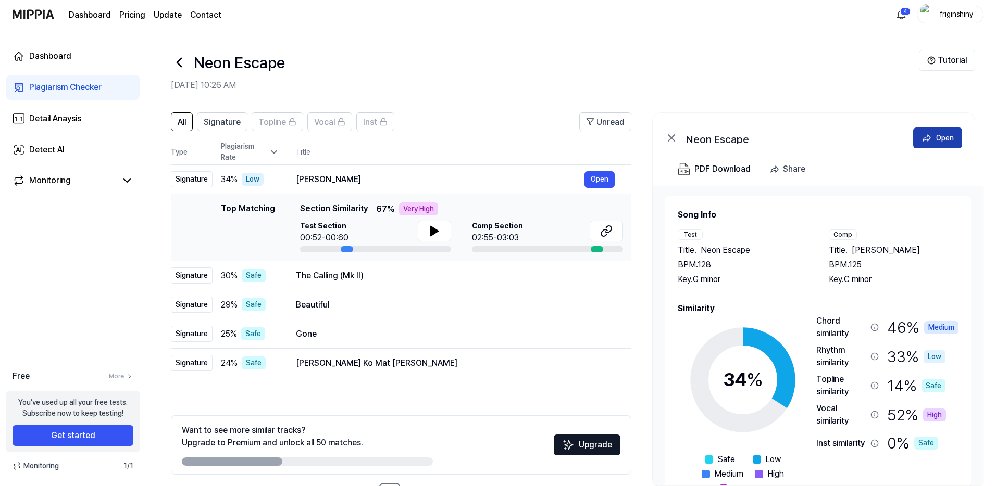
click at [933, 136] on button "Open" at bounding box center [937, 138] width 49 height 21
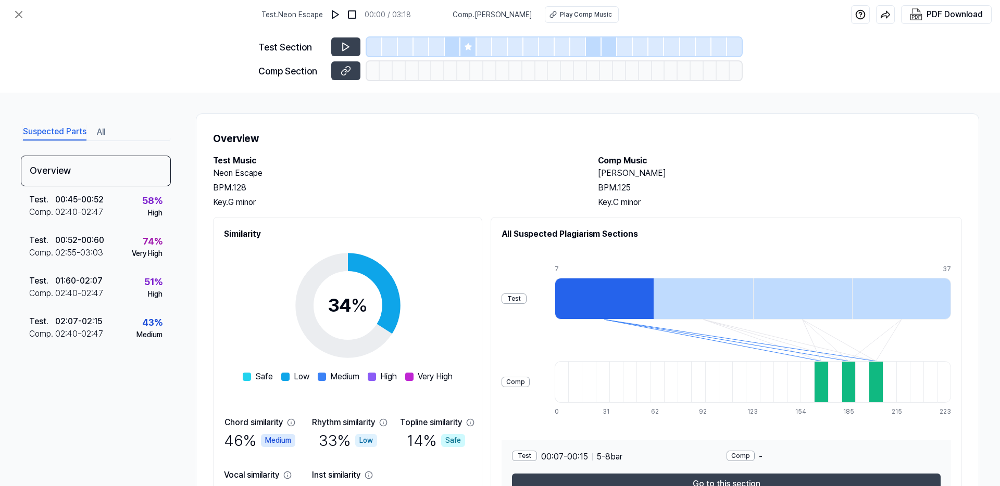
click at [469, 48] on icon at bounding box center [467, 46] width 7 height 7
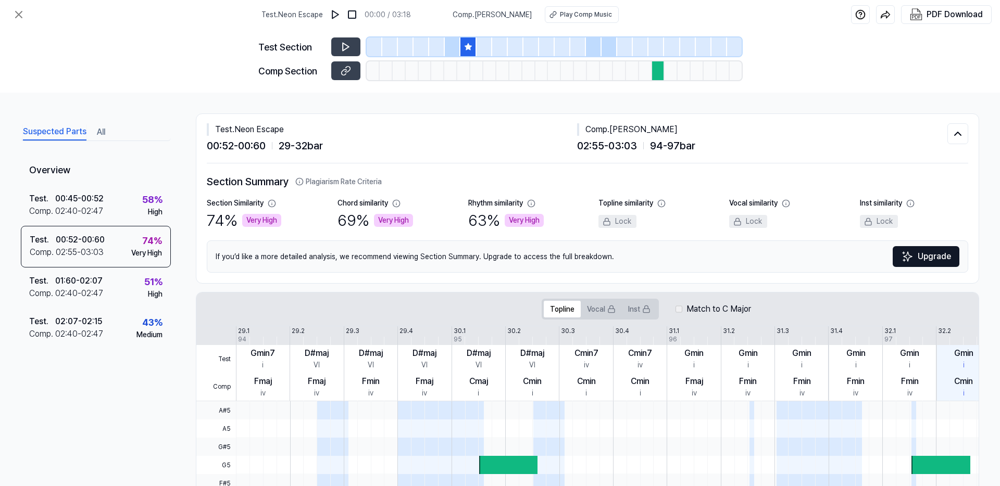
click at [375, 53] on div at bounding box center [375, 46] width 16 height 19
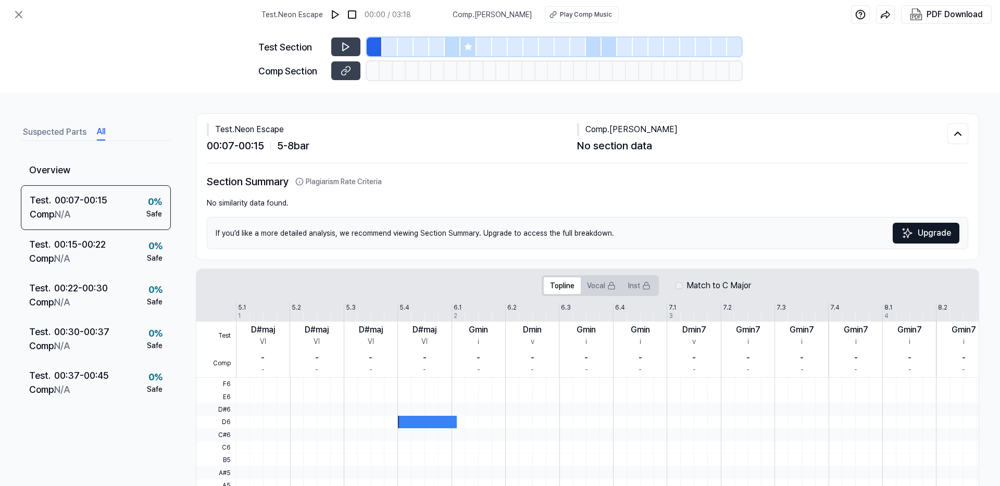
click at [103, 133] on button "All" at bounding box center [101, 132] width 8 height 17
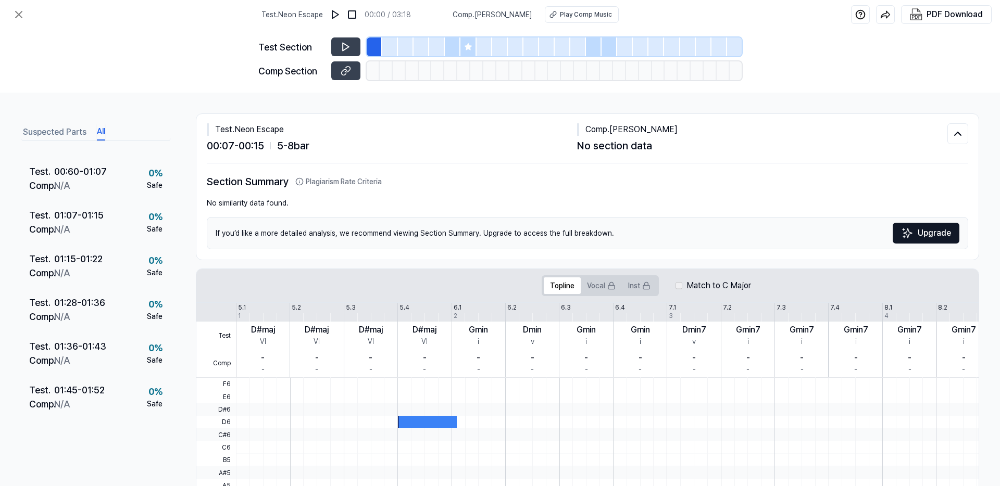
scroll to position [334, 0]
click at [72, 137] on button "Suspected Parts" at bounding box center [55, 132] width 64 height 17
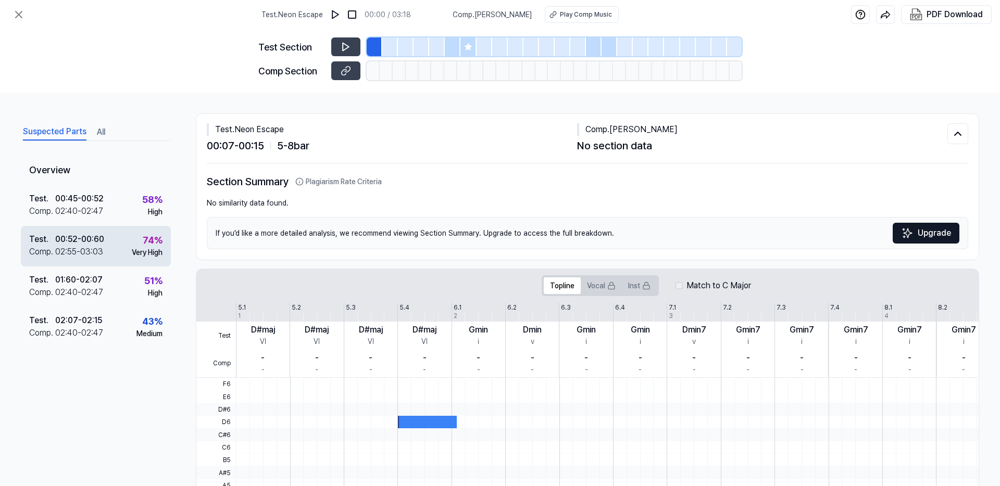
click at [109, 237] on div "Test . 00:52 - 00:60 Comp . 02:55 - 03:03 74 % Very High" at bounding box center [96, 246] width 150 height 41
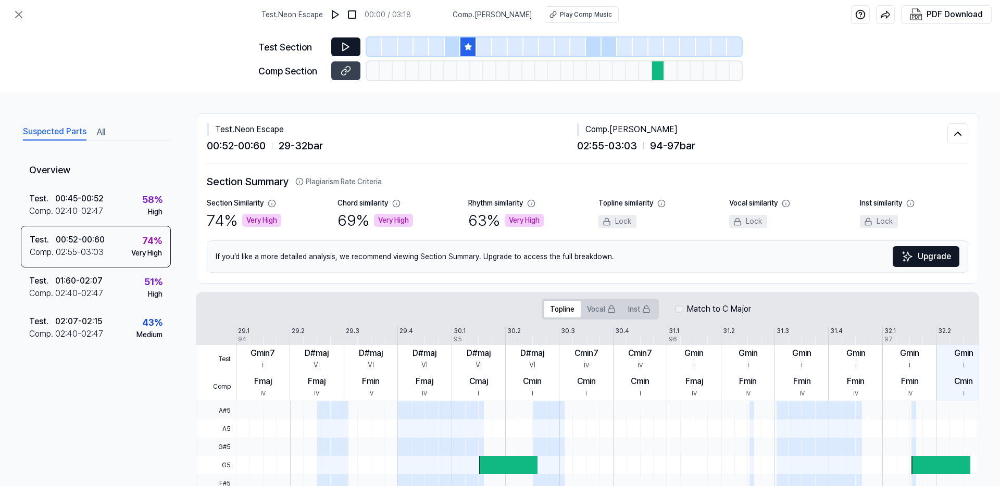
click at [350, 47] on icon at bounding box center [346, 47] width 10 height 10
click at [347, 72] on icon at bounding box center [347, 70] width 5 height 6
click at [18, 16] on icon at bounding box center [19, 14] width 6 height 6
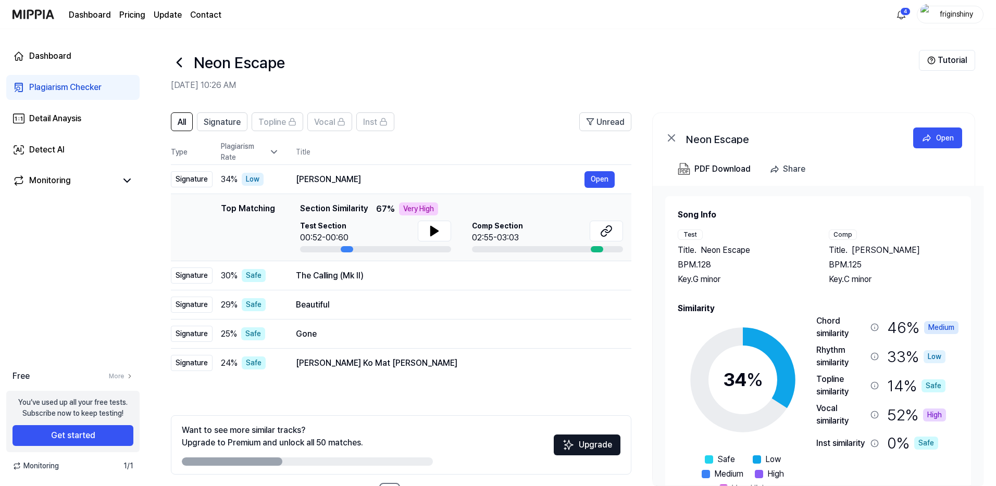
click at [182, 64] on icon at bounding box center [179, 62] width 17 height 17
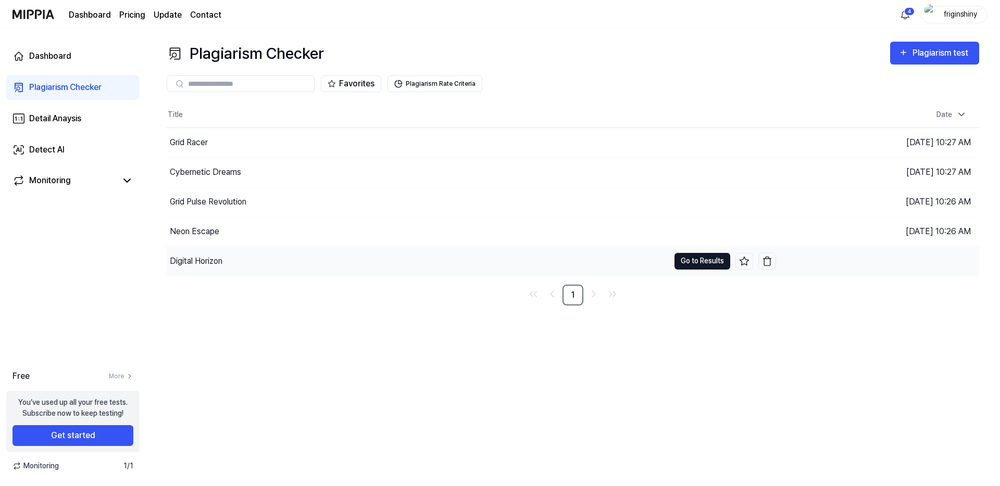
click at [702, 259] on button "Go to Results" at bounding box center [702, 261] width 56 height 17
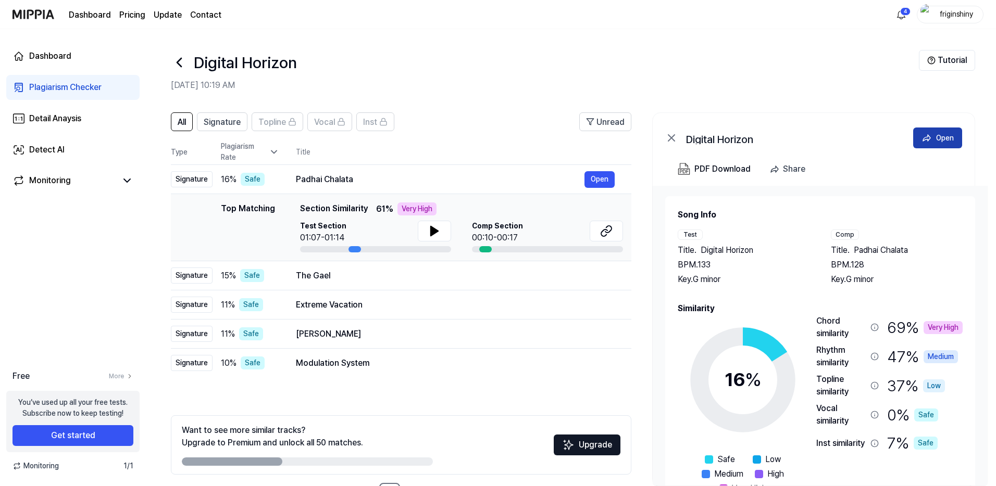
click at [929, 130] on button "Open" at bounding box center [937, 138] width 49 height 21
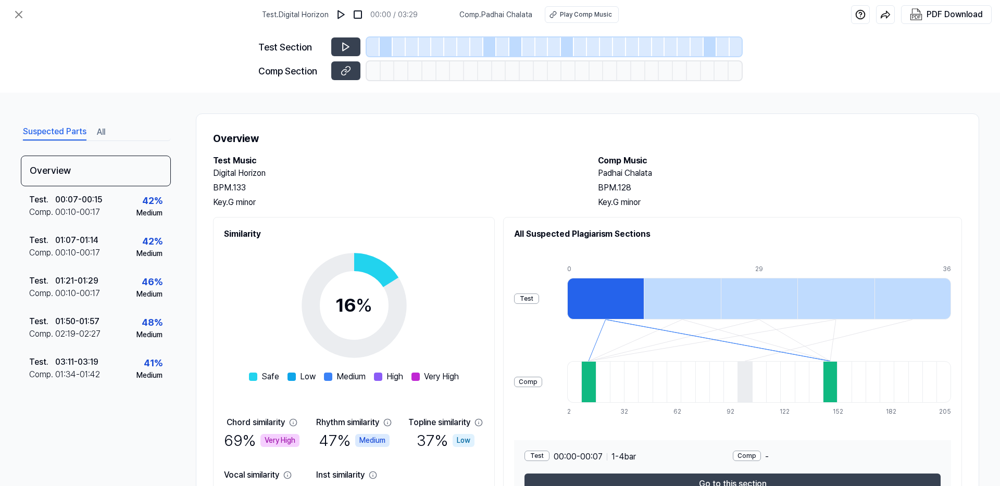
click at [100, 133] on button "All" at bounding box center [101, 132] width 8 height 17
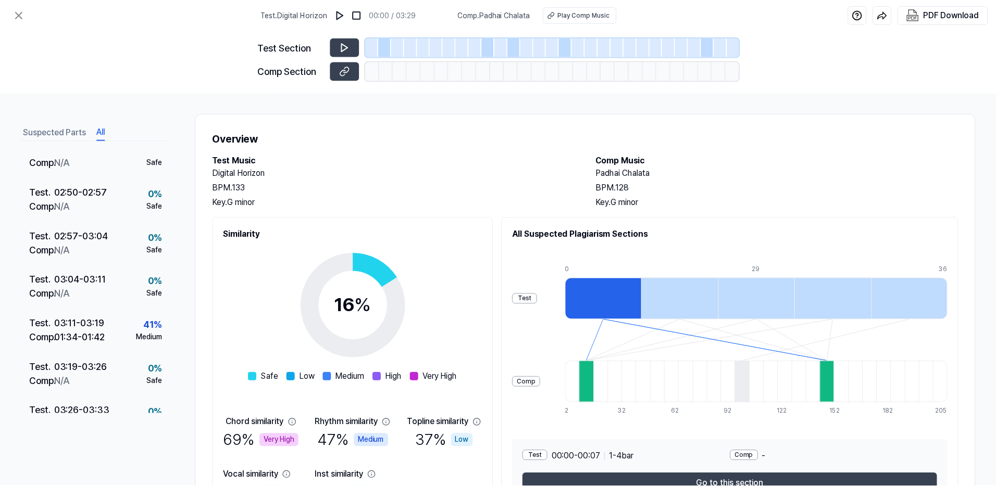
scroll to position [1041, 0]
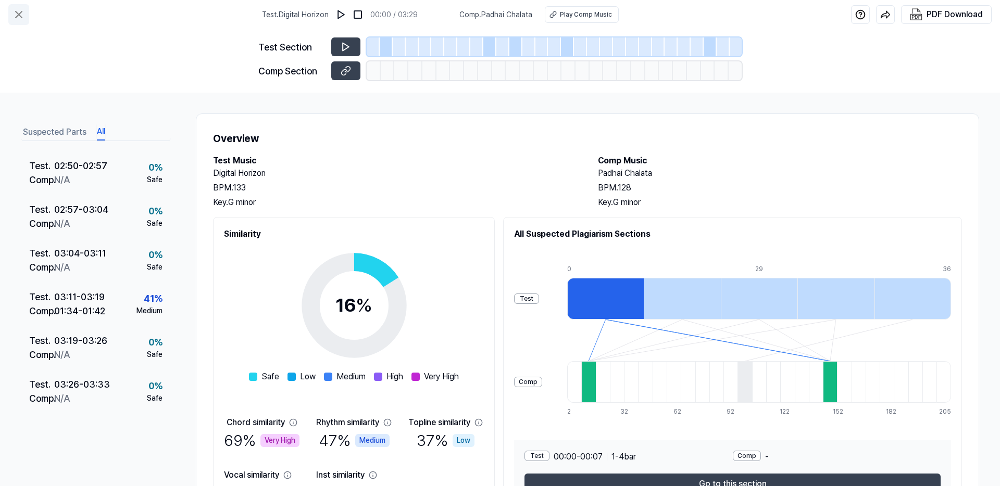
click at [19, 12] on icon at bounding box center [18, 14] width 12 height 12
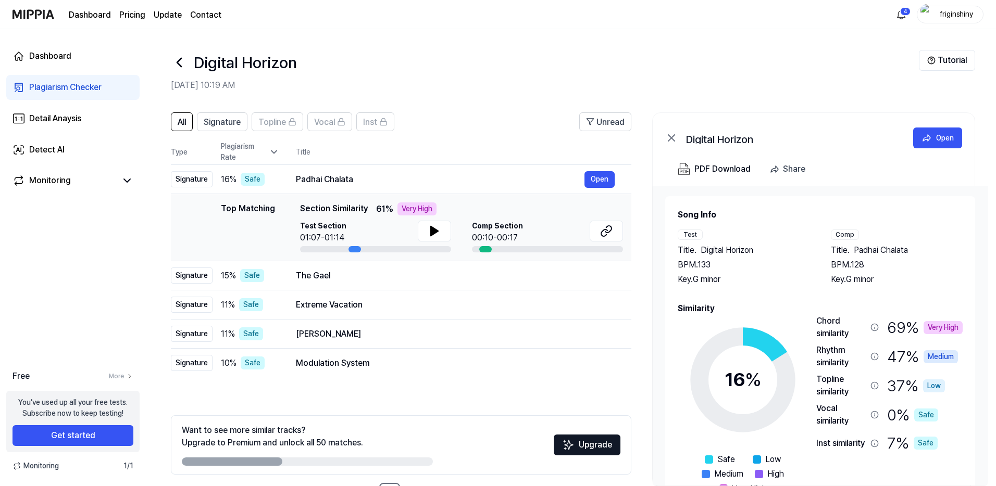
click at [184, 64] on icon at bounding box center [179, 62] width 17 height 17
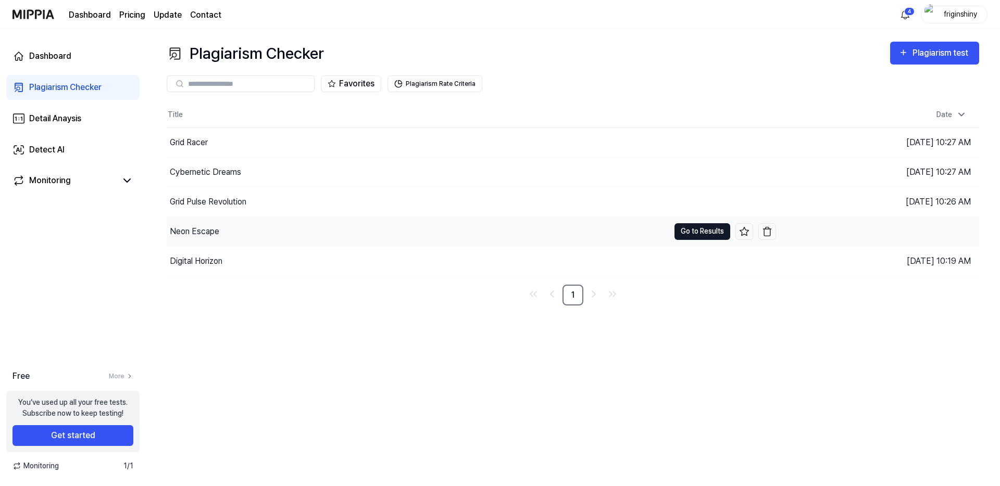
click at [703, 231] on button "Go to Results" at bounding box center [702, 231] width 56 height 17
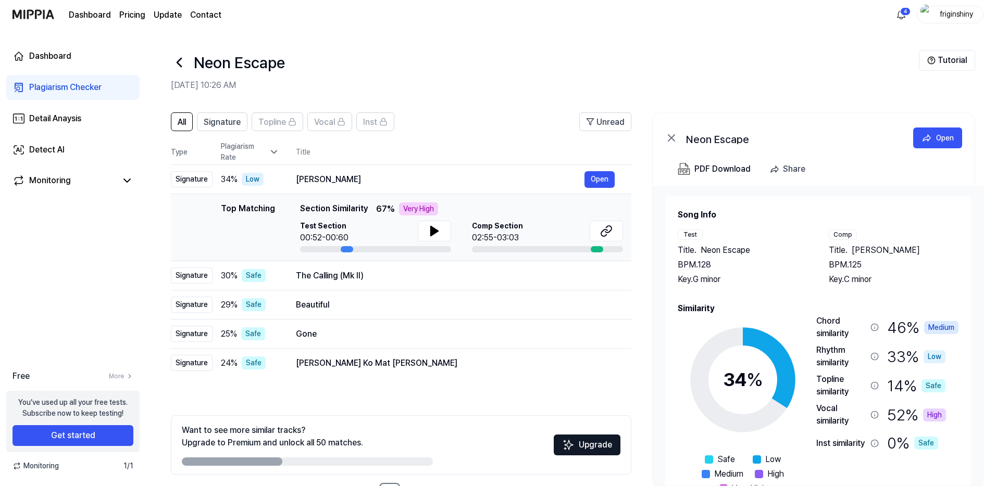
click at [181, 58] on icon at bounding box center [179, 62] width 17 height 17
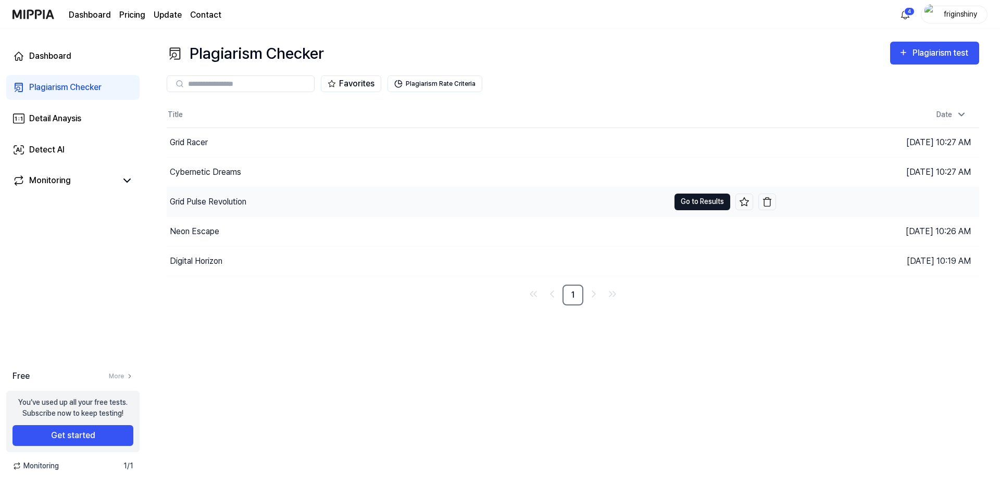
click at [695, 207] on button "Go to Results" at bounding box center [702, 202] width 56 height 17
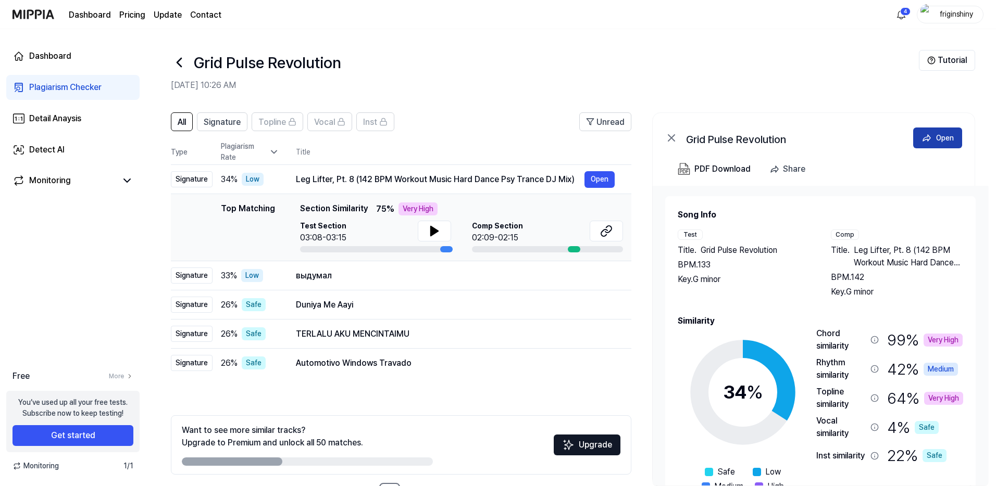
click at [938, 134] on div "Open" at bounding box center [945, 137] width 18 height 11
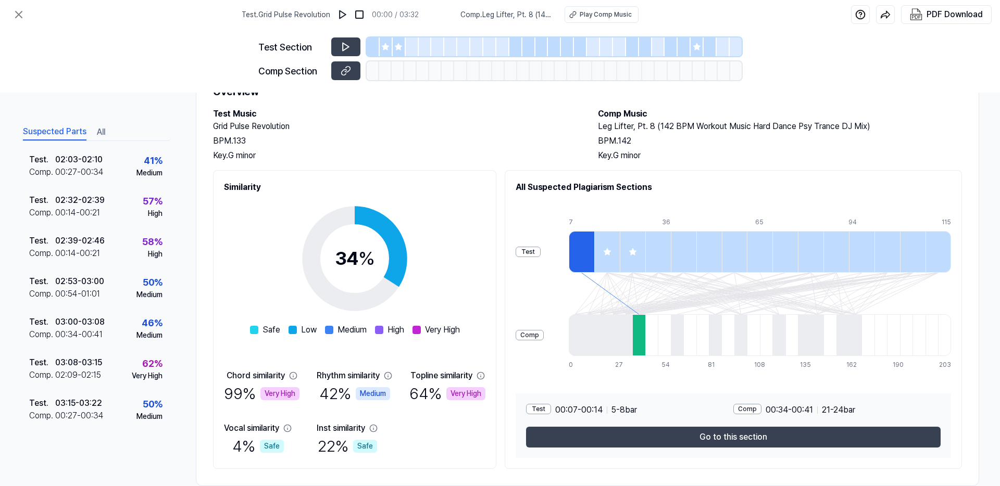
scroll to position [68, 0]
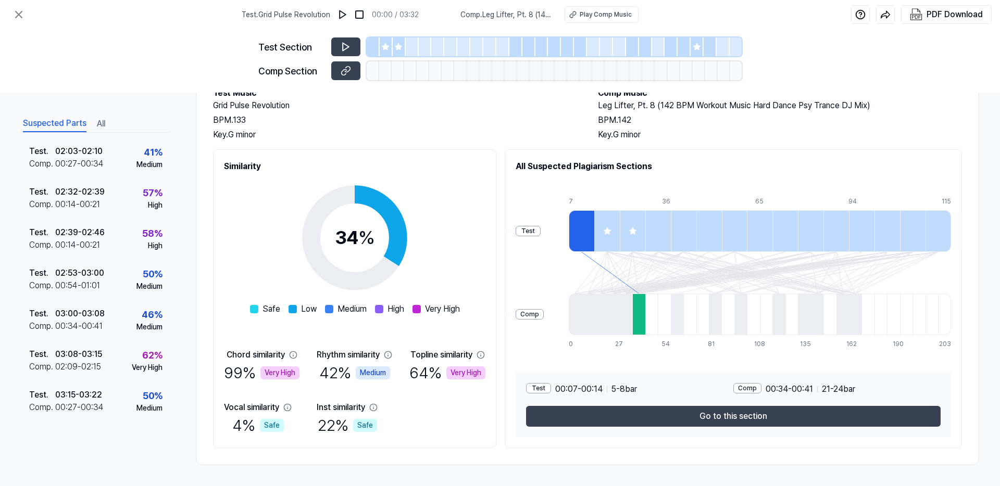
click at [388, 49] on icon at bounding box center [385, 47] width 8 height 8
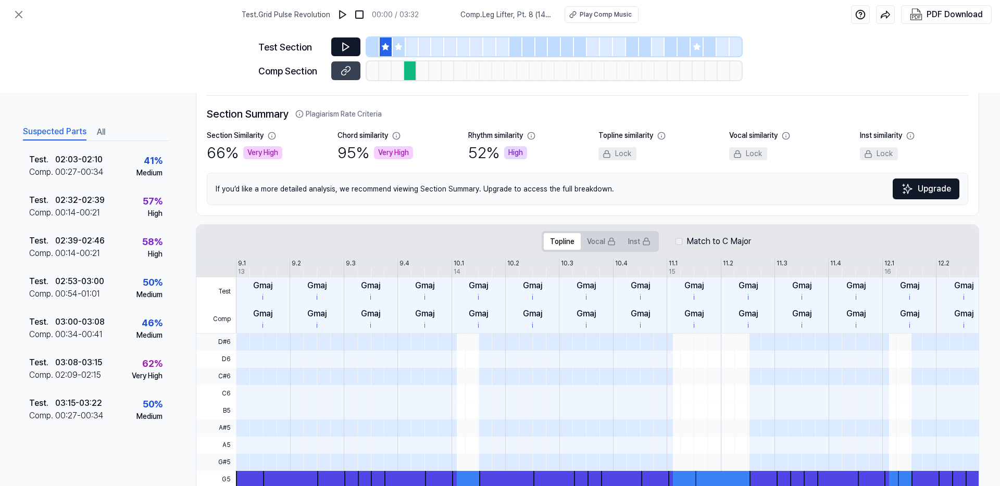
click at [345, 45] on icon at bounding box center [346, 47] width 10 height 10
click at [354, 72] on button at bounding box center [345, 70] width 29 height 19
click at [399, 44] on icon at bounding box center [398, 46] width 7 height 7
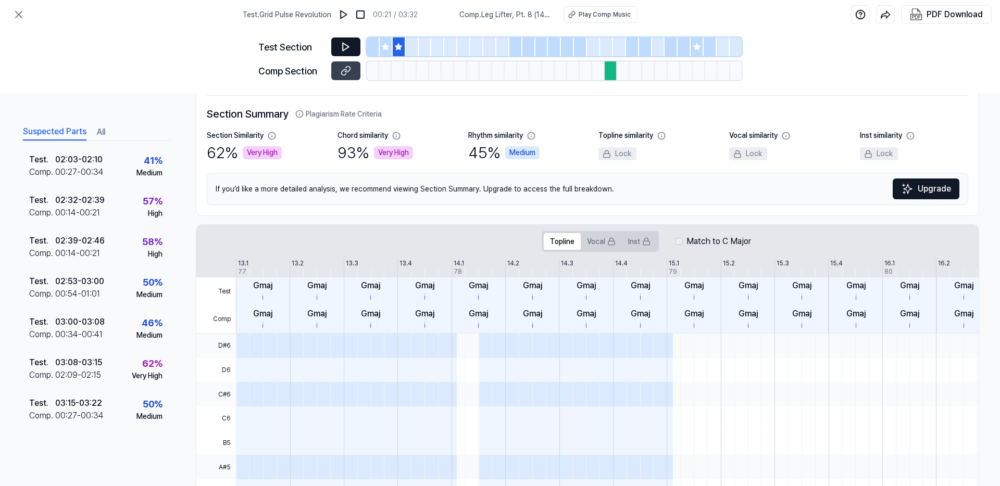
click at [348, 48] on icon at bounding box center [346, 47] width 10 height 10
click at [348, 72] on icon at bounding box center [346, 71] width 10 height 10
click at [345, 48] on icon at bounding box center [346, 47] width 10 height 10
click at [352, 74] on button at bounding box center [345, 70] width 29 height 19
click at [697, 52] on div at bounding box center [696, 46] width 13 height 19
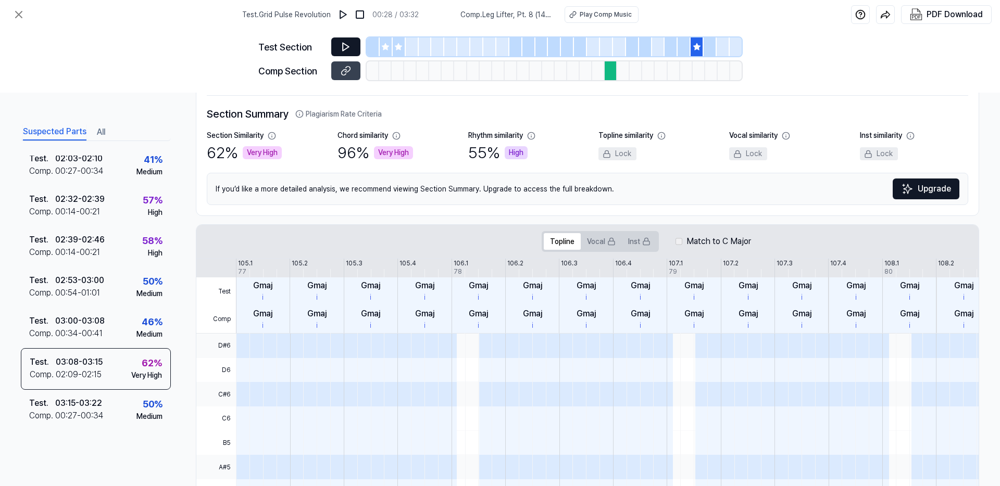
scroll to position [364, 0]
click at [346, 53] on button at bounding box center [345, 46] width 29 height 19
click at [385, 47] on icon at bounding box center [385, 46] width 7 height 7
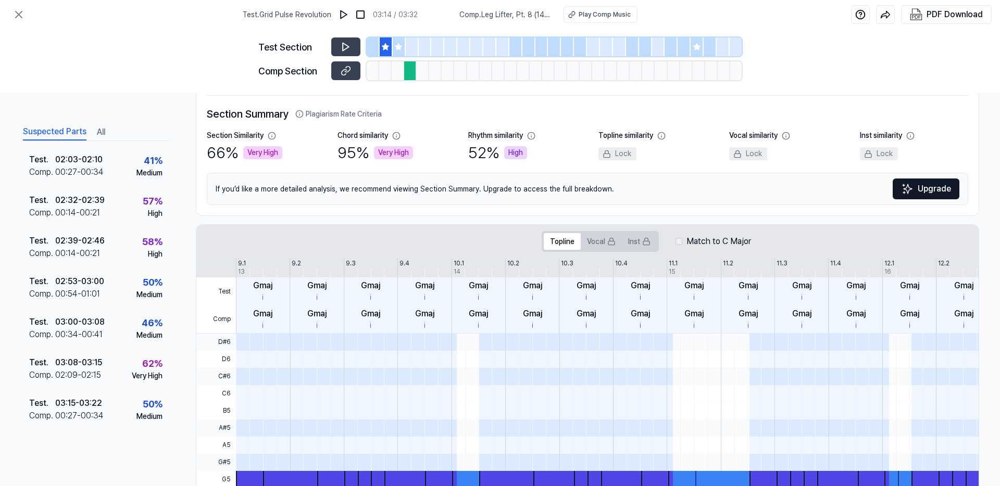
click at [387, 48] on icon at bounding box center [385, 46] width 7 height 7
click at [339, 46] on button at bounding box center [345, 46] width 29 height 19
click at [695, 49] on icon at bounding box center [696, 46] width 7 height 7
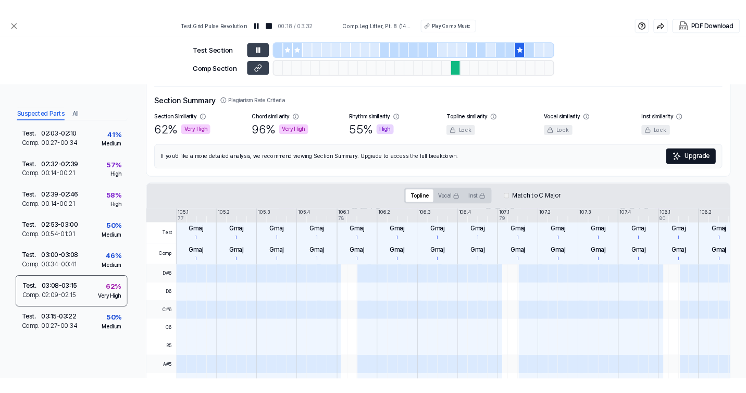
scroll to position [364, 0]
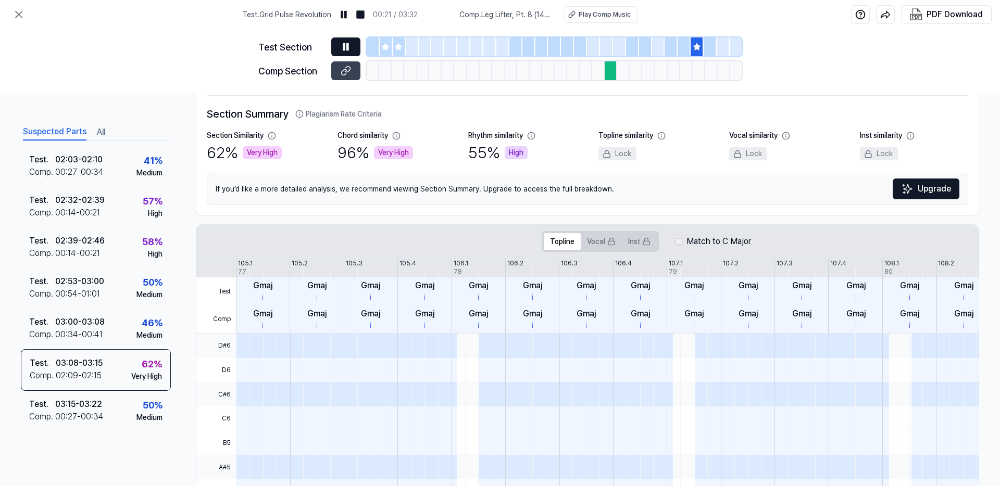
click at [349, 47] on icon at bounding box center [346, 47] width 10 height 10
click at [346, 69] on icon at bounding box center [344, 72] width 5 height 6
click at [696, 47] on icon at bounding box center [696, 46] width 7 height 7
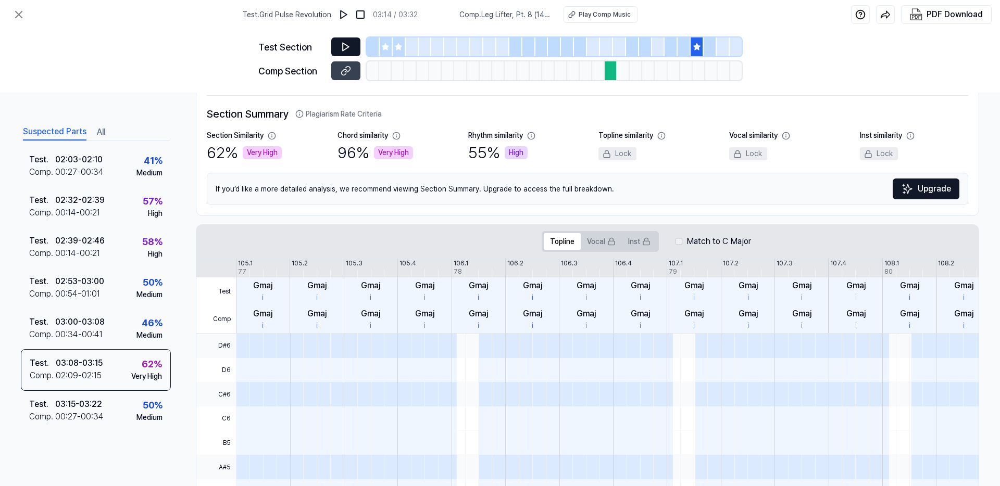
click at [350, 46] on icon at bounding box center [346, 47] width 10 height 10
click at [19, 14] on icon at bounding box center [19, 14] width 6 height 6
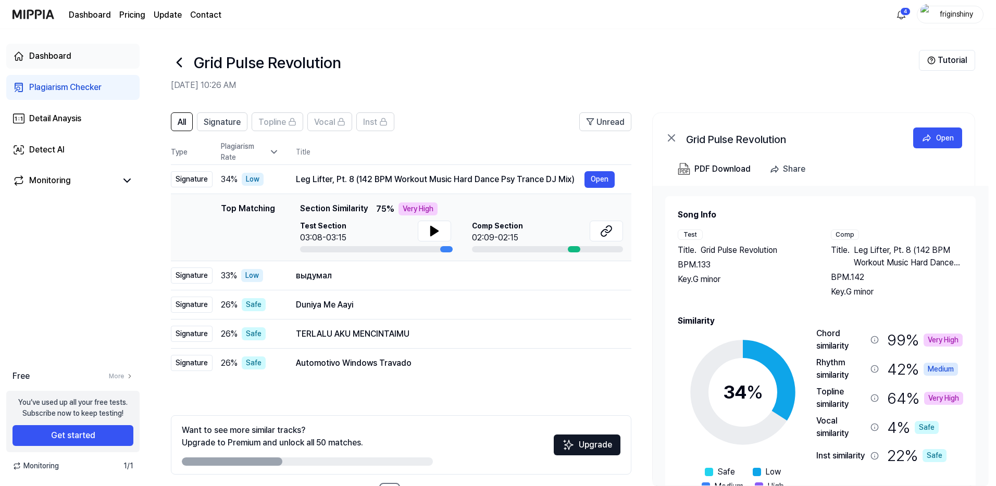
click at [57, 45] on link "Dashboard" at bounding box center [72, 56] width 133 height 25
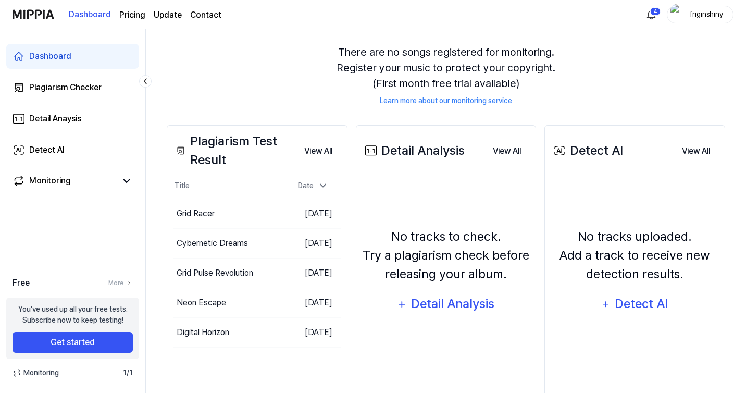
scroll to position [121, 0]
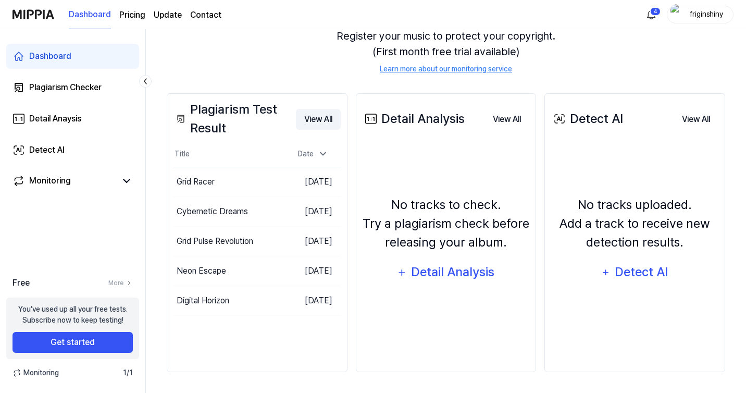
click at [321, 120] on button "View All" at bounding box center [318, 119] width 45 height 21
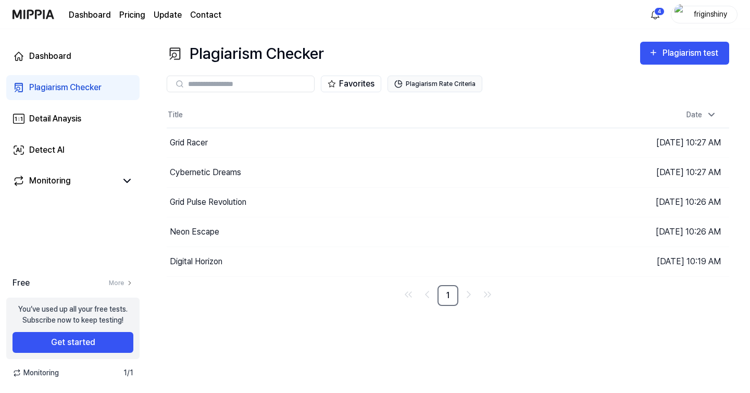
click at [422, 84] on button "Plagiarism Rate Criteria" at bounding box center [434, 84] width 95 height 17
click at [457, 81] on button "Plagiarism Rate Criteria" at bounding box center [434, 84] width 95 height 17
click at [621, 69] on div "Favorites Plagiarism Rate Criteria" at bounding box center [448, 83] width 562 height 37
click at [652, 53] on icon "button" at bounding box center [653, 52] width 5 height 5
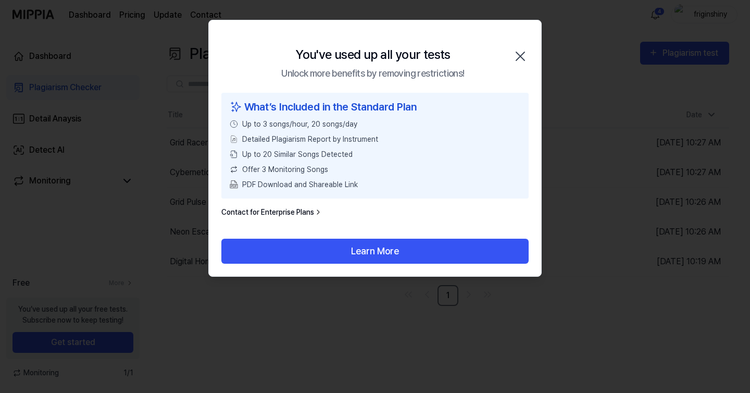
click at [522, 57] on icon "button" at bounding box center [520, 56] width 17 height 17
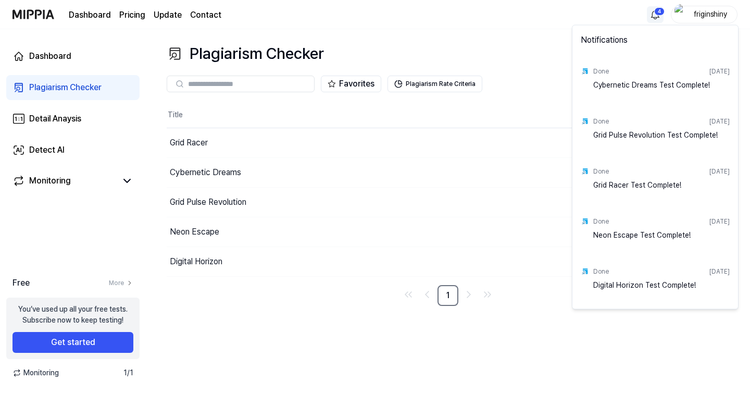
click at [651, 15] on html "Dashboard Pricing Update Contact 4 friginshiny Dashboard Plagiarism Checker Det…" at bounding box center [375, 196] width 750 height 393
click at [497, 53] on html "Dashboard Pricing Update Contact friginshiny Dashboard Plagiarism Checker Detai…" at bounding box center [375, 196] width 750 height 393
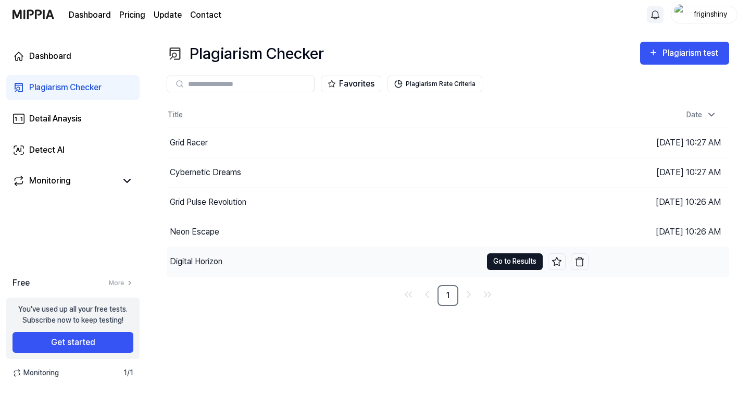
click at [508, 263] on button "Go to Results" at bounding box center [515, 261] width 56 height 17
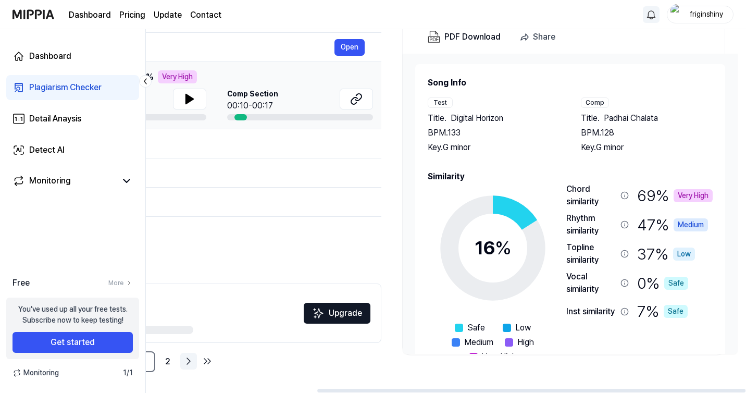
click at [190, 361] on icon "Go to next page" at bounding box center [188, 361] width 3 height 6
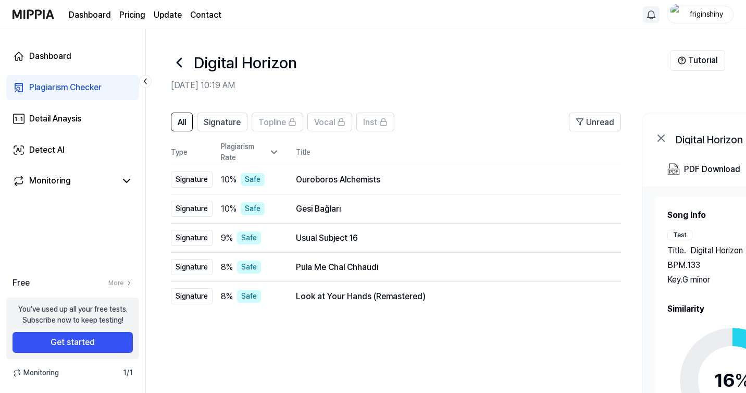
click at [109, 84] on link "Plagiarism Checker" at bounding box center [72, 87] width 133 height 25
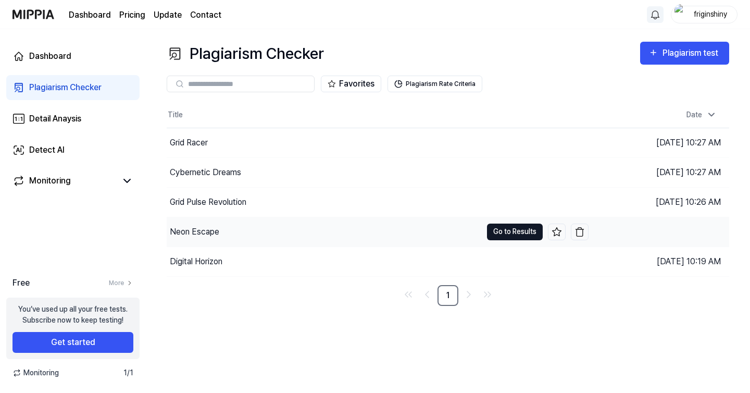
click at [518, 240] on button "Go to Results" at bounding box center [515, 231] width 56 height 17
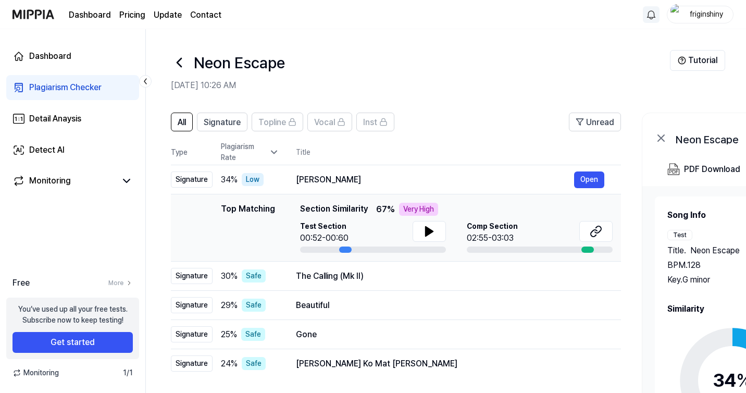
click at [182, 63] on icon at bounding box center [179, 62] width 17 height 17
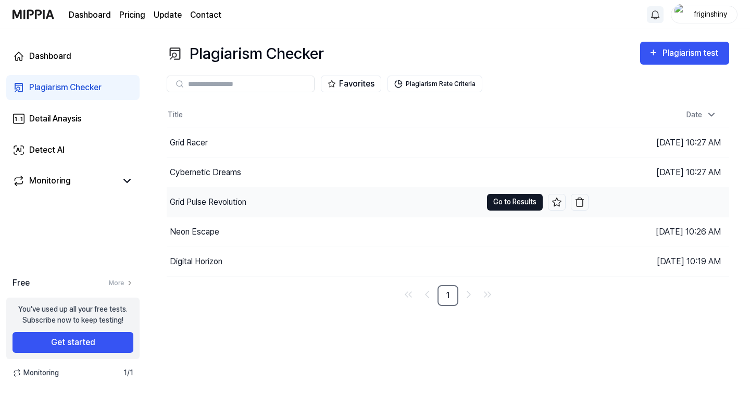
click at [501, 198] on button "Go to Results" at bounding box center [515, 202] width 56 height 17
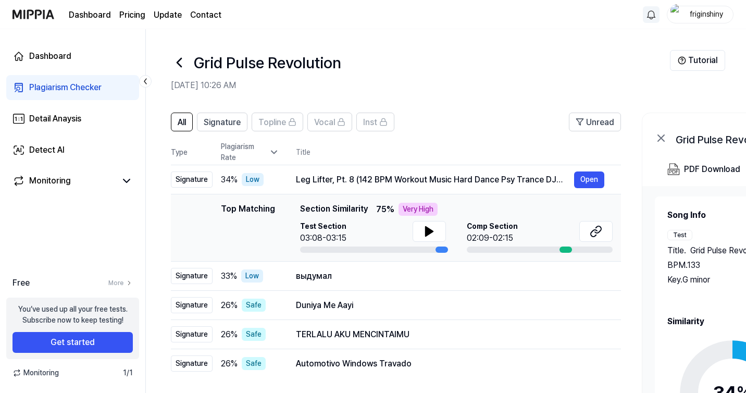
click at [185, 65] on icon at bounding box center [179, 62] width 17 height 17
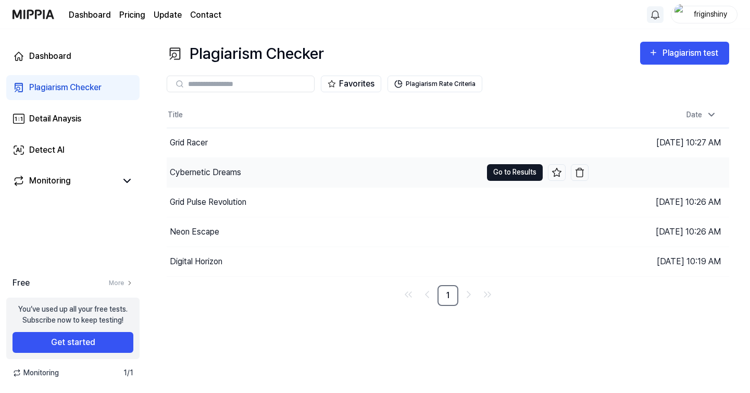
click at [518, 173] on button "Go to Results" at bounding box center [515, 172] width 56 height 17
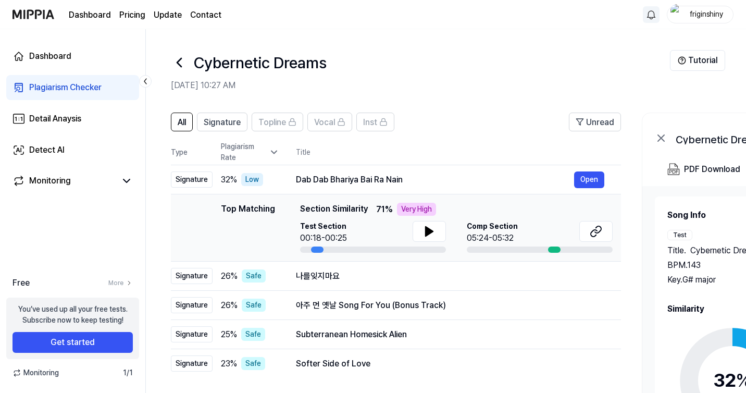
click at [184, 59] on icon at bounding box center [179, 62] width 17 height 17
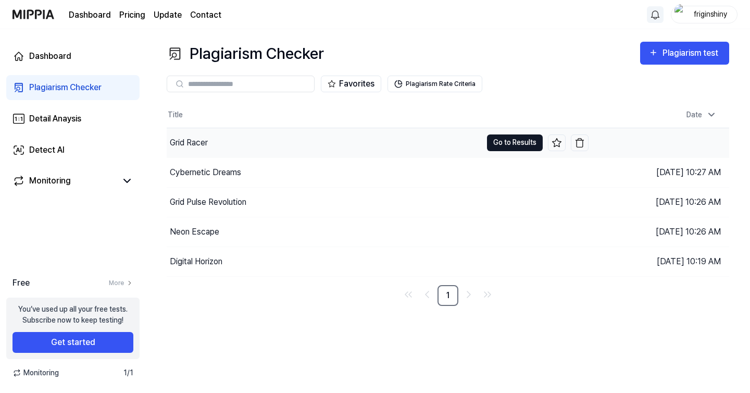
click at [519, 146] on button "Go to Results" at bounding box center [515, 142] width 56 height 17
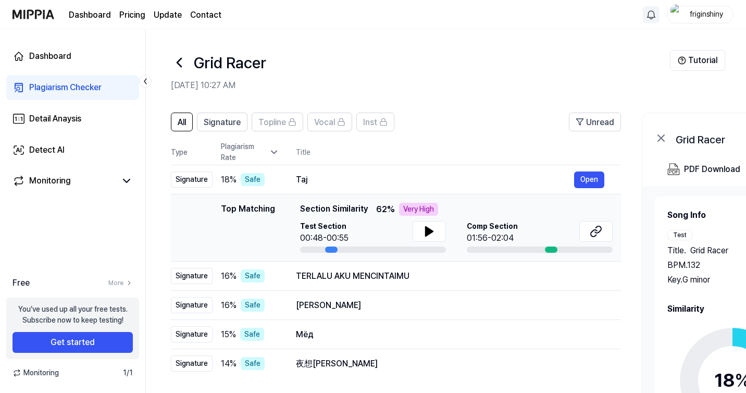
click at [179, 59] on icon at bounding box center [179, 62] width 4 height 8
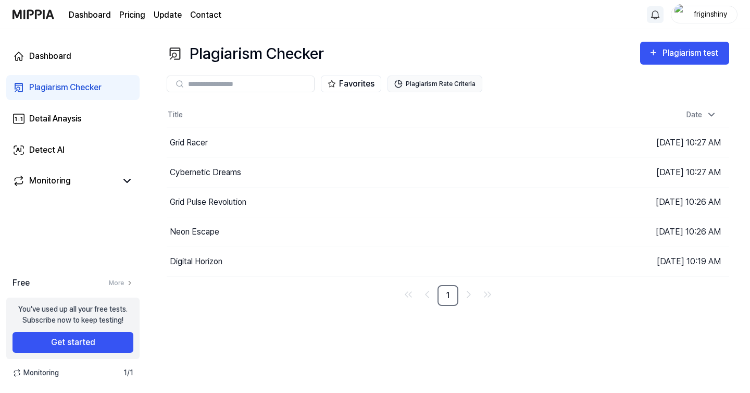
click at [450, 85] on button "Plagiarism Rate Criteria" at bounding box center [434, 84] width 95 height 17
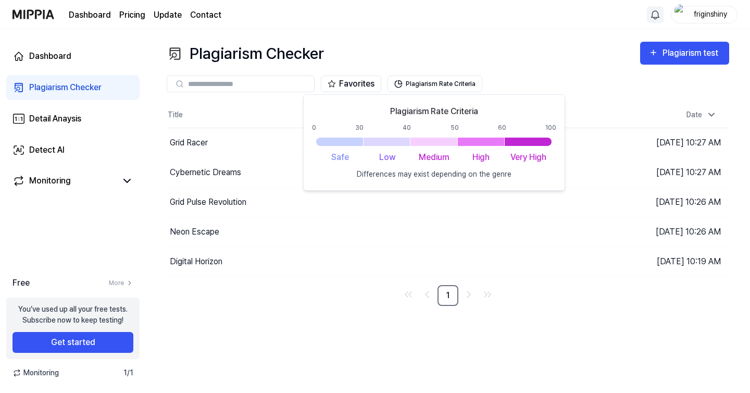
click at [573, 57] on div "Plagiarism Checker Plagiarism test" at bounding box center [448, 53] width 562 height 23
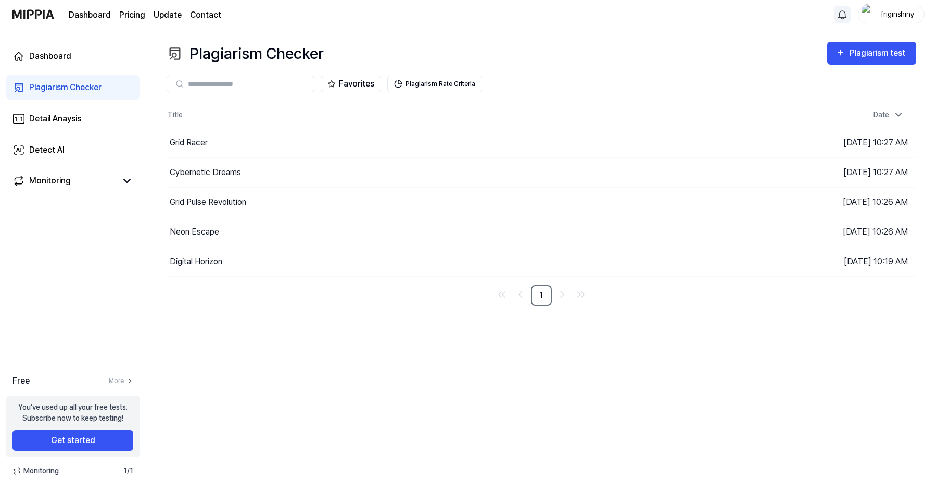
click at [97, 16] on link "Dashboard" at bounding box center [90, 15] width 42 height 12
